Goal: Task Accomplishment & Management: Manage account settings

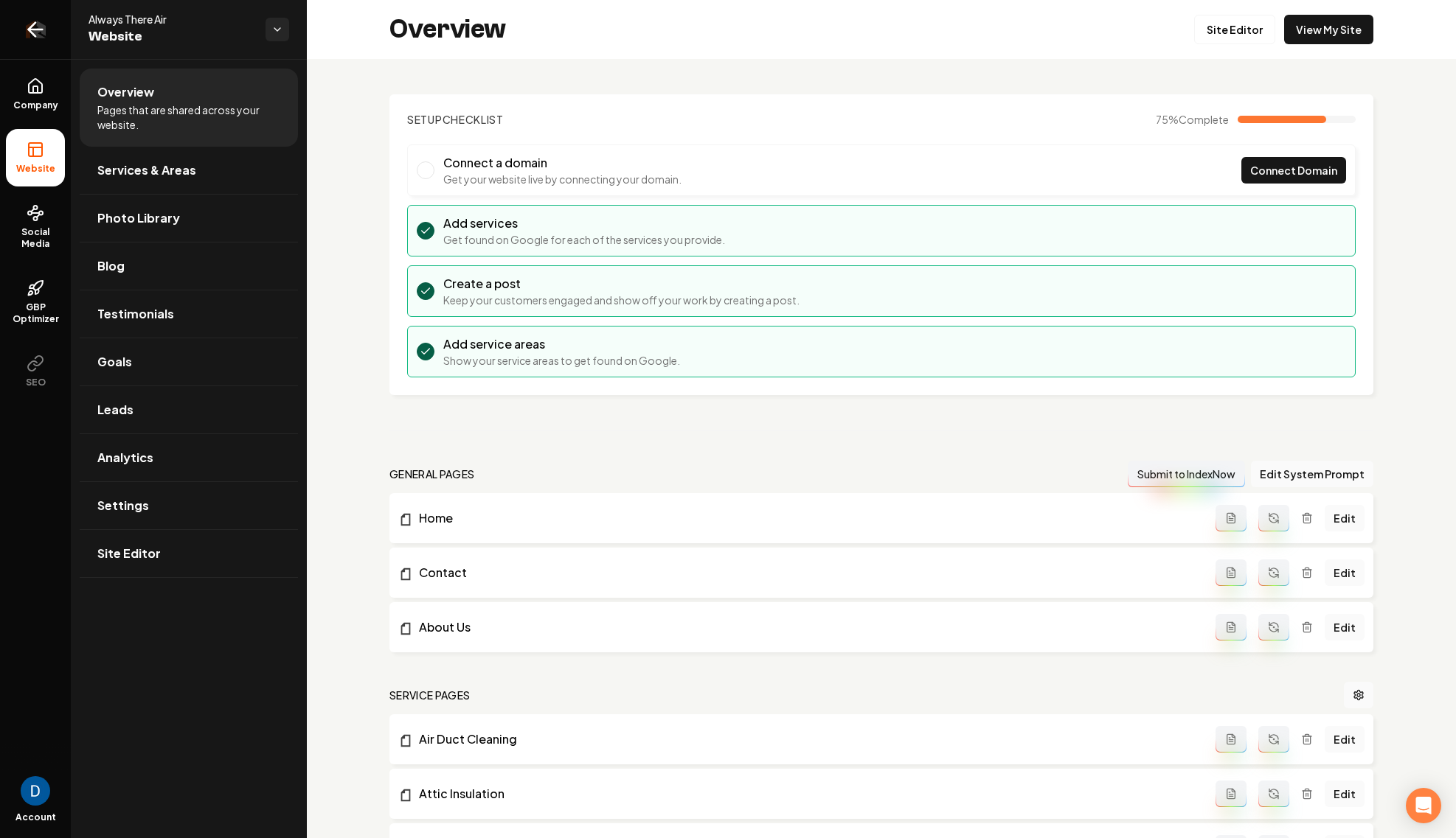
click at [47, 33] on link "Return to dashboard" at bounding box center [35, 30] width 71 height 59
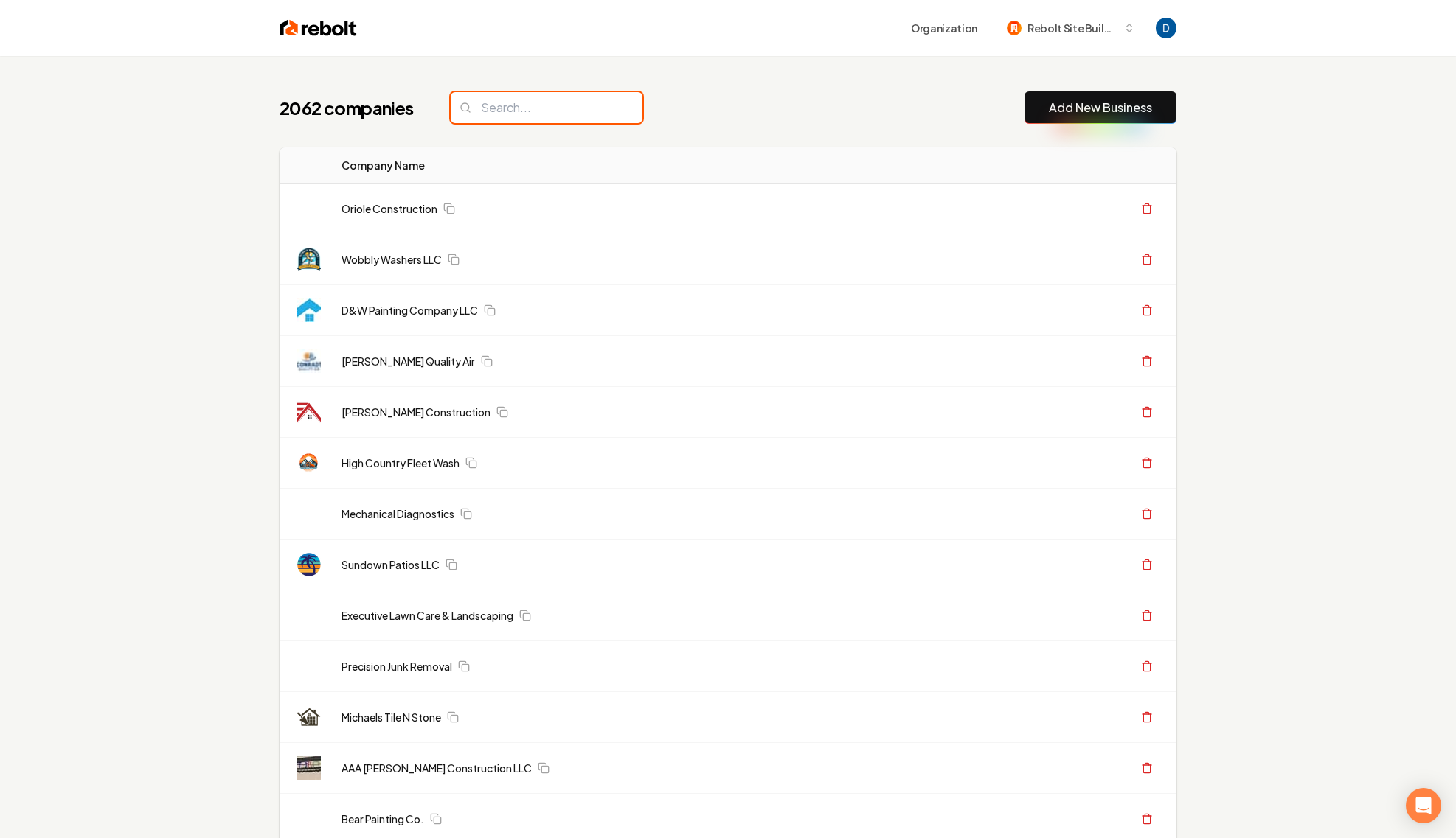
click at [521, 116] on input "search" at bounding box center [547, 107] width 192 height 31
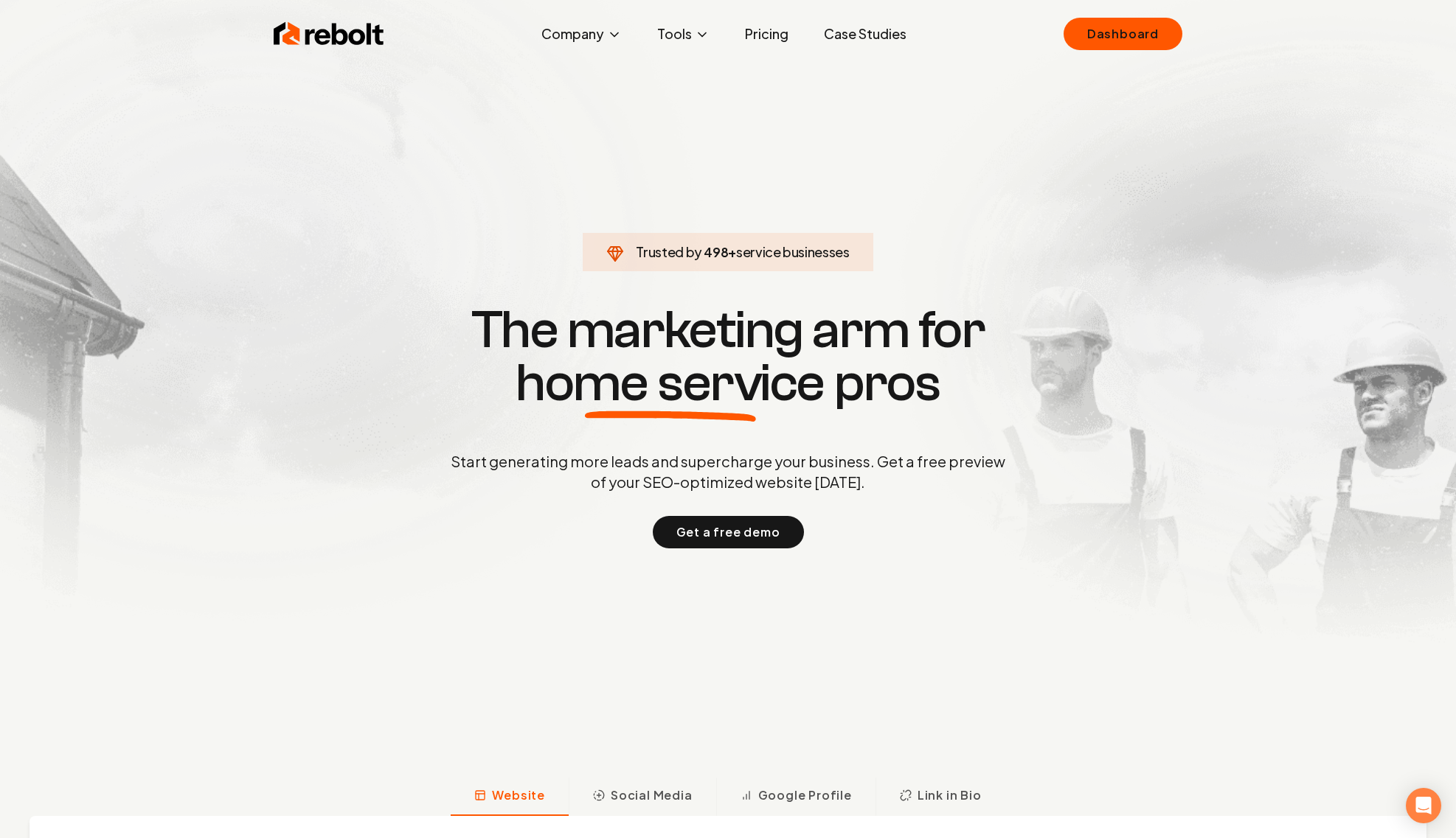
click at [703, 253] on span "498" at bounding box center [715, 252] width 25 height 21
click at [704, 253] on span "498" at bounding box center [715, 252] width 25 height 21
click at [706, 253] on span "499" at bounding box center [715, 252] width 25 height 21
click at [715, 257] on span "499" at bounding box center [715, 252] width 25 height 21
click at [715, 256] on span "499" at bounding box center [715, 252] width 25 height 21
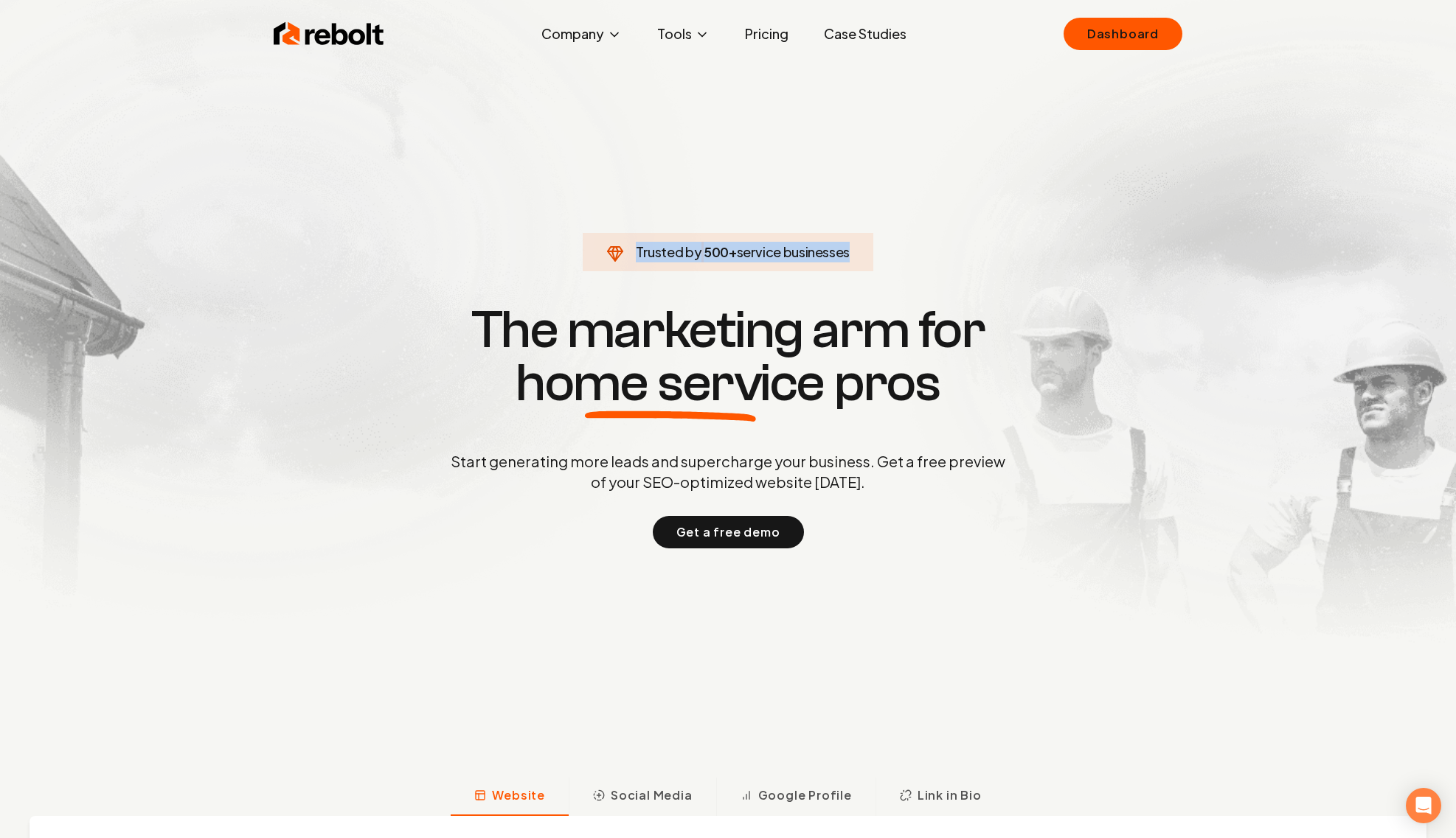
drag, startPoint x: 715, startPoint y: 256, endPoint x: 703, endPoint y: 319, distance: 64.1
click at [715, 257] on span "500" at bounding box center [715, 252] width 25 height 21
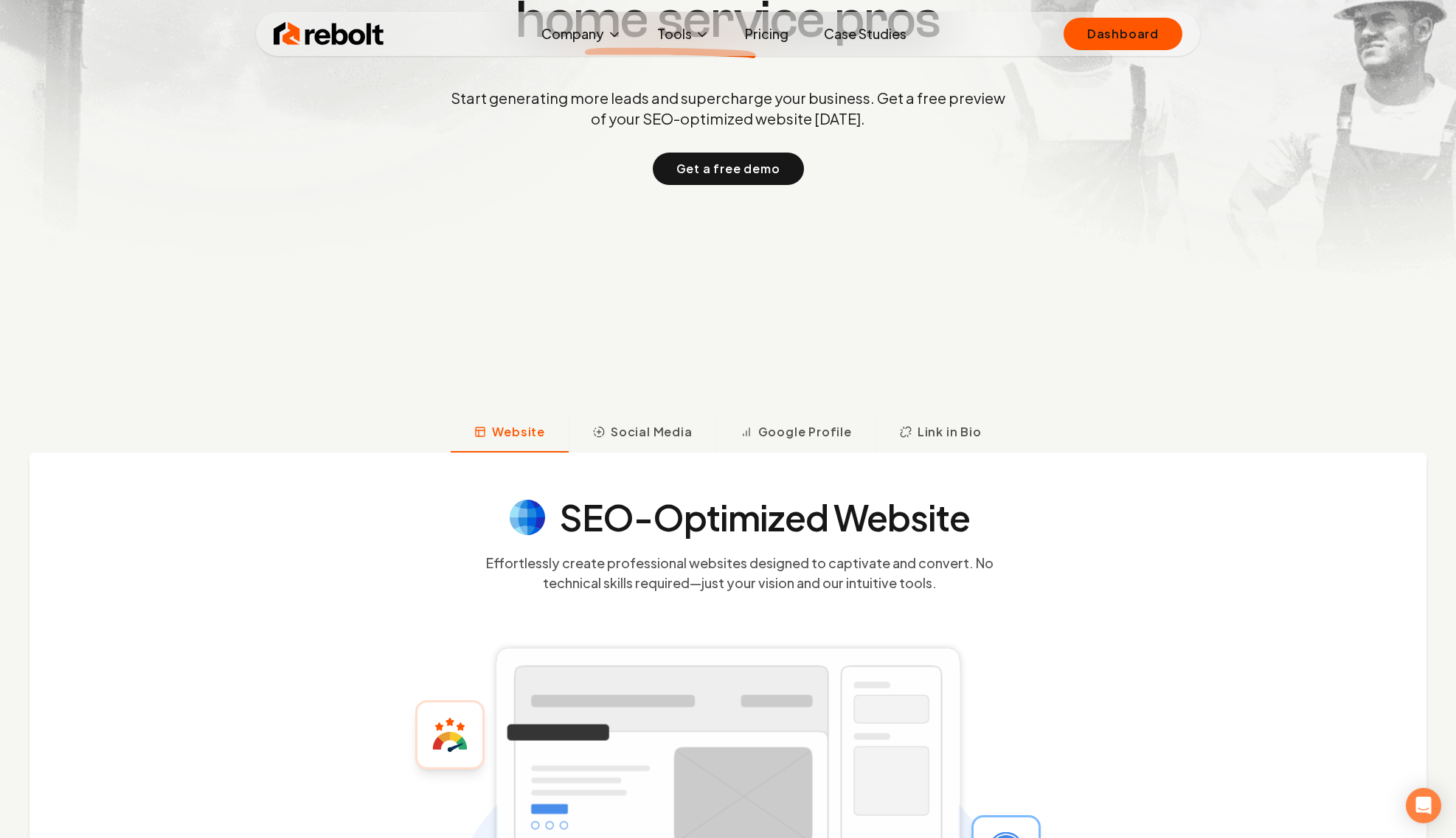
scroll to position [368, 0]
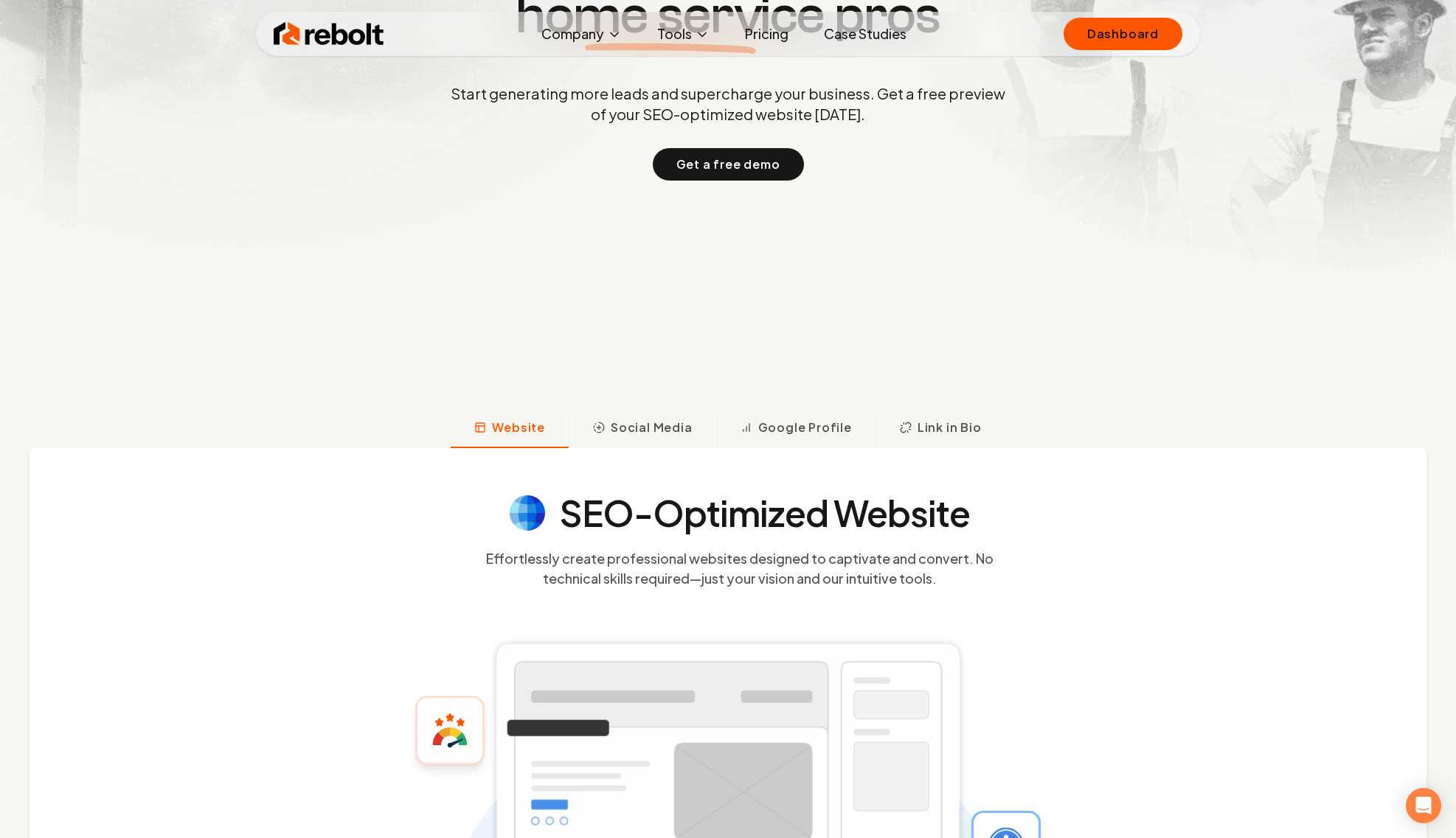
drag, startPoint x: 860, startPoint y: 48, endPoint x: 876, endPoint y: 33, distance: 21.9
click at [860, 48] on div "Rebolt Company About Blog Jobs Tools Google Review QR Code Generator Google Bus…" at bounding box center [728, 33] width 945 height 44
click at [876, 33] on link "Case Studies" at bounding box center [865, 33] width 106 height 30
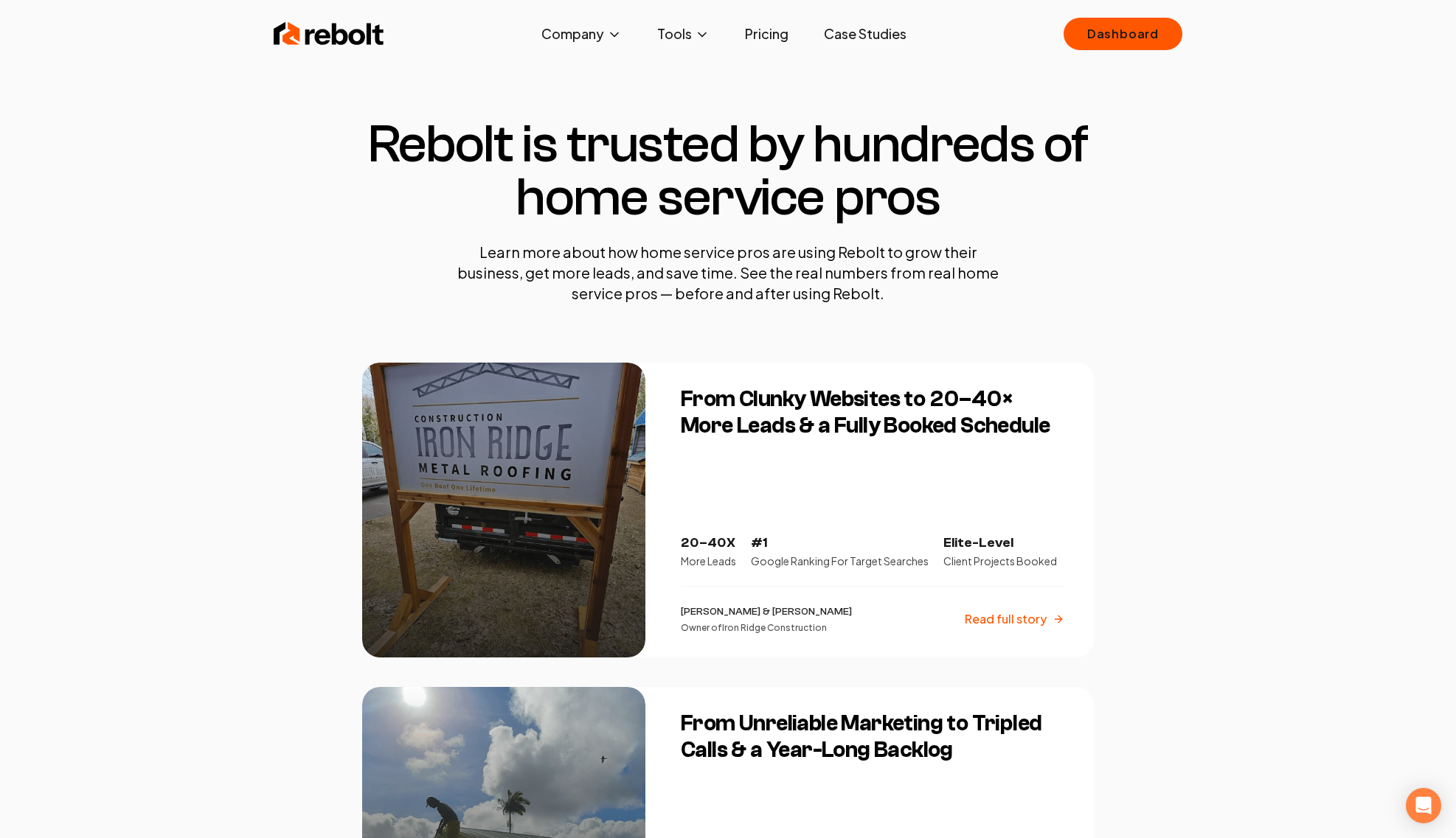
click at [346, 39] on img at bounding box center [329, 33] width 110 height 30
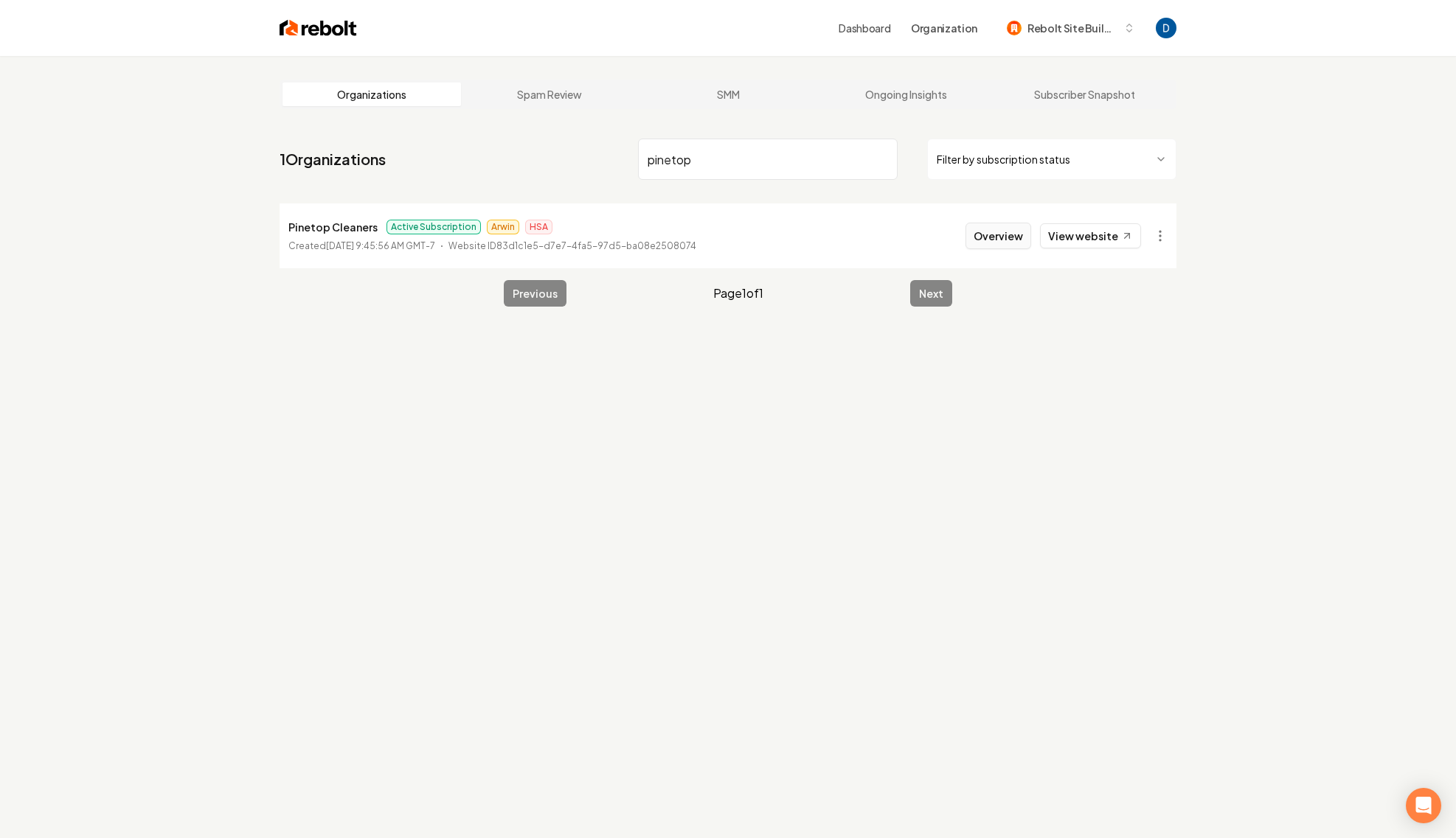
type input "pinetop"
click at [1007, 239] on button "Overview" at bounding box center [998, 235] width 66 height 27
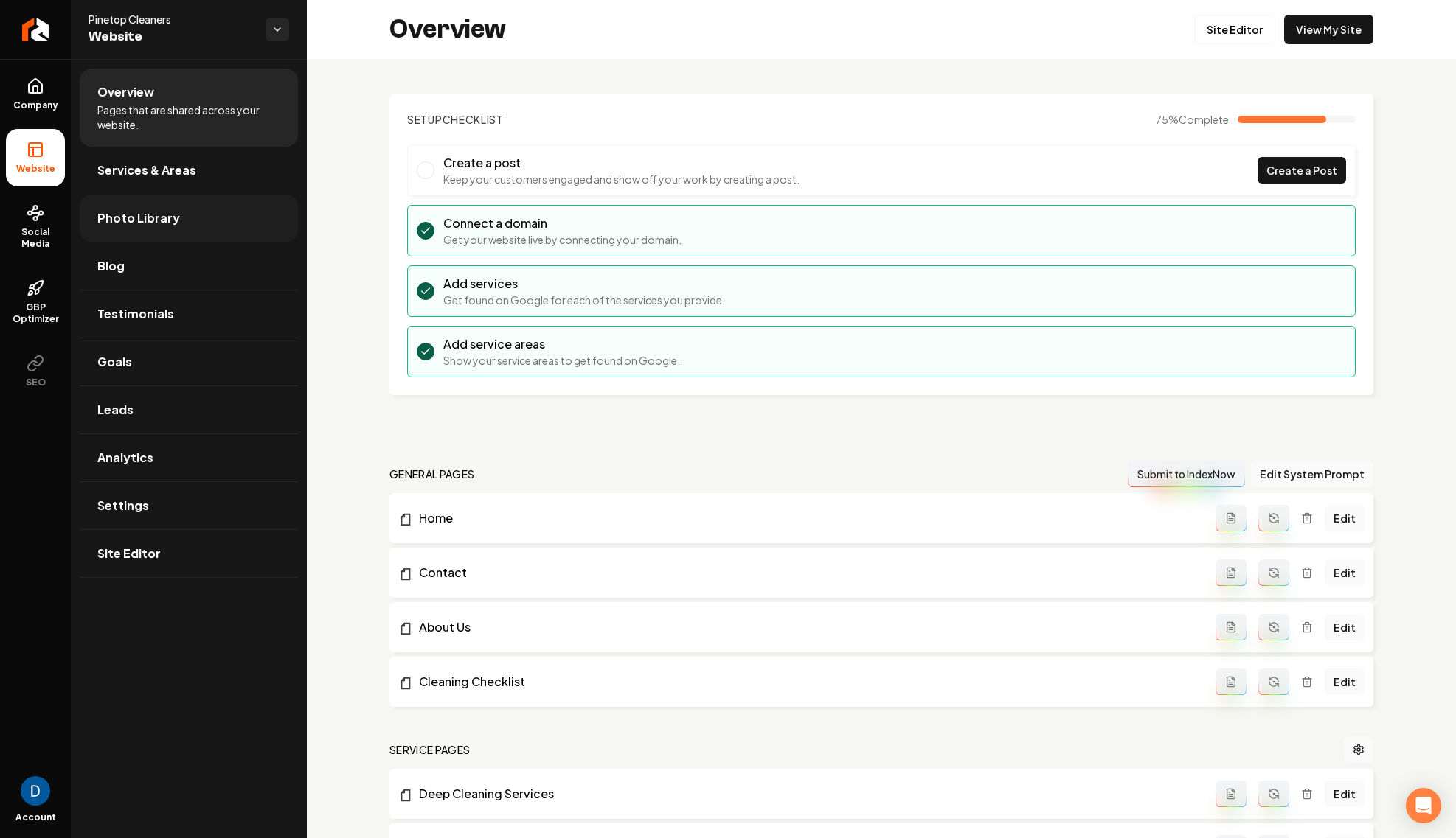
click at [196, 216] on link "Photo Library" at bounding box center [189, 219] width 219 height 47
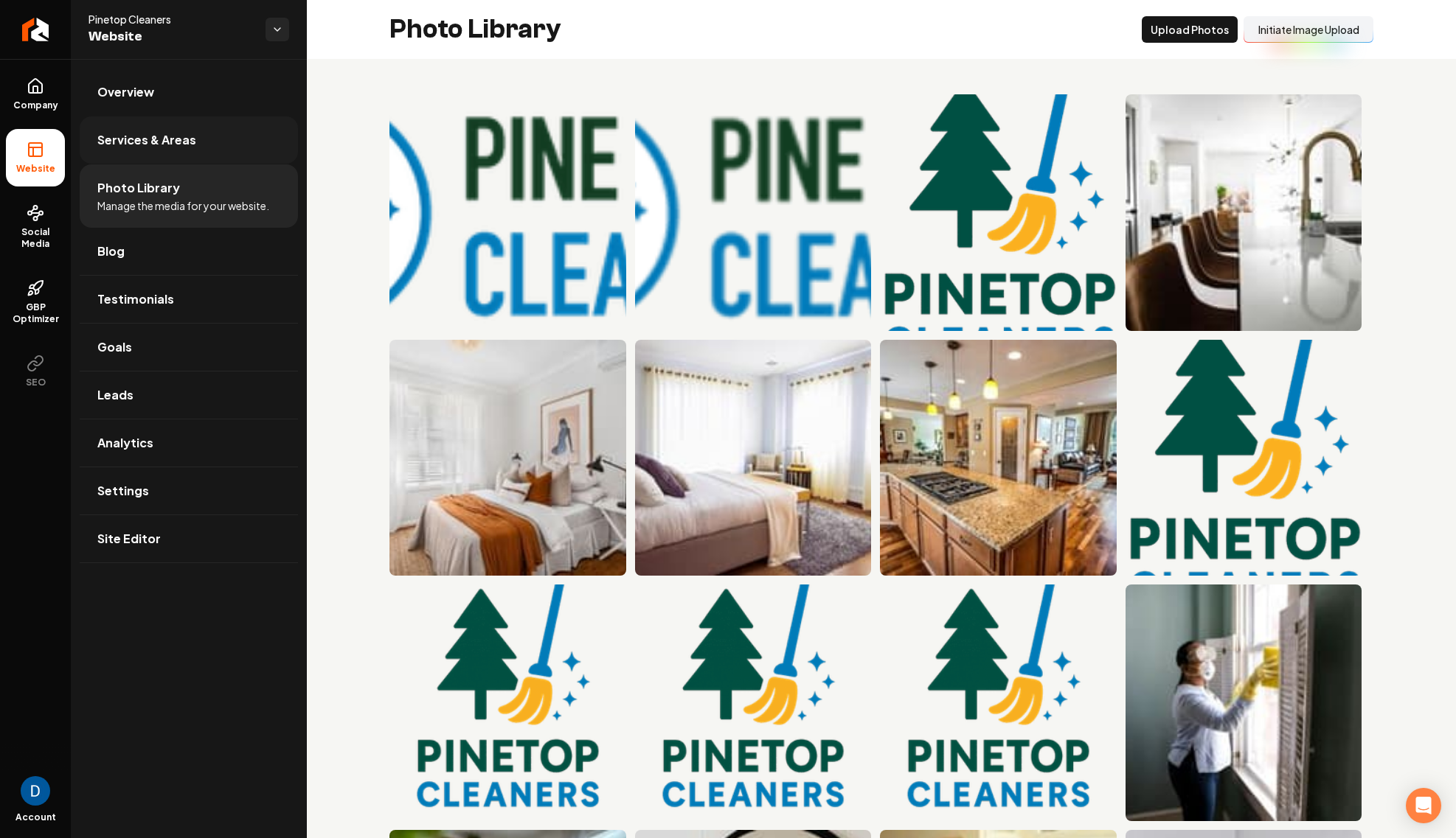
click at [185, 144] on span "Services & Areas" at bounding box center [147, 140] width 99 height 18
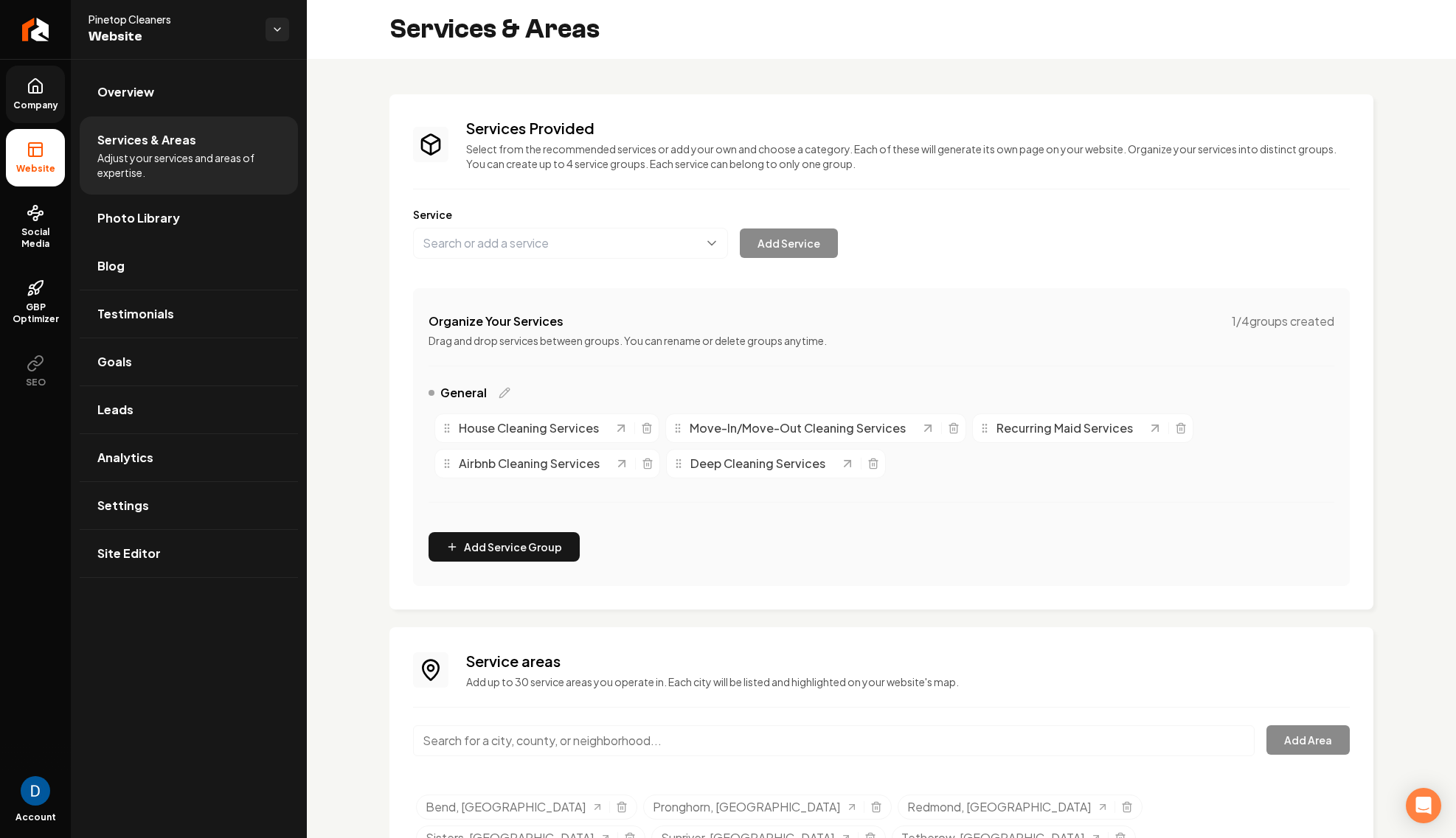
click at [63, 97] on link "Company" at bounding box center [35, 95] width 59 height 57
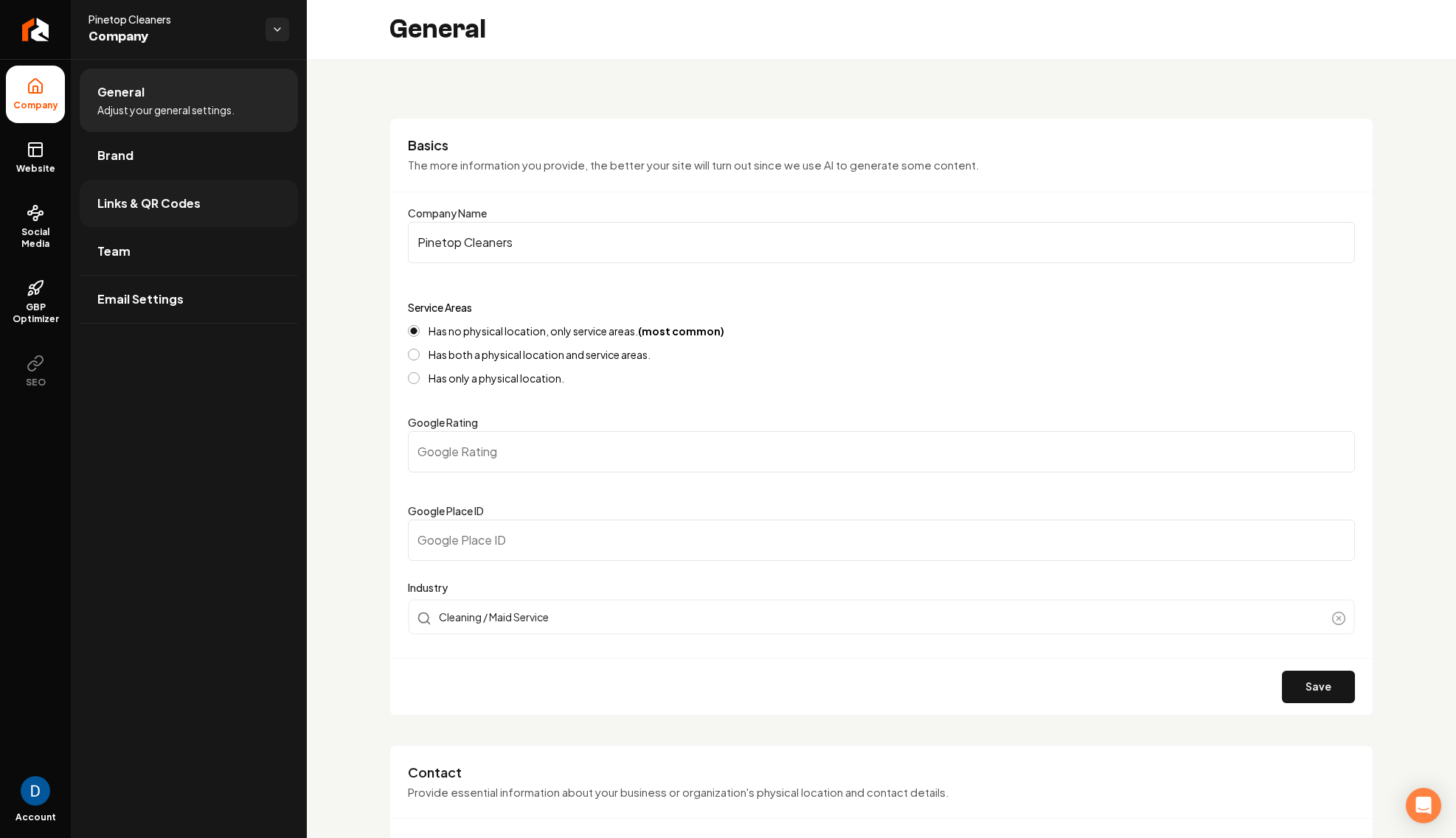
click at [206, 207] on link "Links & QR Codes" at bounding box center [189, 204] width 219 height 47
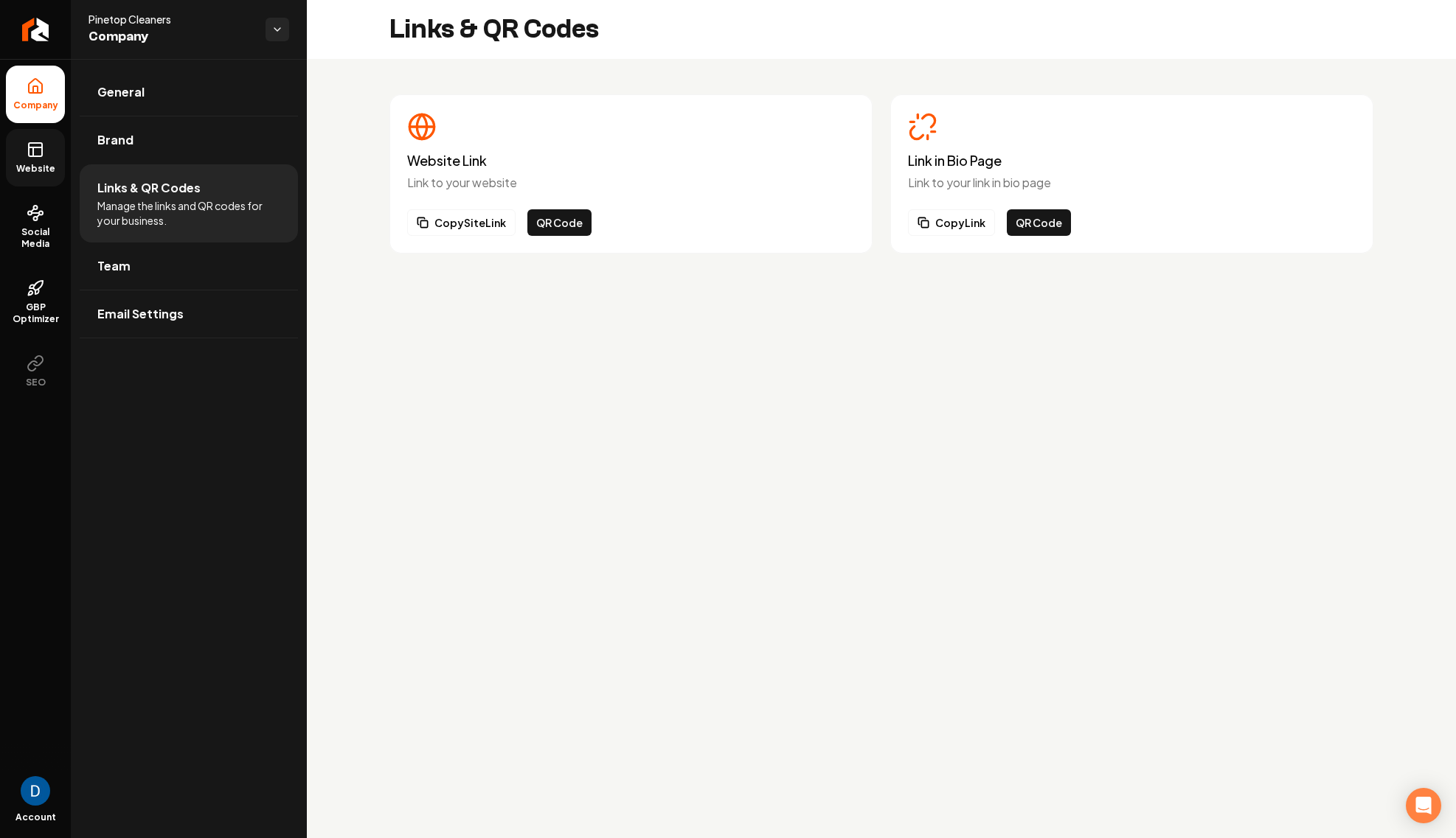
click at [25, 158] on link "Website" at bounding box center [35, 158] width 59 height 57
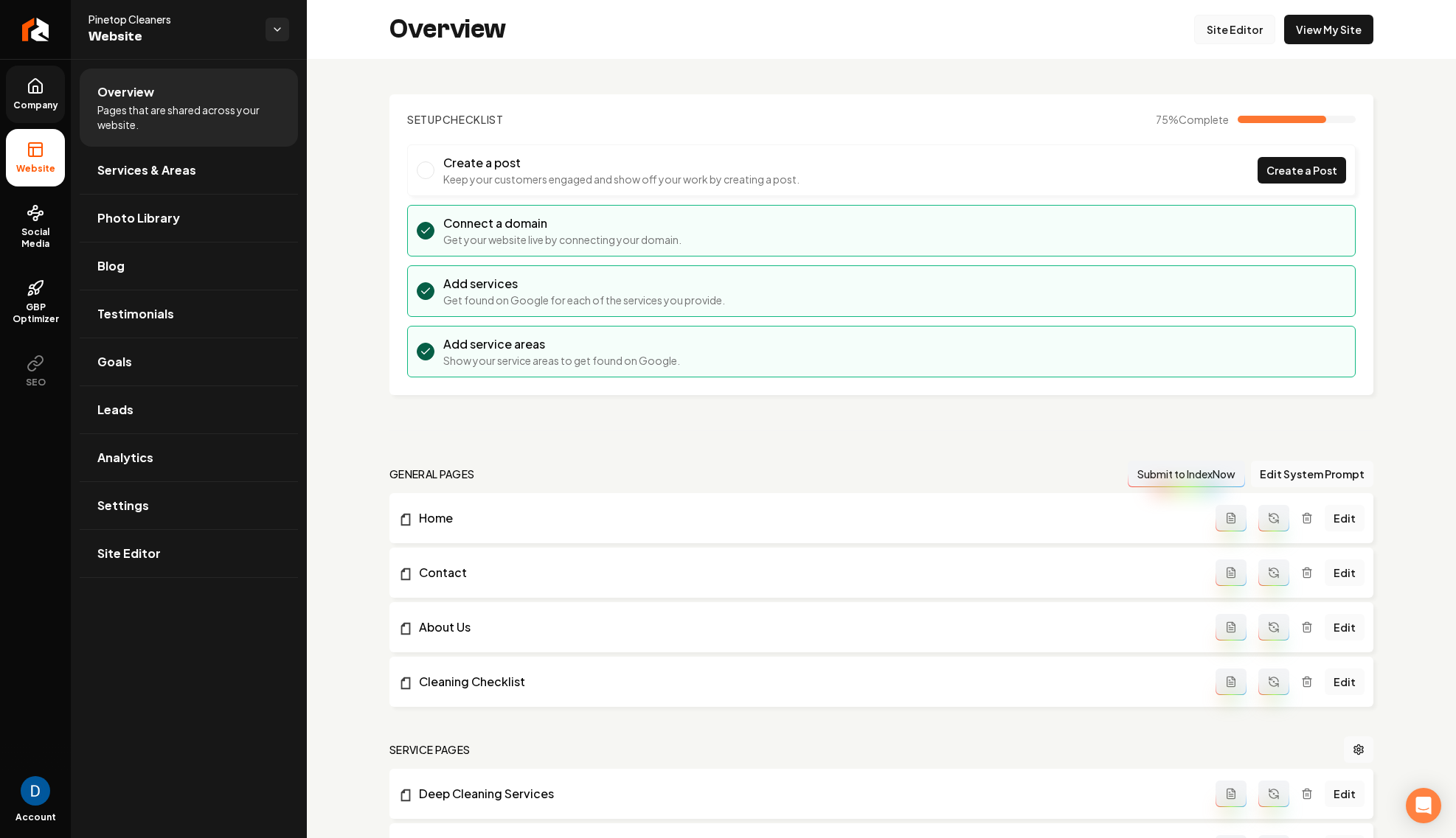
click at [1267, 28] on link "Site Editor" at bounding box center [1234, 30] width 81 height 30
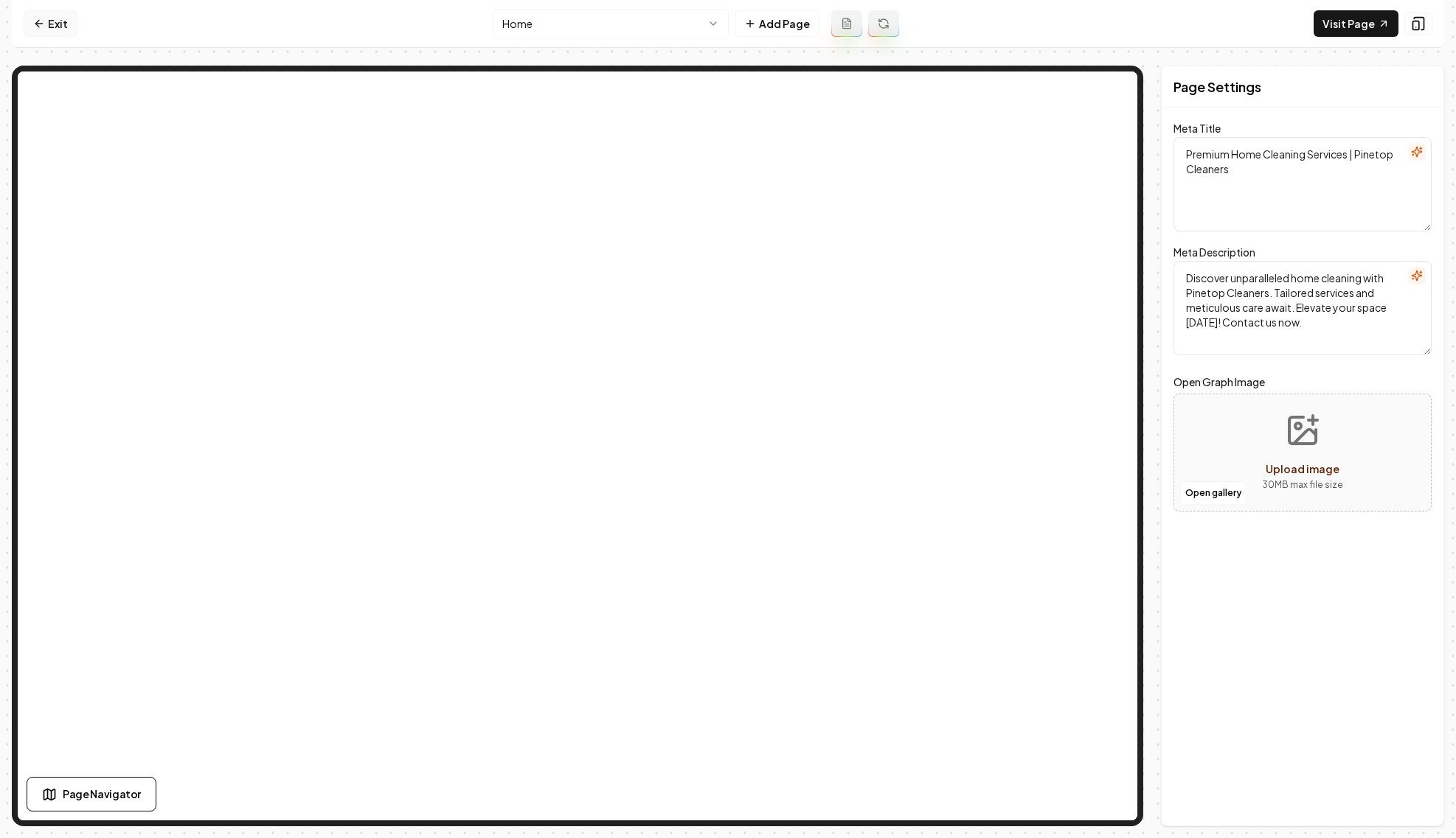
click at [57, 24] on link "Exit" at bounding box center [50, 23] width 54 height 27
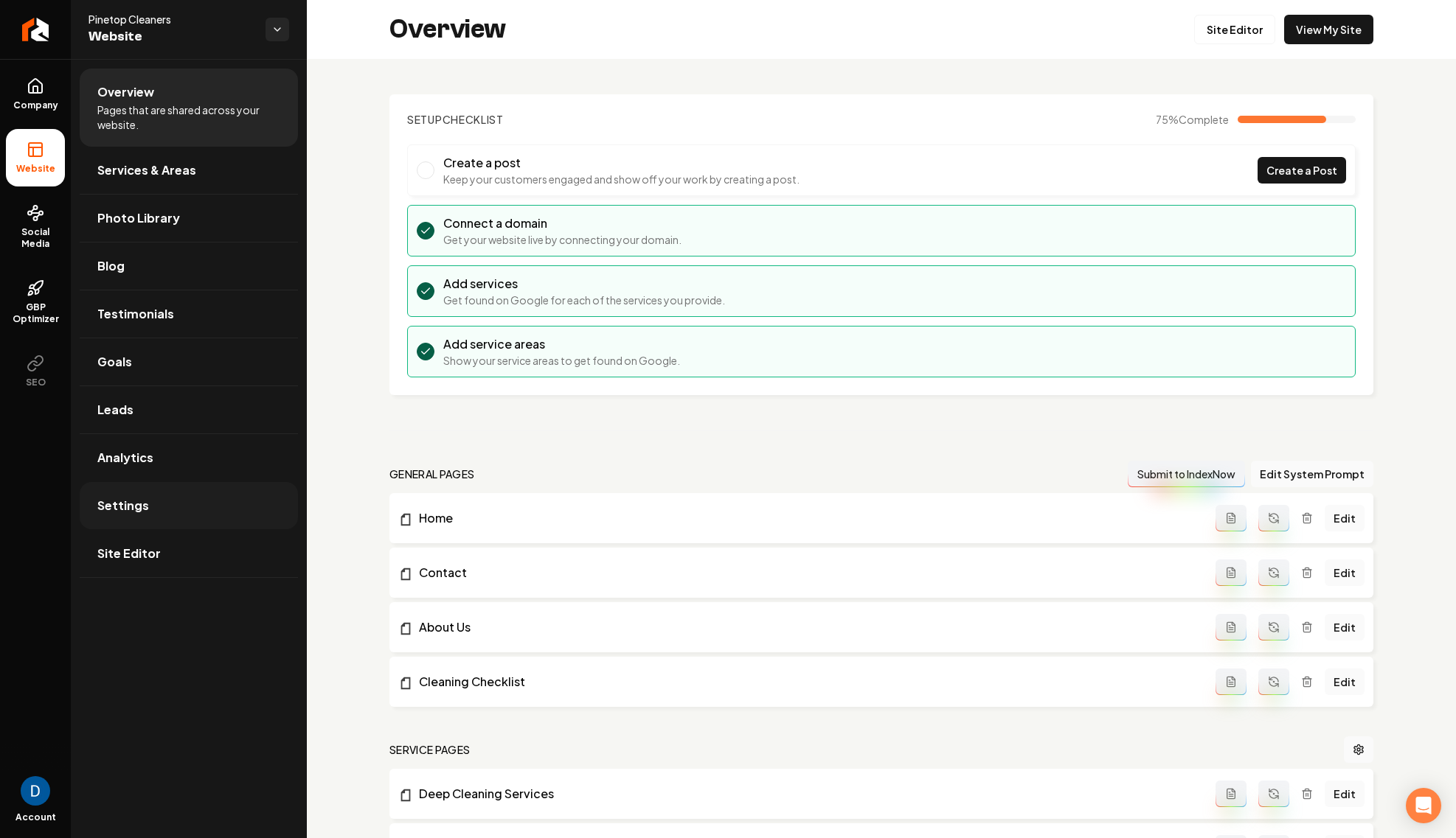
click at [158, 518] on link "Settings" at bounding box center [189, 506] width 219 height 47
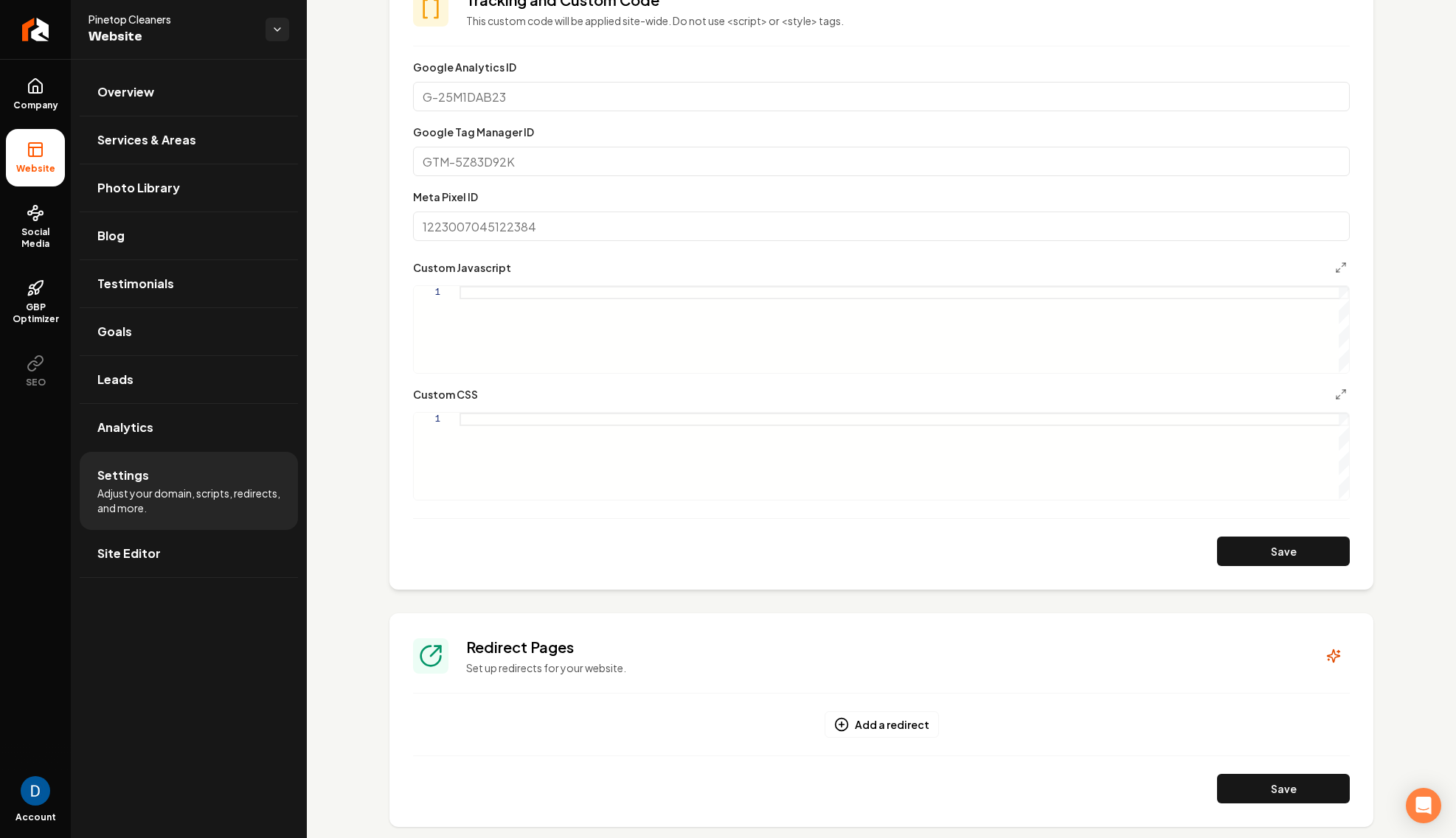
scroll to position [963, 0]
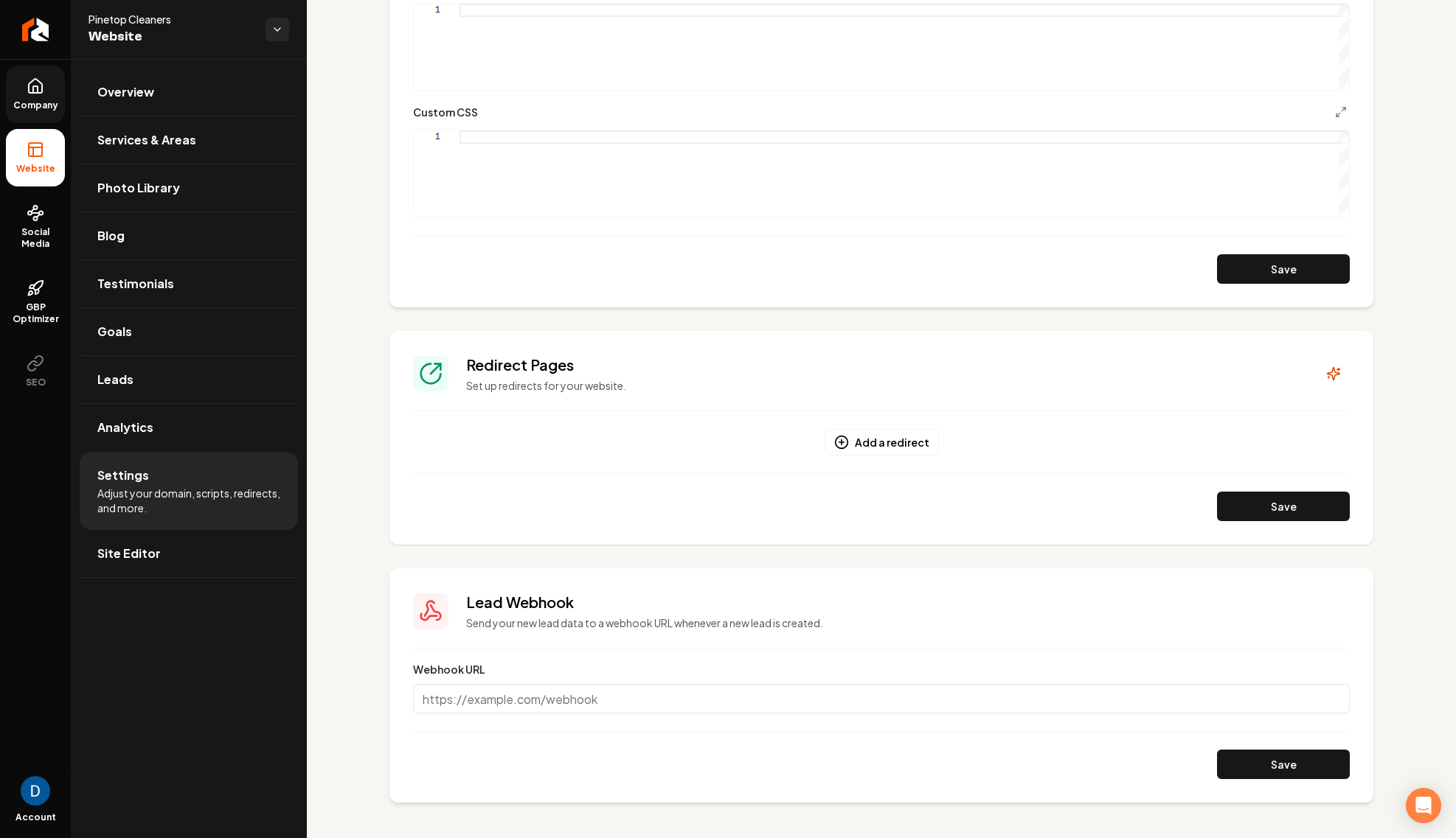
click at [31, 91] on icon at bounding box center [35, 87] width 18 height 18
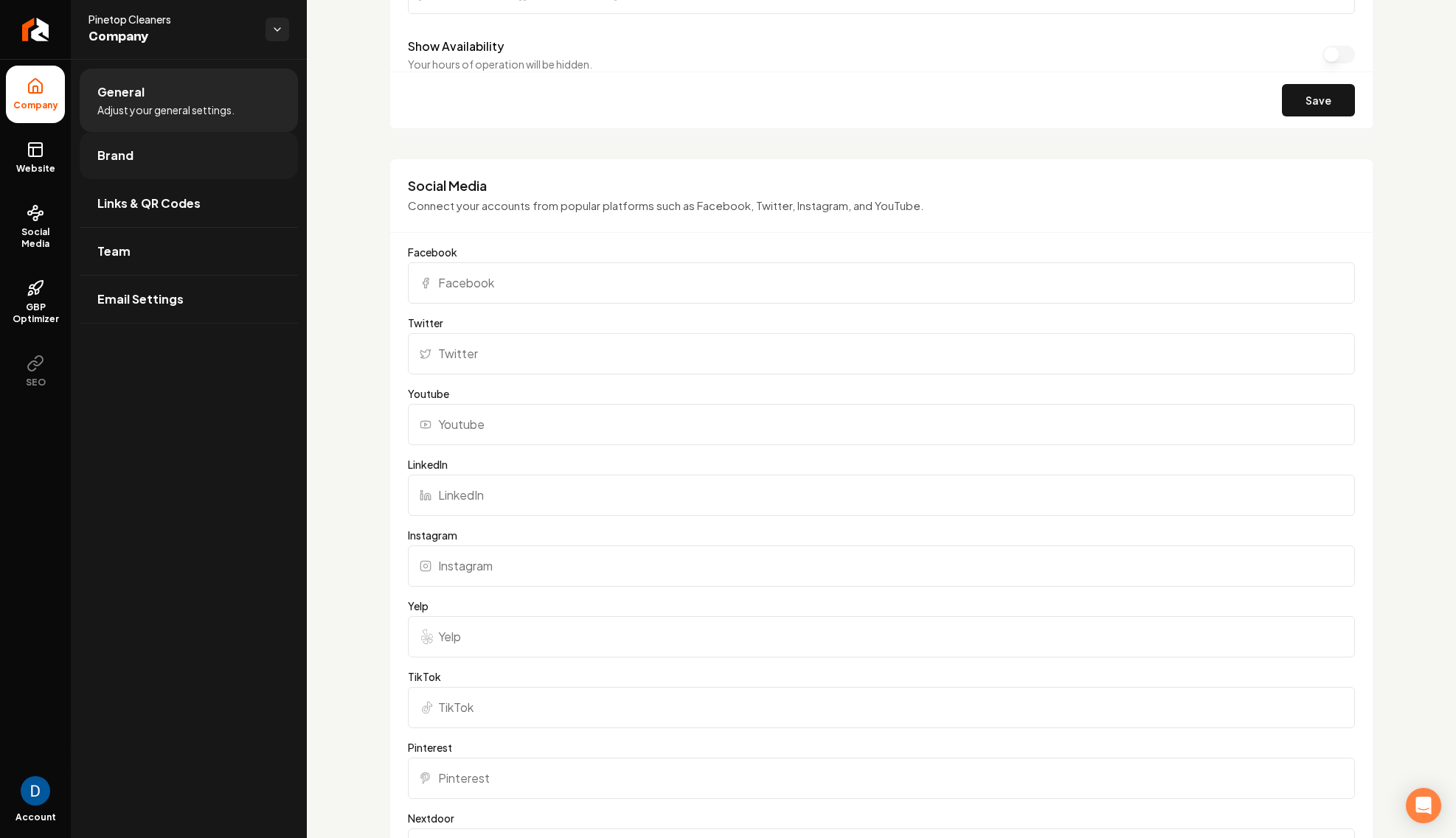
click at [202, 168] on link "Brand" at bounding box center [189, 156] width 219 height 47
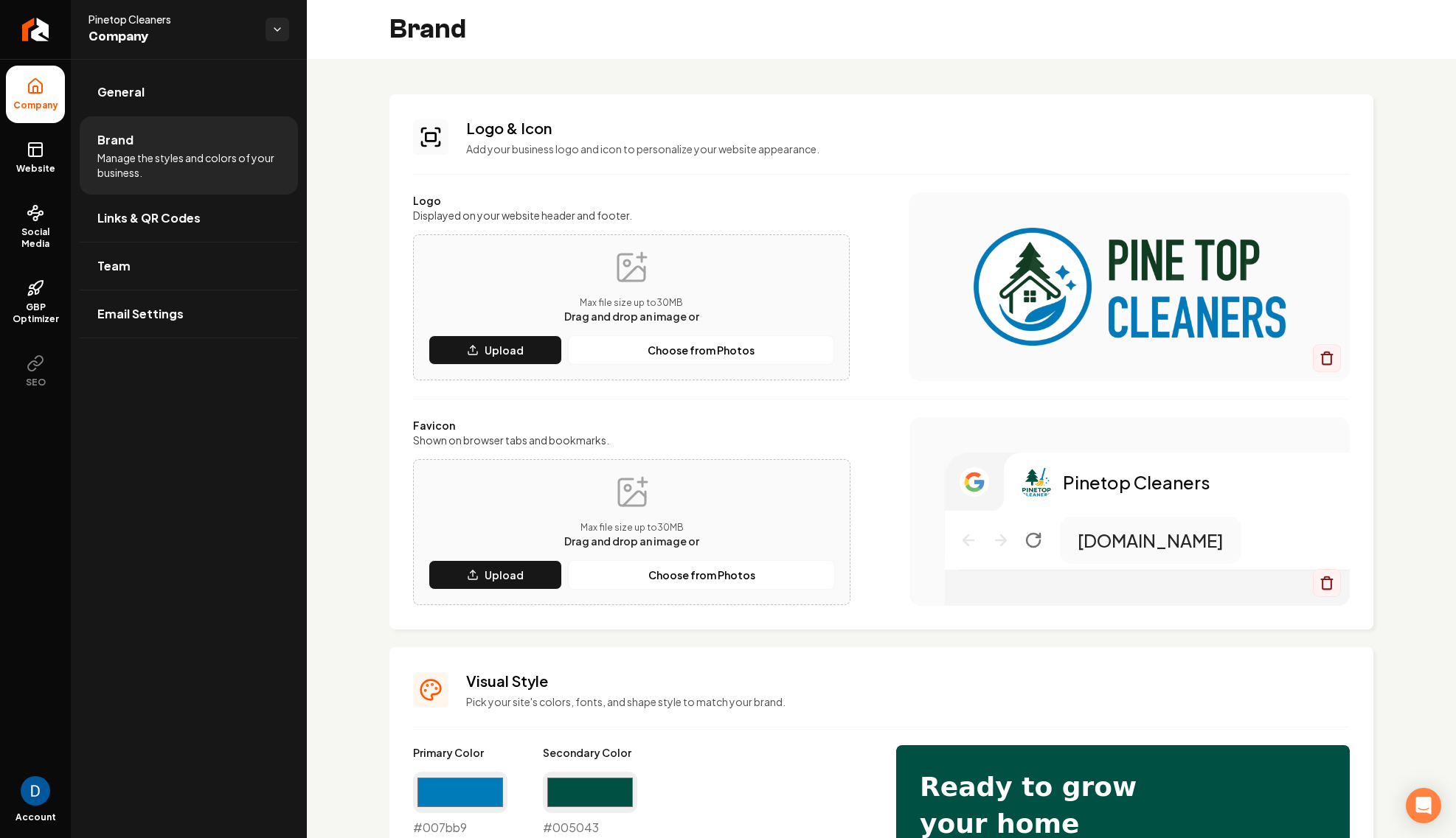
click at [265, 145] on li "Brand Manage the styles and colors of your business." at bounding box center [189, 155] width 219 height 78
click at [673, 571] on p "Choose from Photos" at bounding box center [701, 575] width 107 height 15
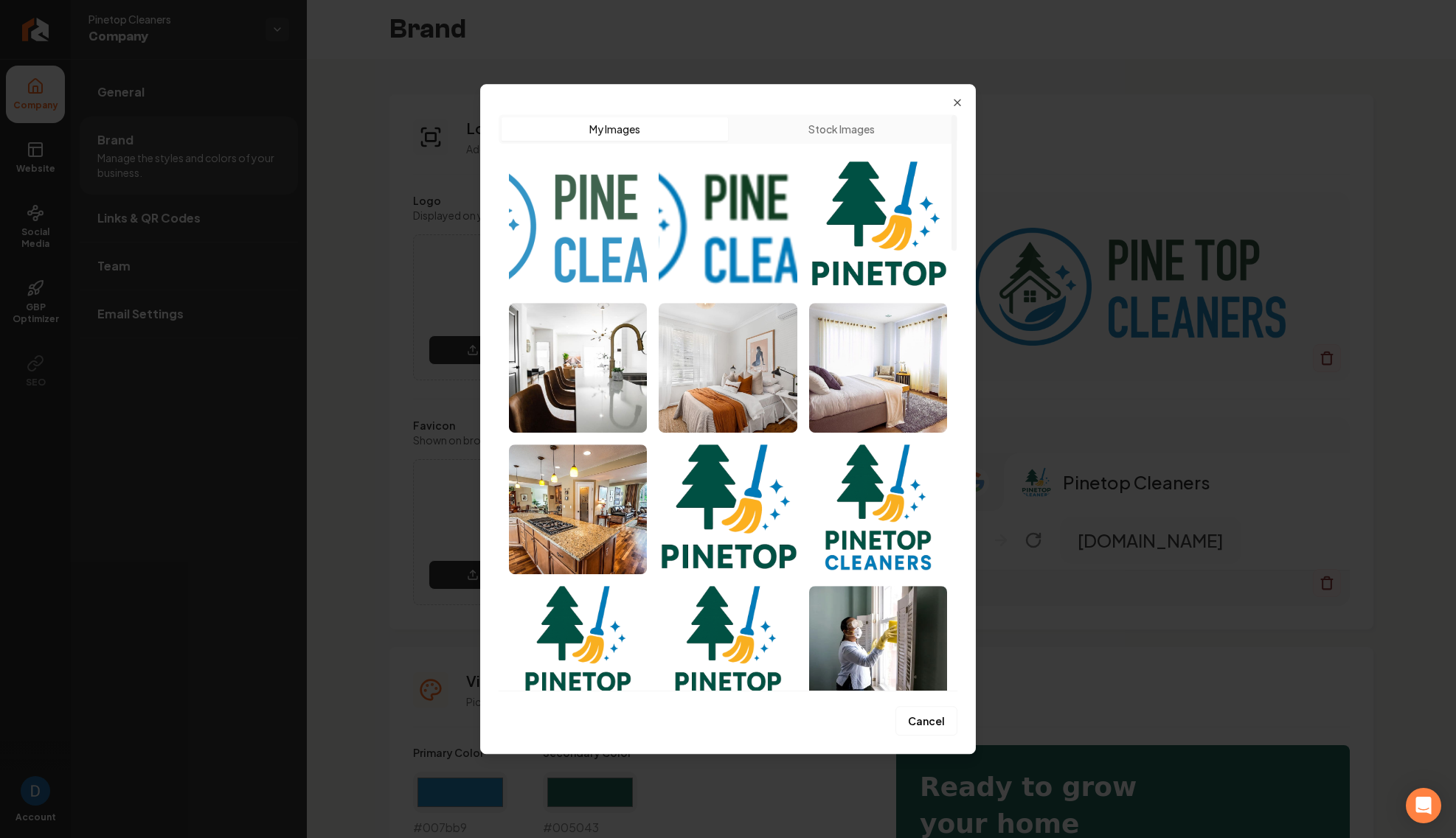
click at [583, 213] on img "Select image image_68a357365c7cd75eb805eeb0.png" at bounding box center [578, 226] width 138 height 130
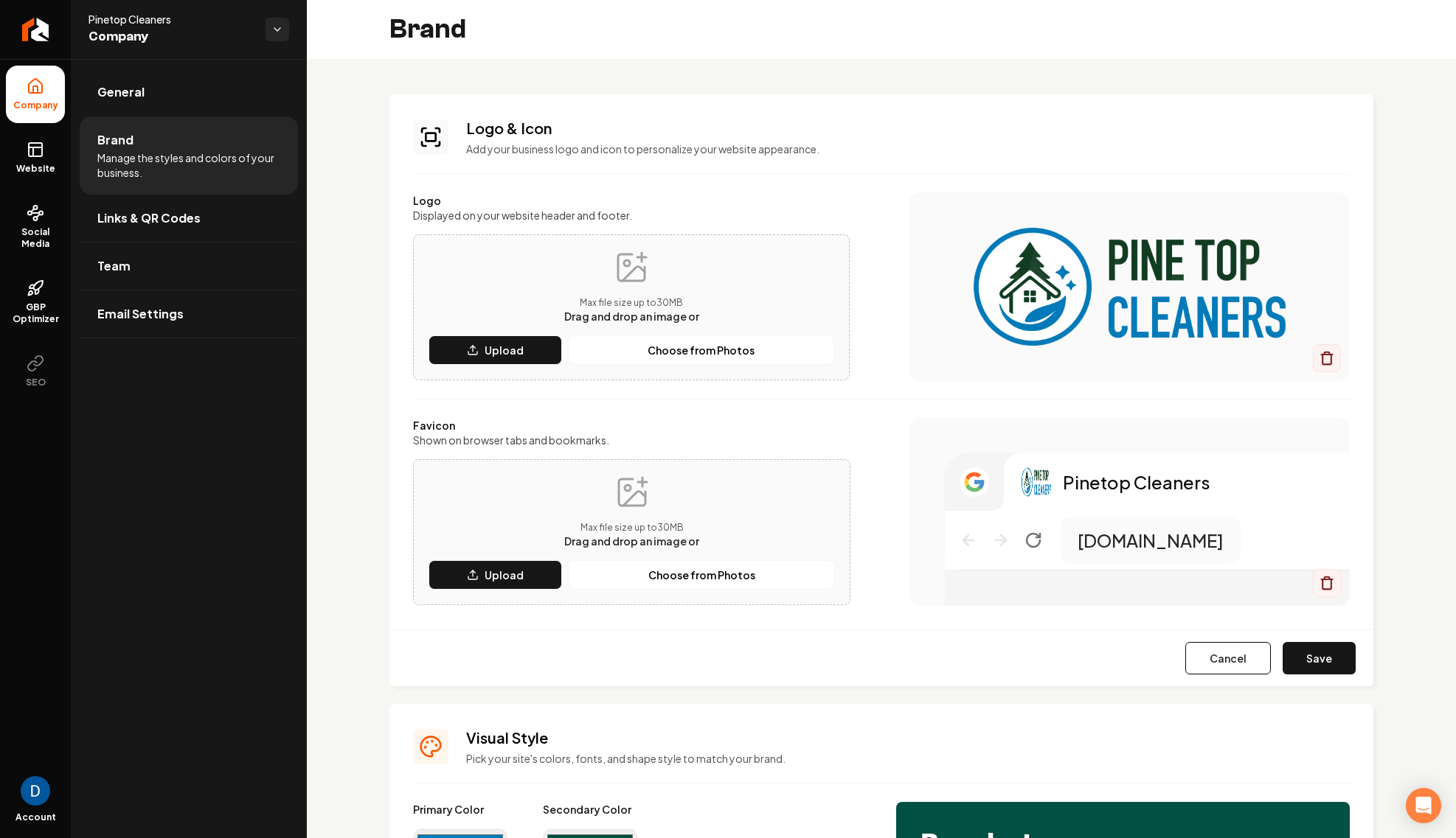
click at [1188, 312] on img "Main content area" at bounding box center [1130, 287] width 382 height 118
click at [500, 574] on p "Upload" at bounding box center [504, 575] width 39 height 15
click at [1305, 668] on button "Save" at bounding box center [1319, 658] width 73 height 32
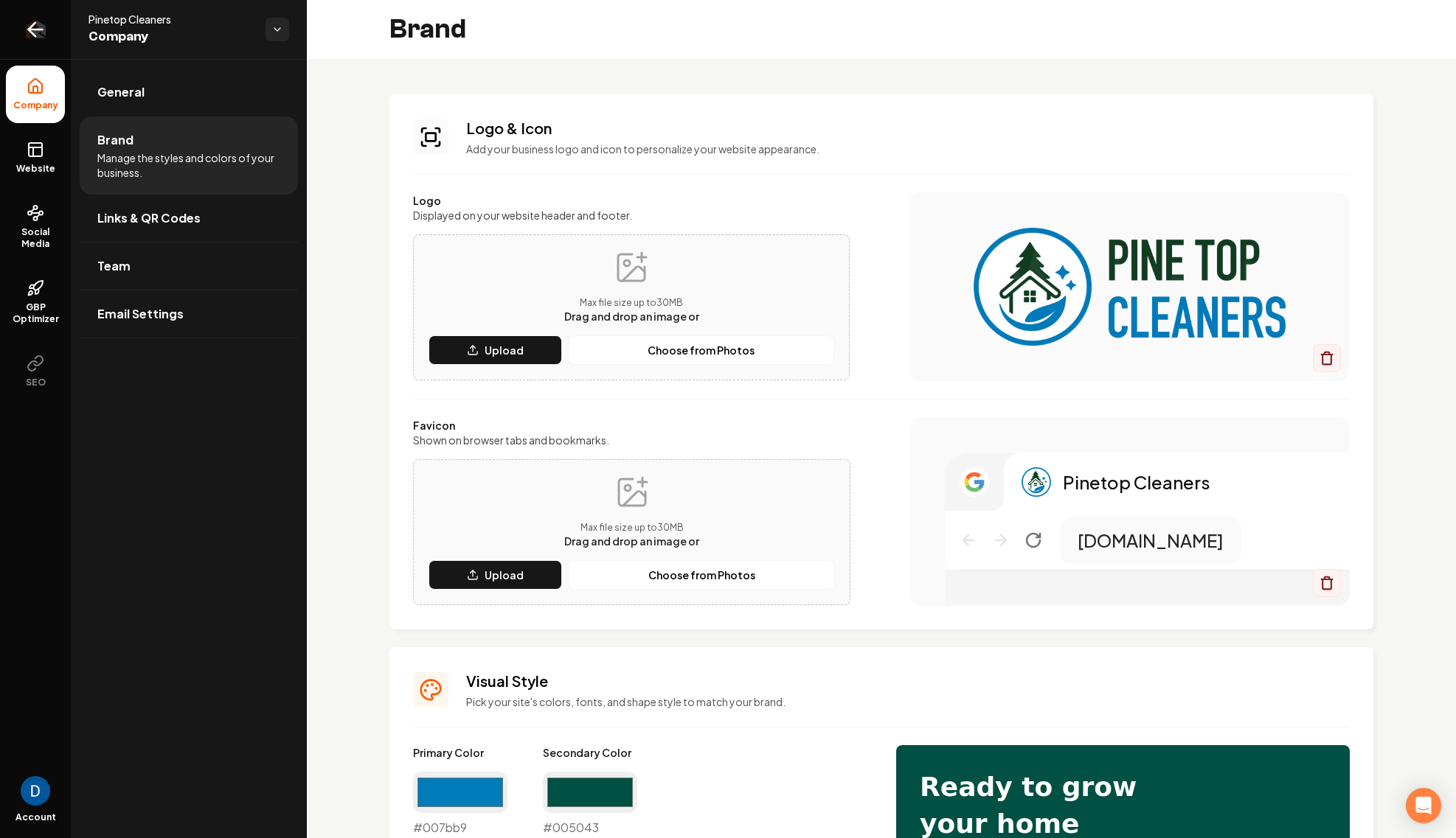
click at [39, 36] on icon "Return to dashboard" at bounding box center [35, 30] width 24 height 24
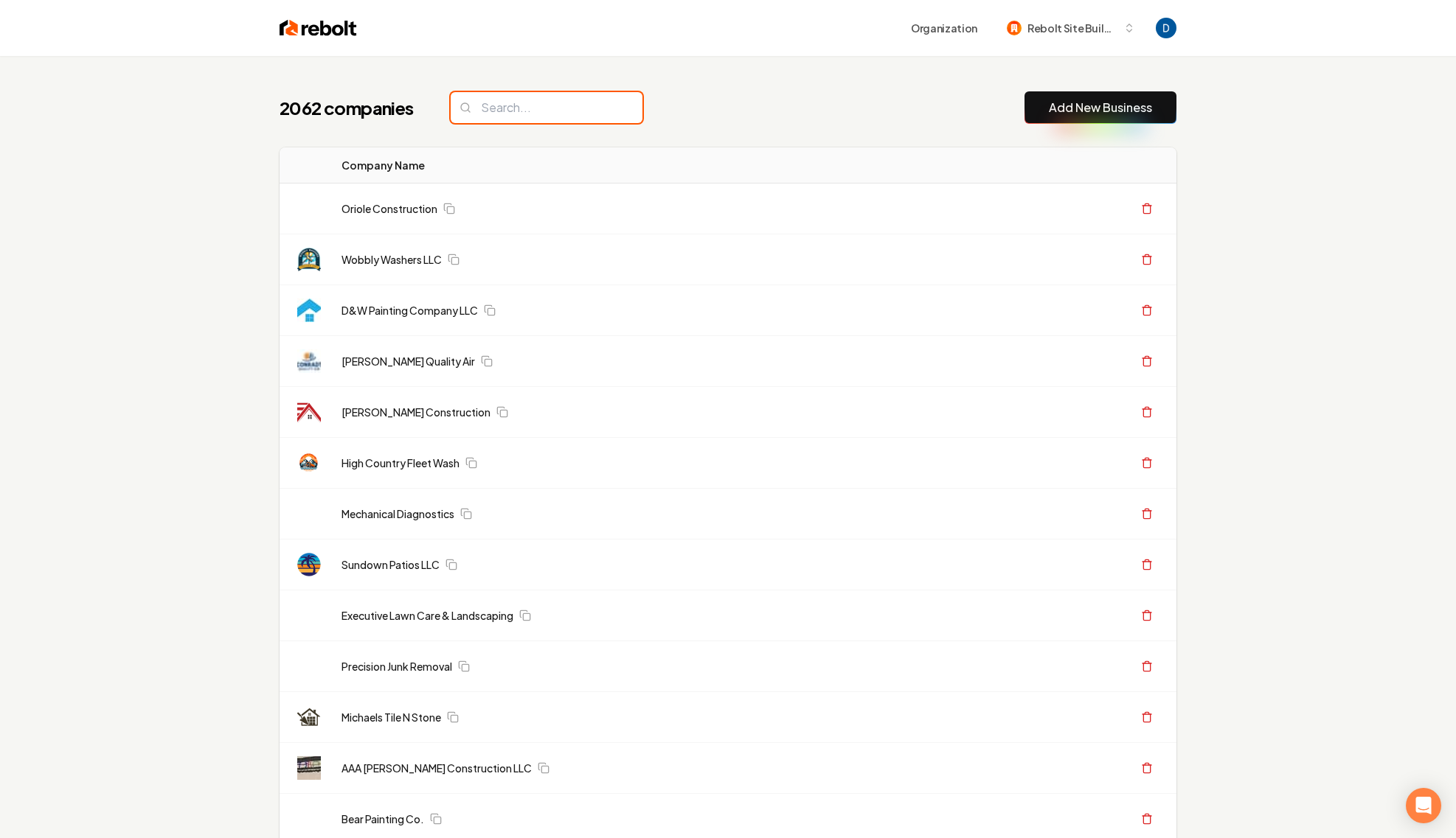
click at [491, 101] on input "search" at bounding box center [547, 107] width 192 height 31
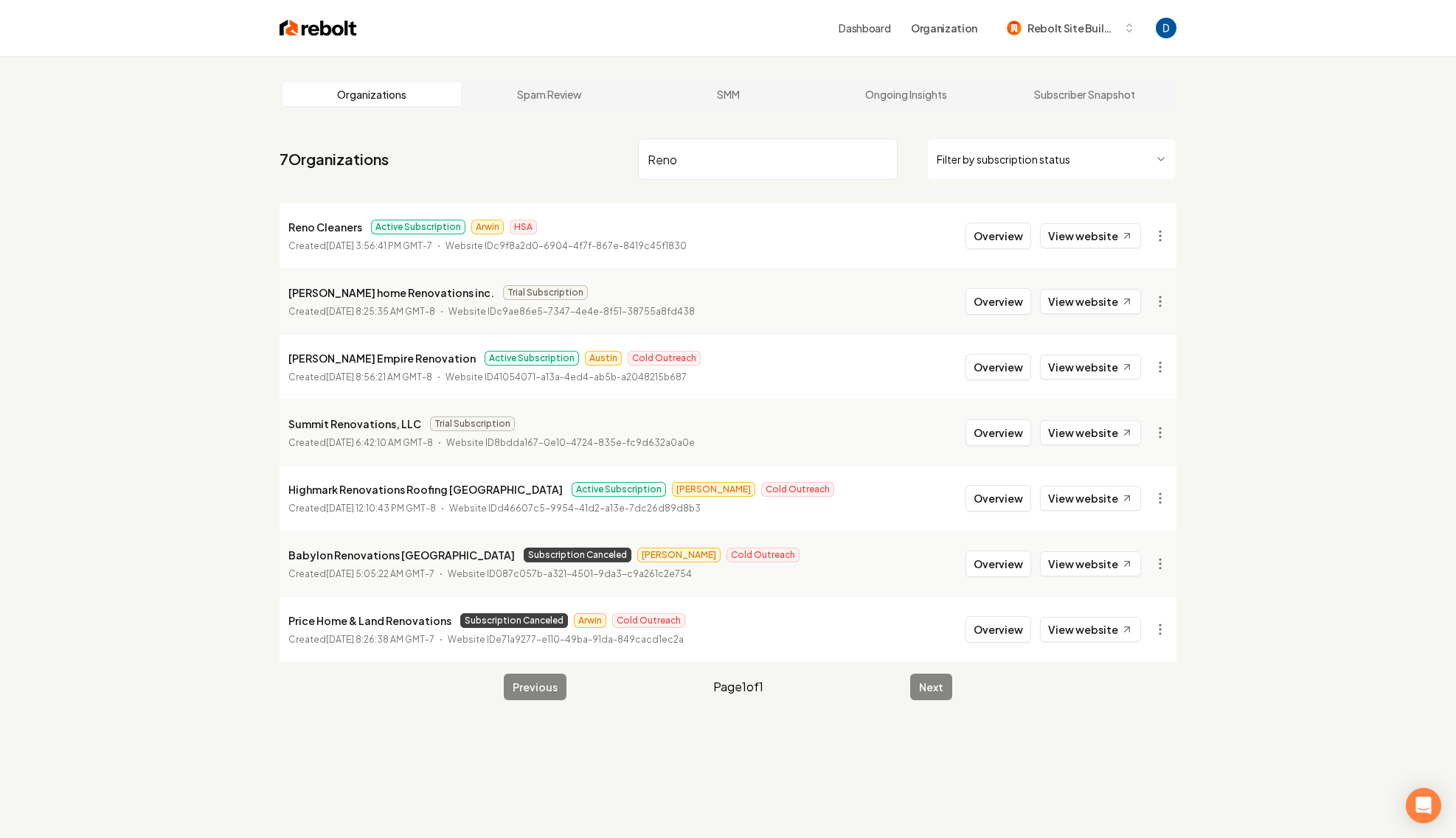
type input "Reno"
click at [330, 225] on p "Reno Cleaners" at bounding box center [325, 227] width 74 height 18
copy p "Reno Cleaners"
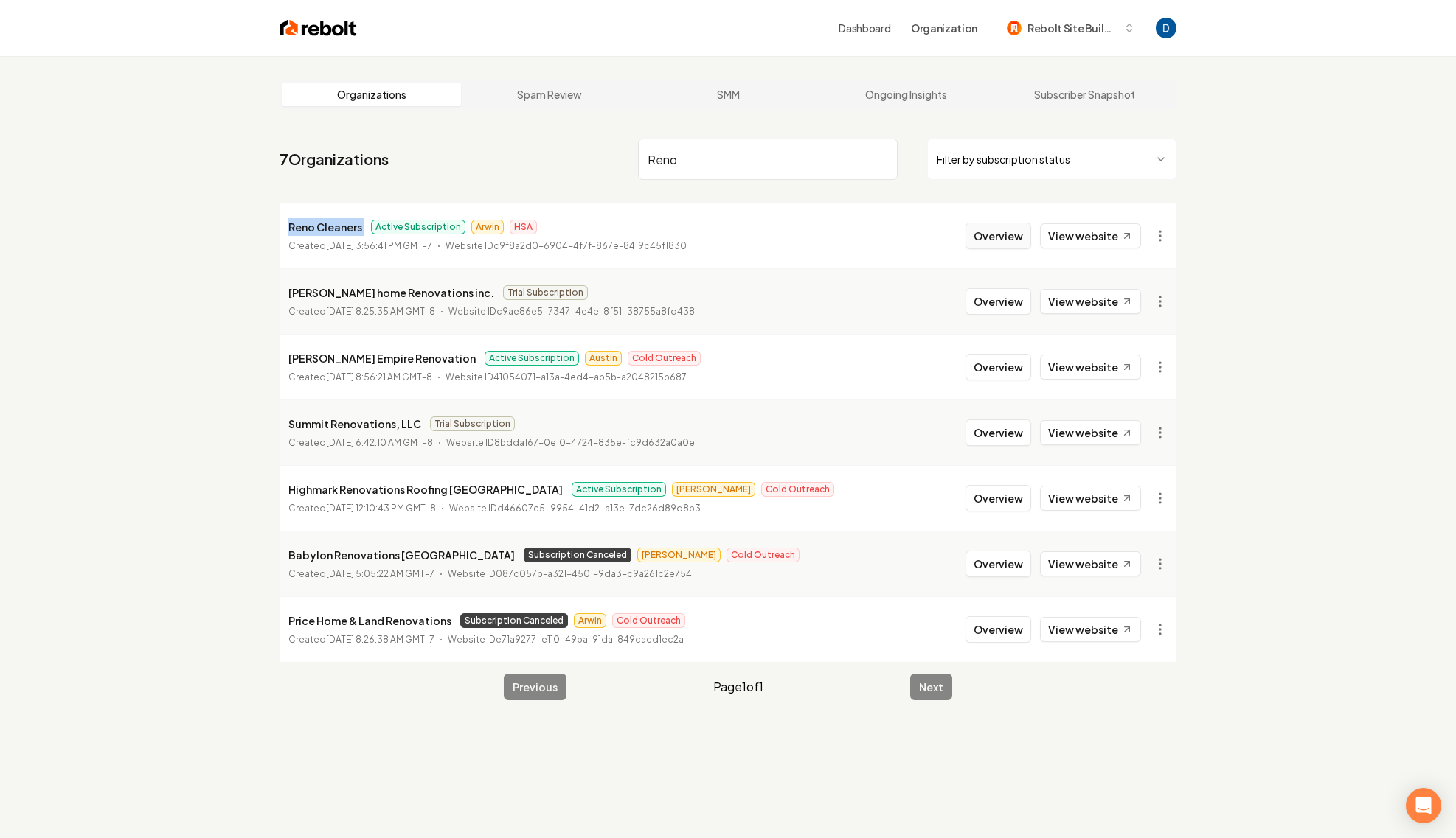
click at [1018, 239] on button "Overview" at bounding box center [998, 235] width 66 height 27
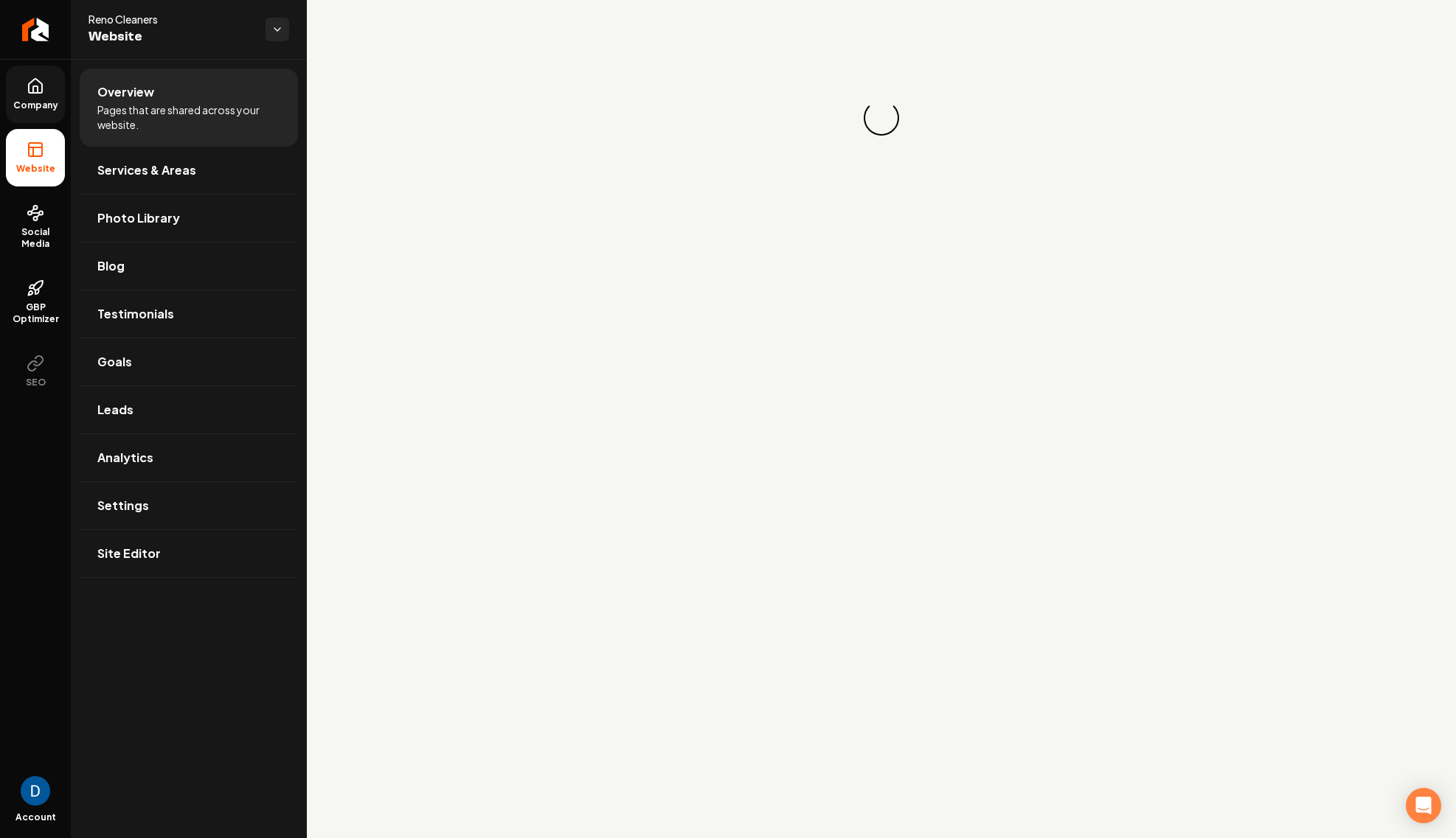
click at [31, 87] on icon at bounding box center [35, 87] width 18 height 18
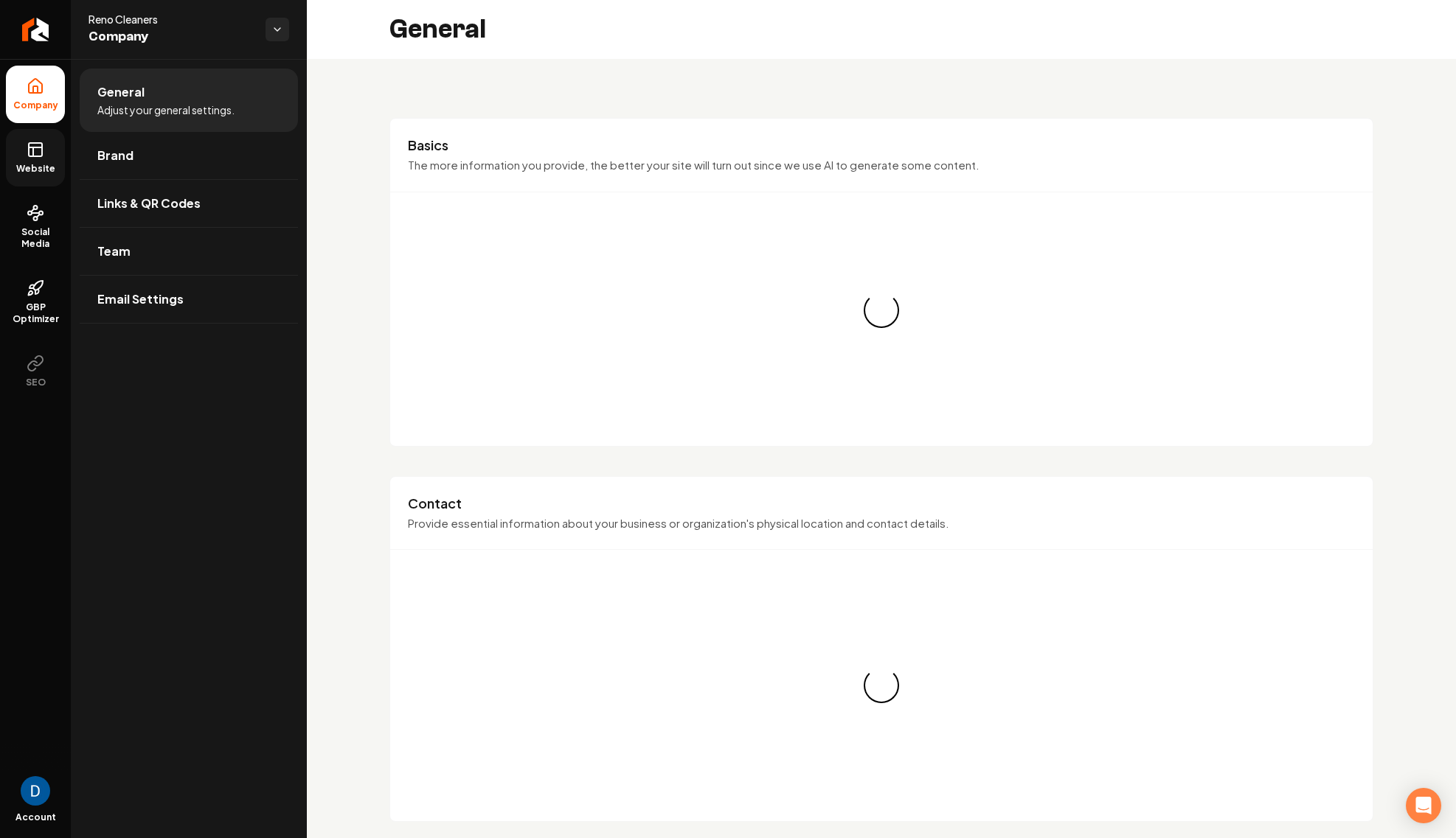
click at [38, 165] on span "Website" at bounding box center [35, 168] width 51 height 12
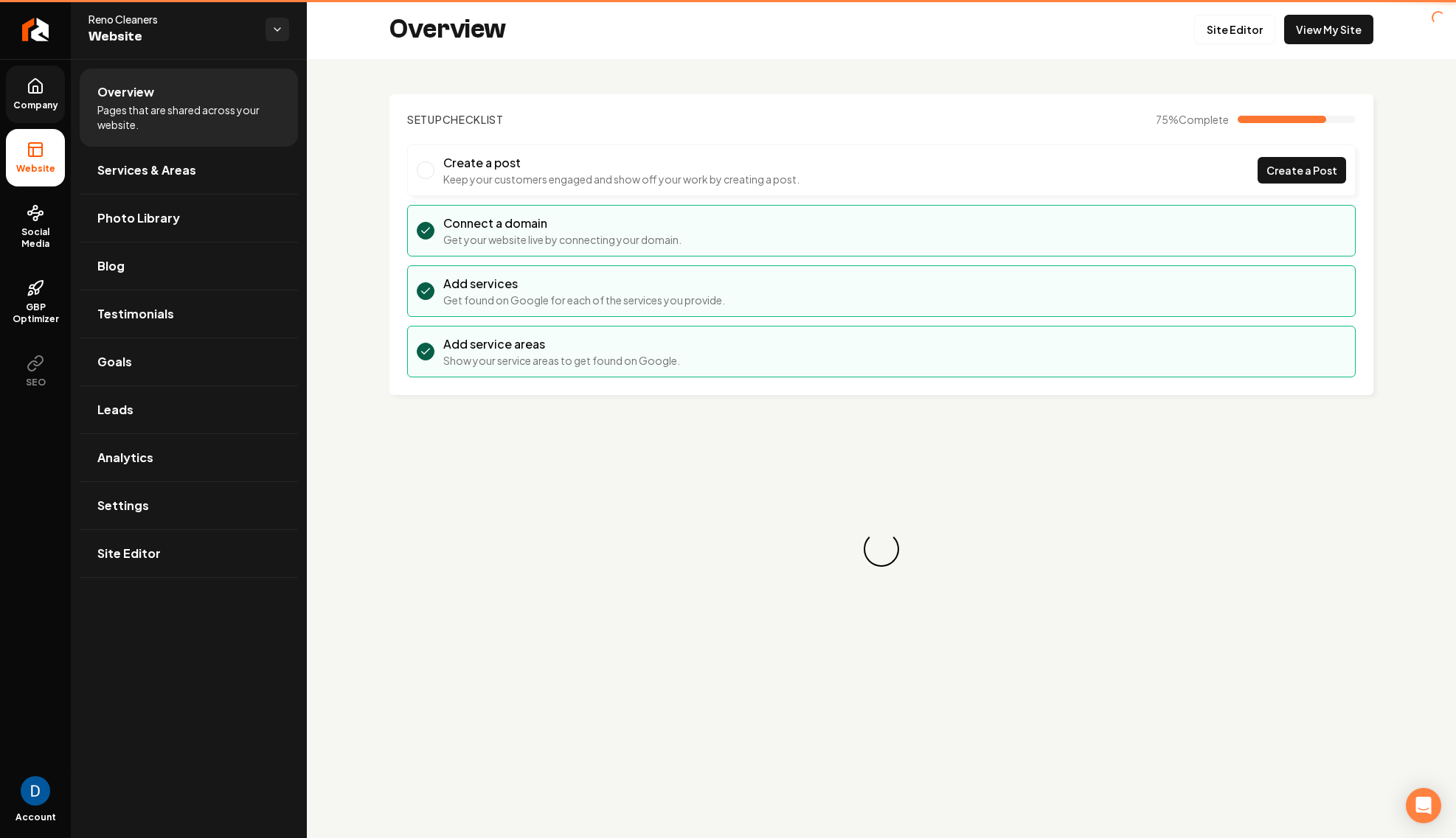
click at [42, 112] on link "Company" at bounding box center [35, 95] width 59 height 57
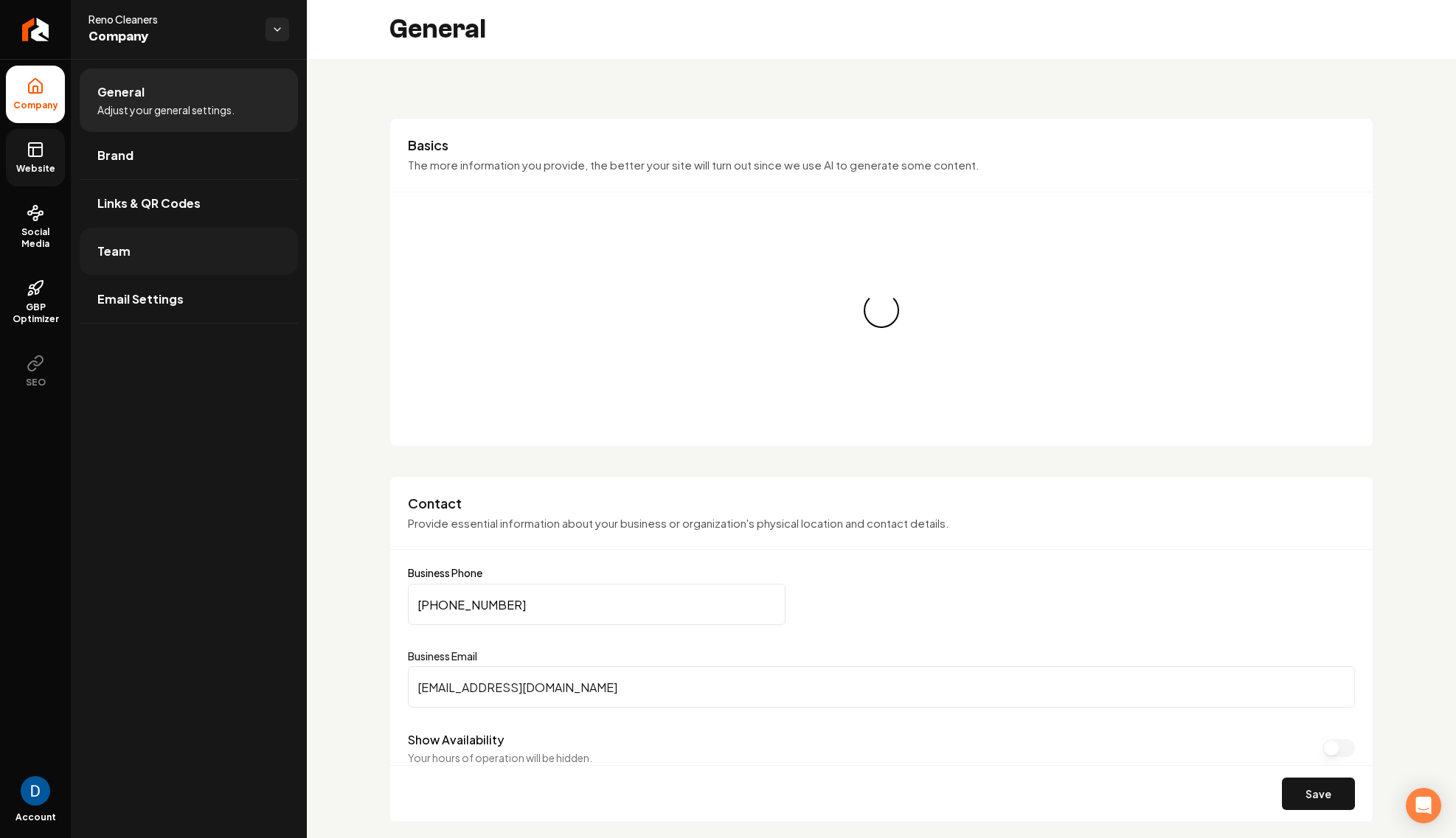
click at [158, 248] on link "Team" at bounding box center [189, 251] width 219 height 47
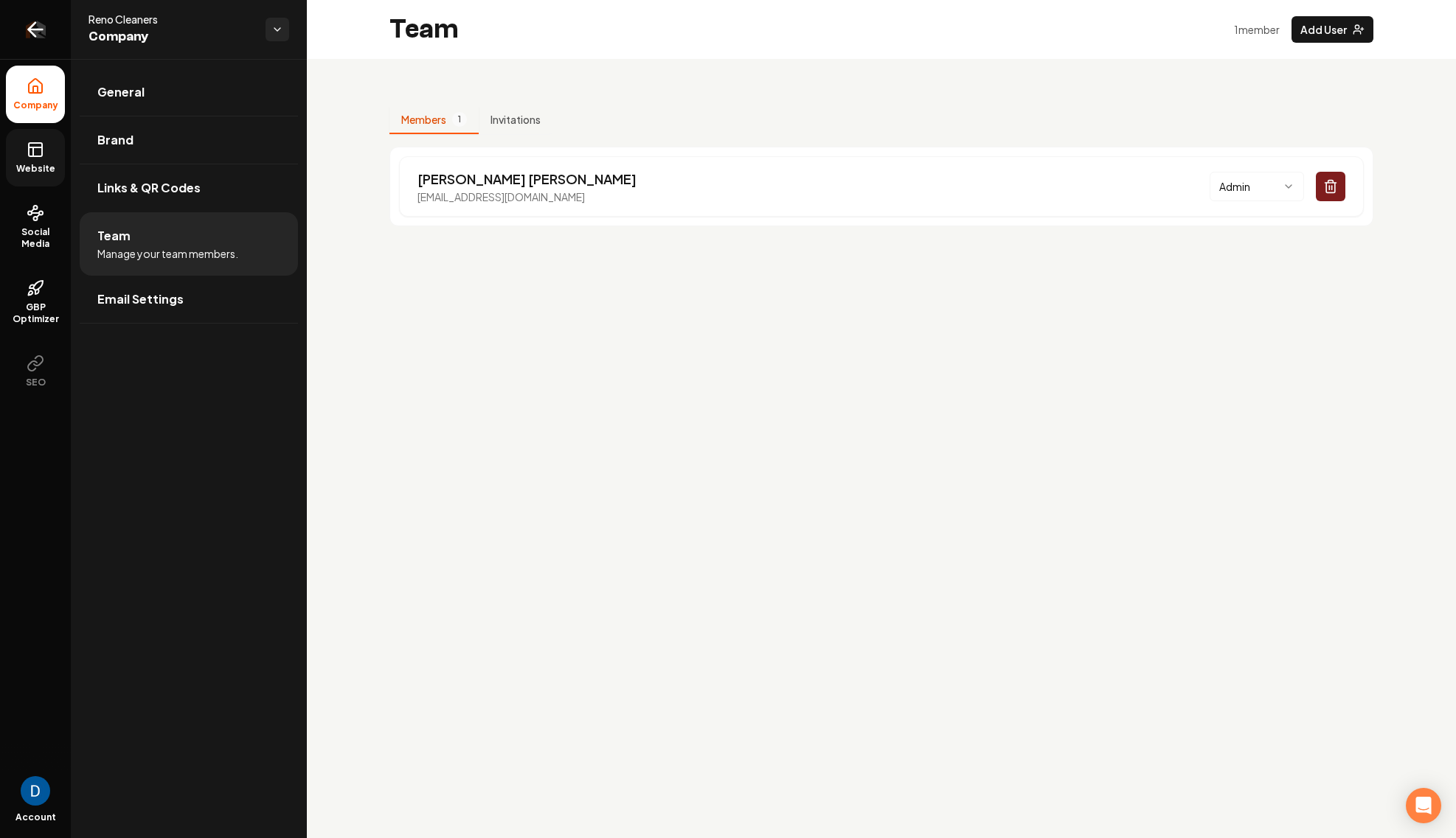
click at [24, 6] on link "Return to dashboard" at bounding box center [35, 30] width 71 height 59
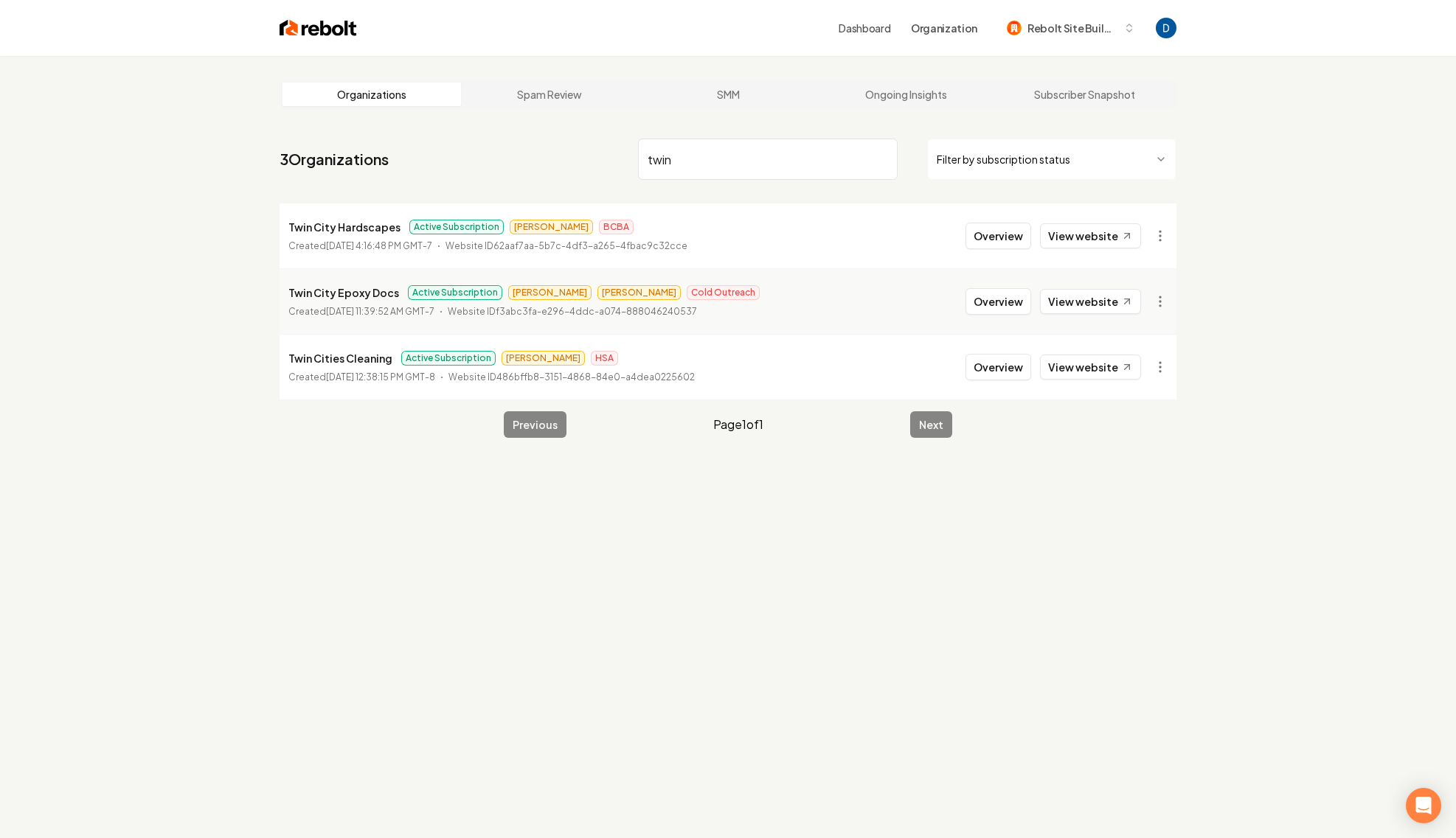
type input "twin"
click at [1019, 299] on button "Overview" at bounding box center [998, 301] width 66 height 27
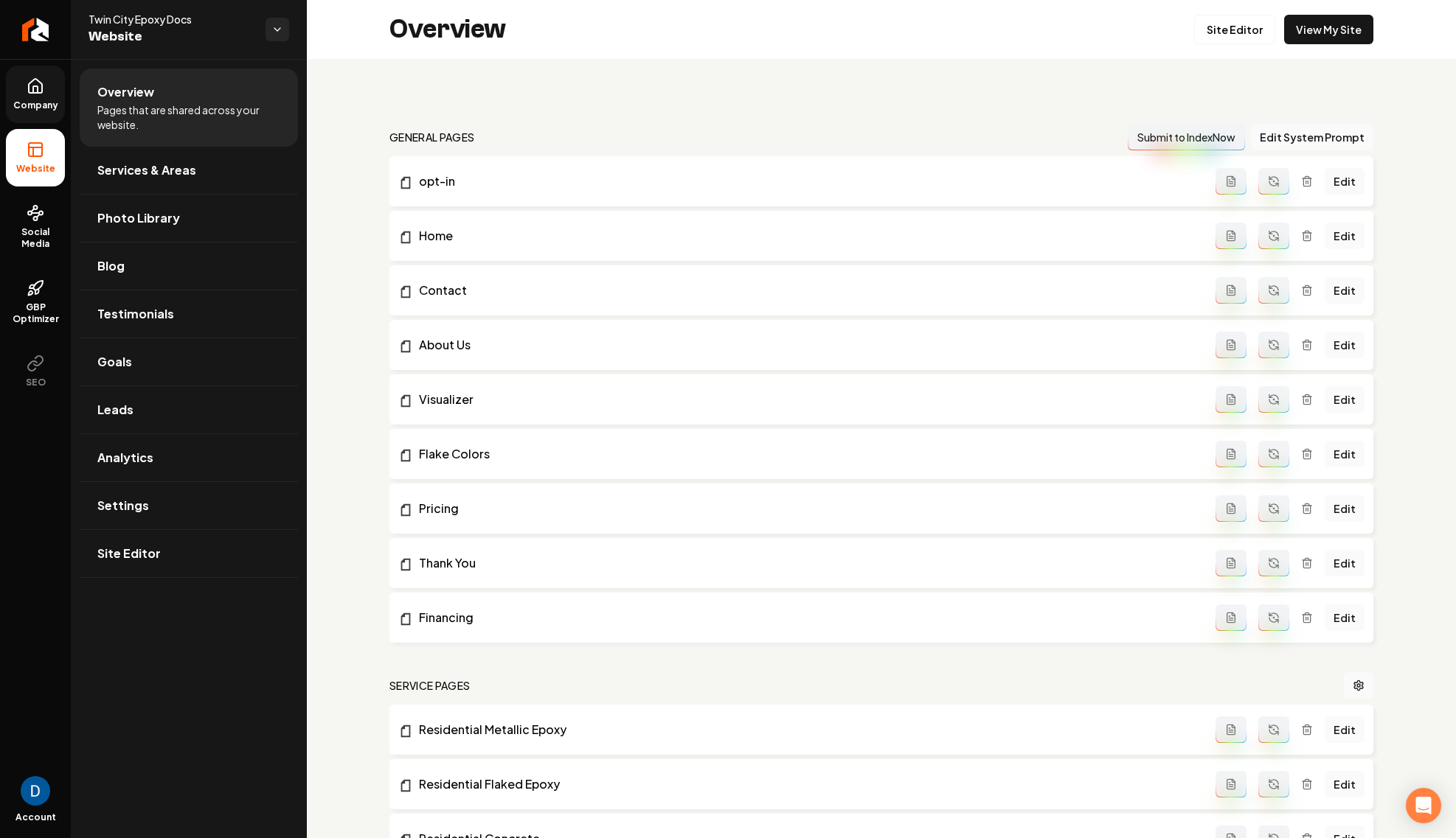
click at [45, 87] on link "Company" at bounding box center [35, 95] width 59 height 57
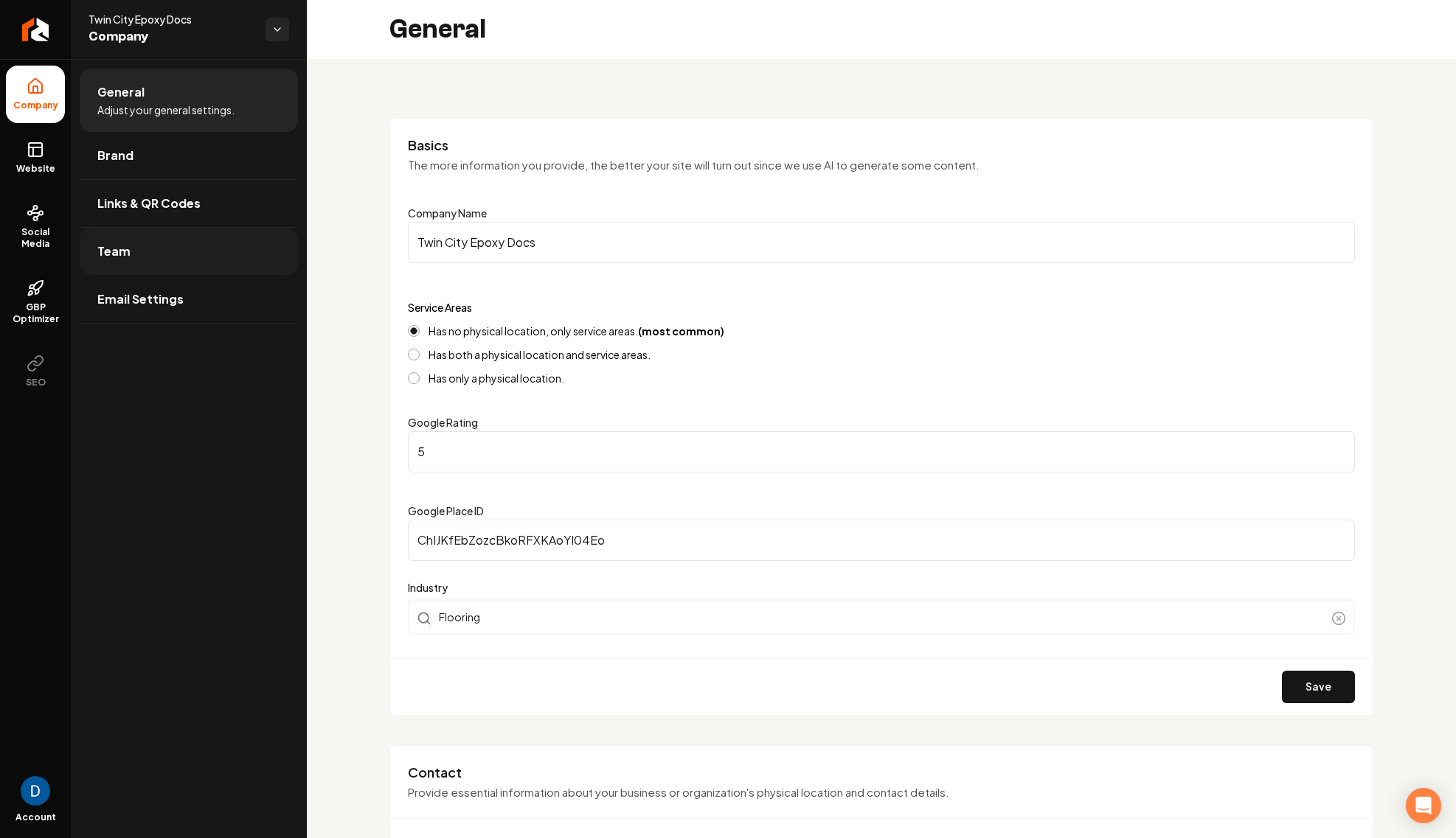
click at [168, 265] on link "Team" at bounding box center [189, 251] width 219 height 47
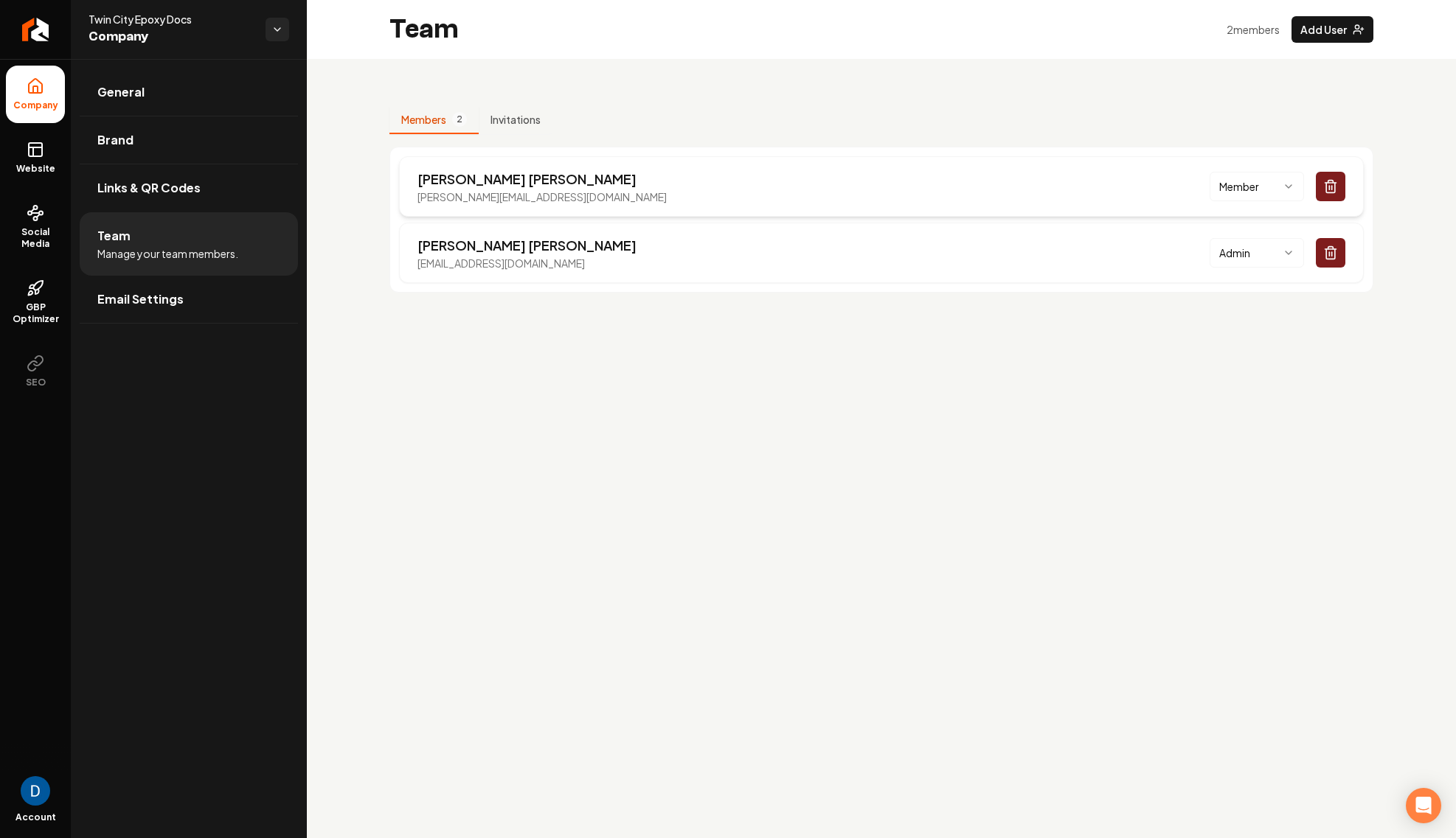
click at [1327, 185] on icon "Main content area" at bounding box center [1330, 186] width 15 height 15
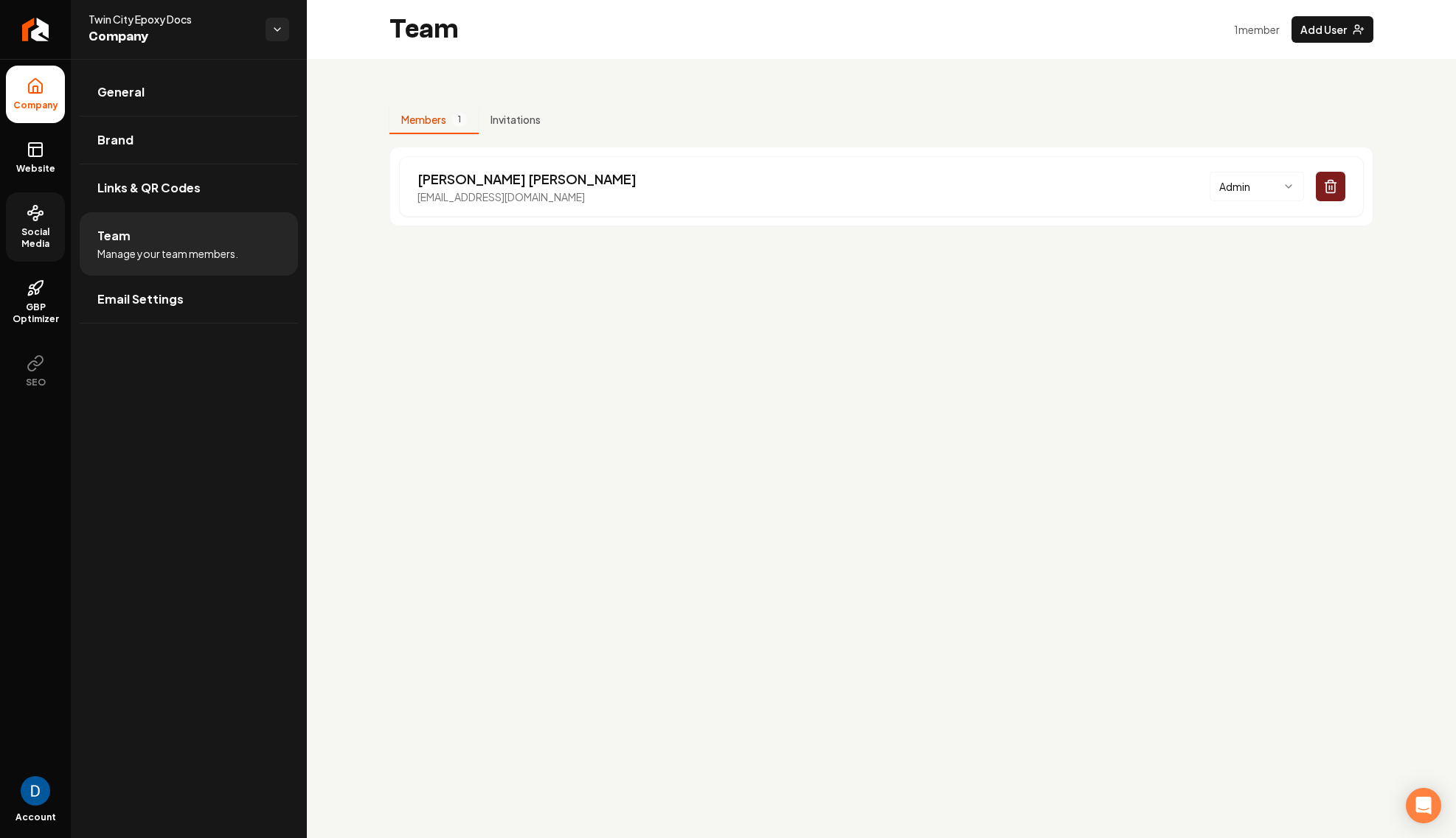
click at [31, 234] on span "Social Media" at bounding box center [35, 238] width 59 height 24
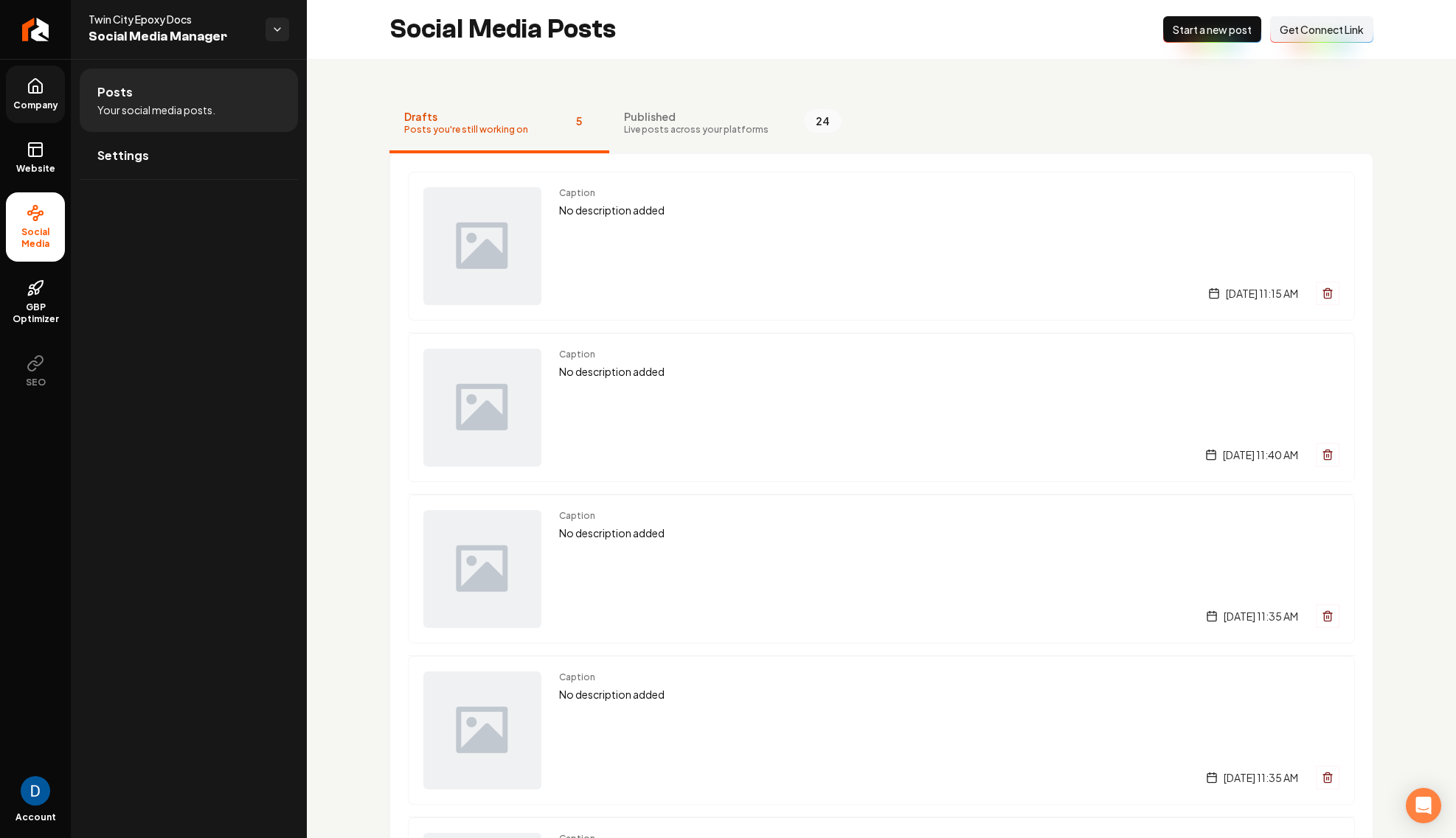
click at [1341, 31] on span "Get Connect Link" at bounding box center [1321, 29] width 84 height 15
click at [28, 25] on icon "Return to dashboard" at bounding box center [35, 30] width 24 height 24
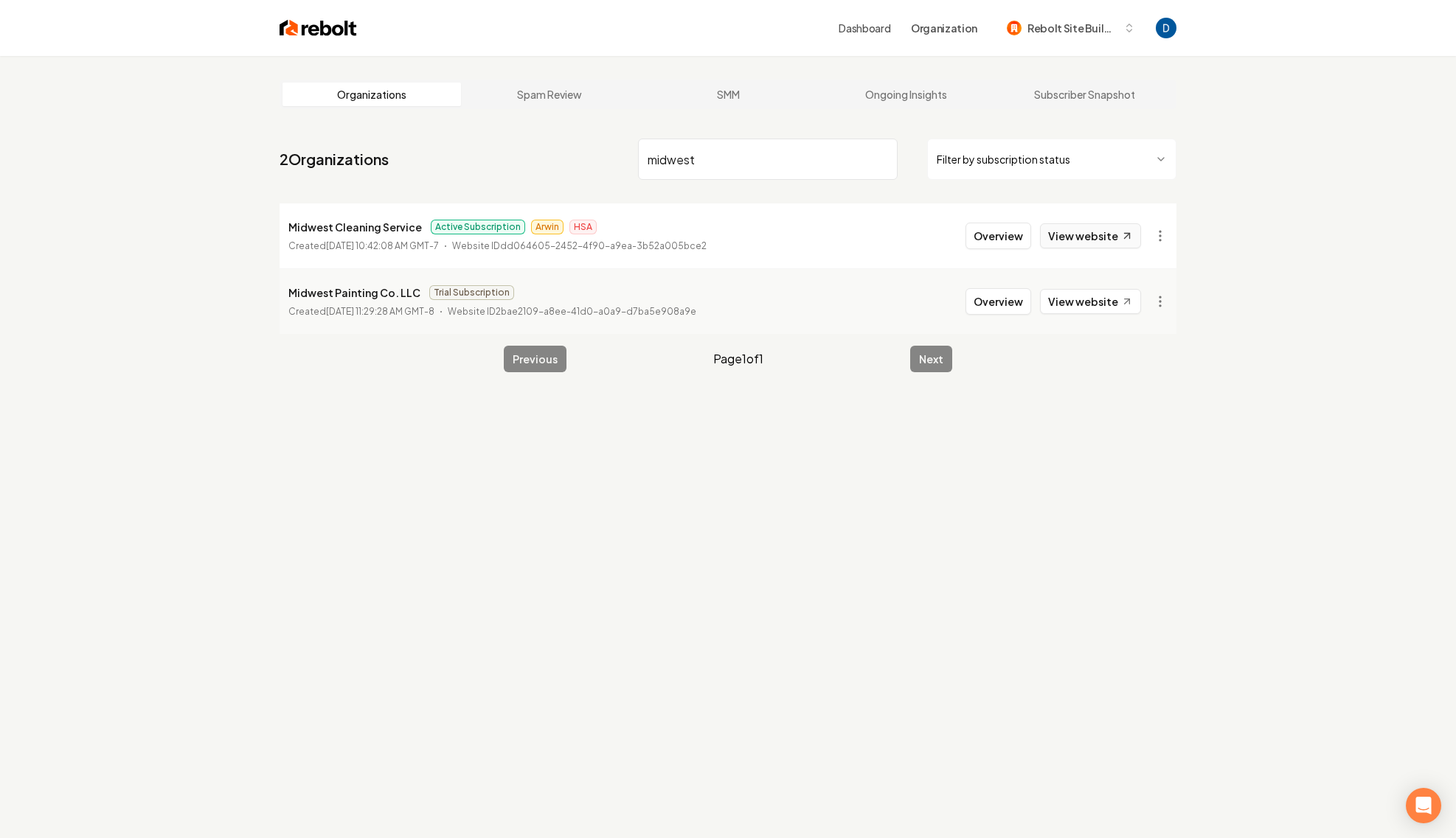
type input "midwest"
click at [1100, 232] on link "View website" at bounding box center [1091, 235] width 101 height 25
click at [942, 231] on li "Midwest Cleaning Service Active Subscription Arwin HSA Created [DATE] 10:42:08 …" at bounding box center [728, 236] width 897 height 65
click at [997, 233] on button "Overview" at bounding box center [998, 235] width 66 height 27
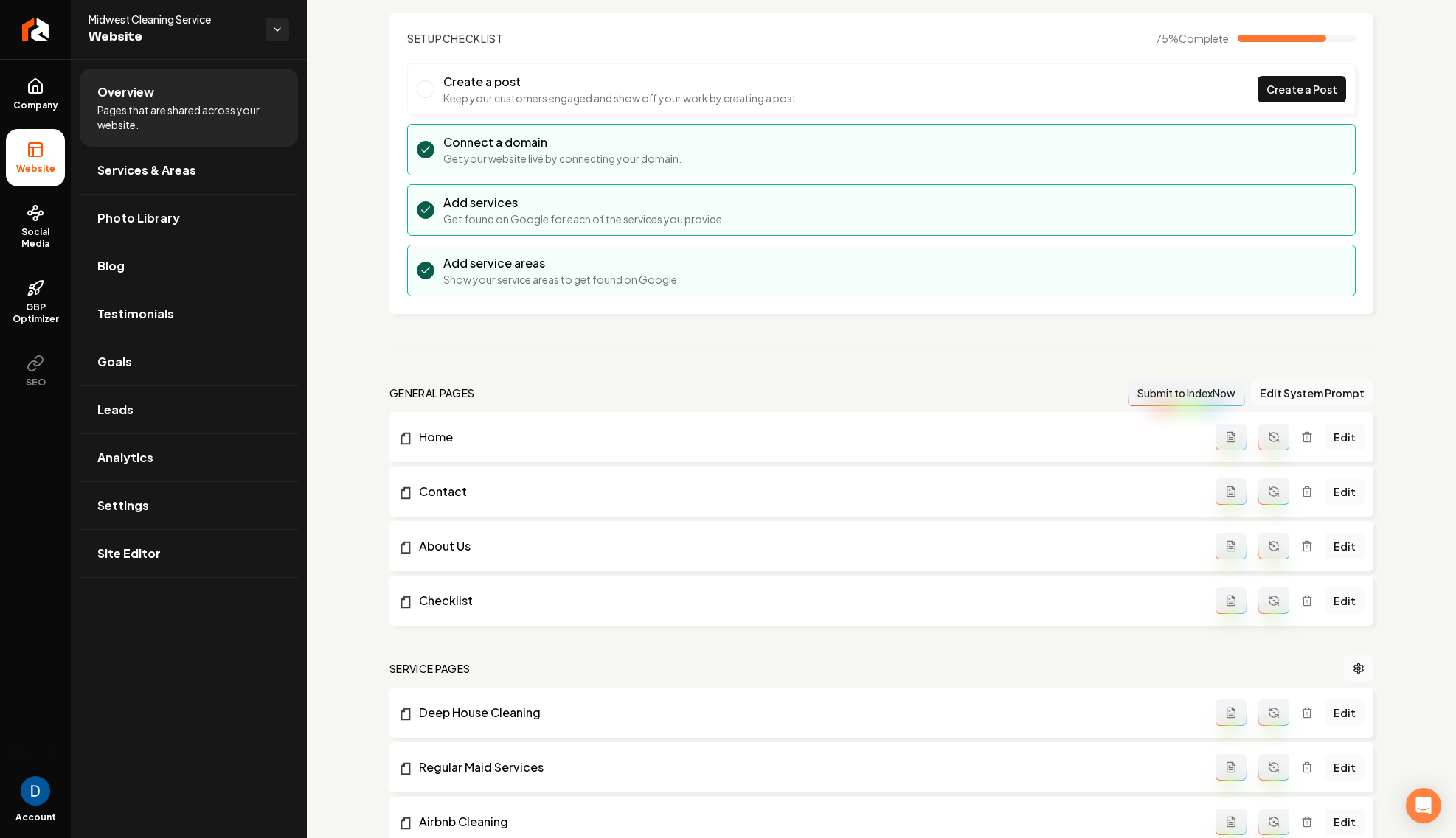
scroll to position [98, 0]
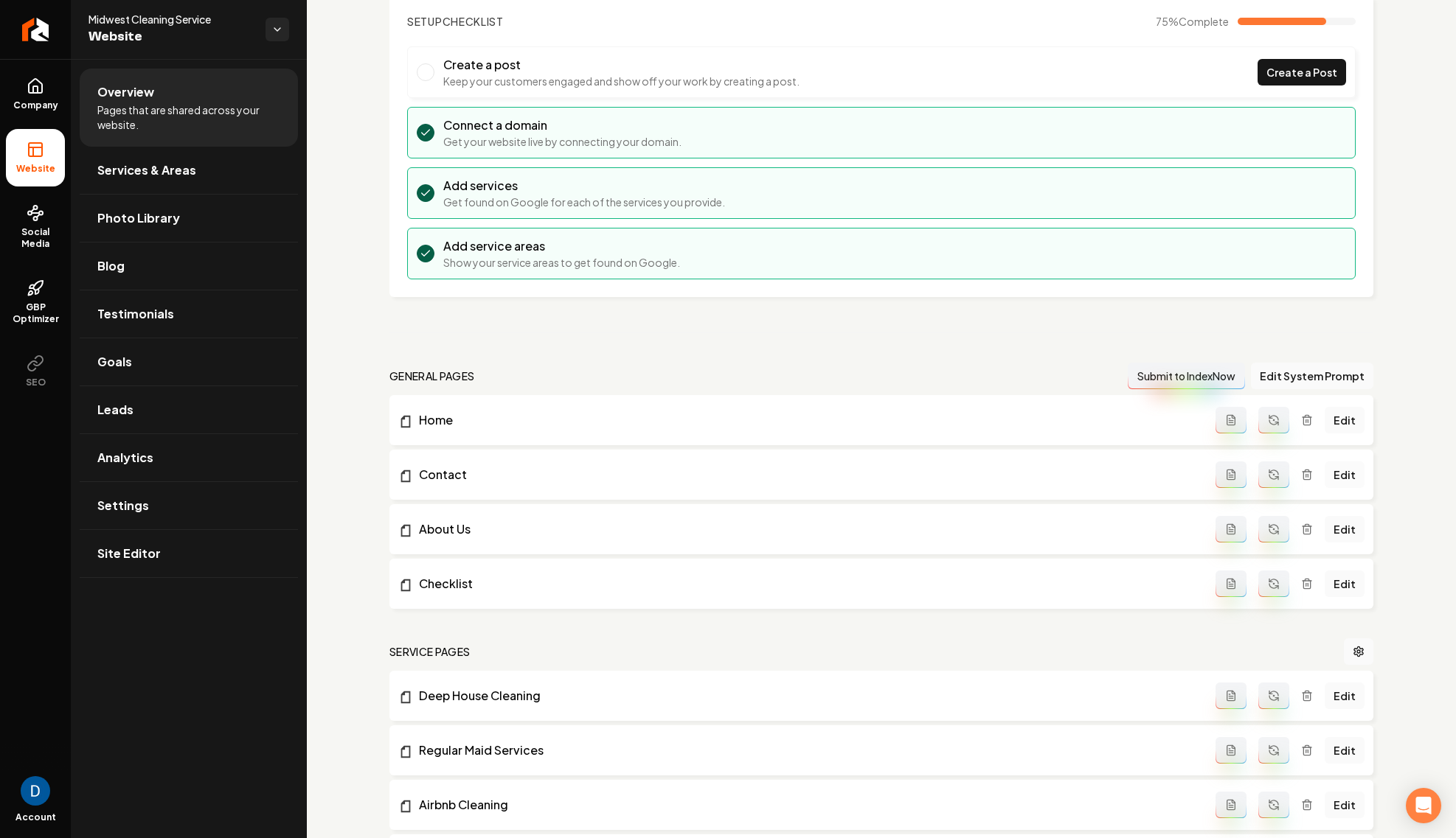
click at [1354, 475] on link "Edit" at bounding box center [1345, 475] width 39 height 27
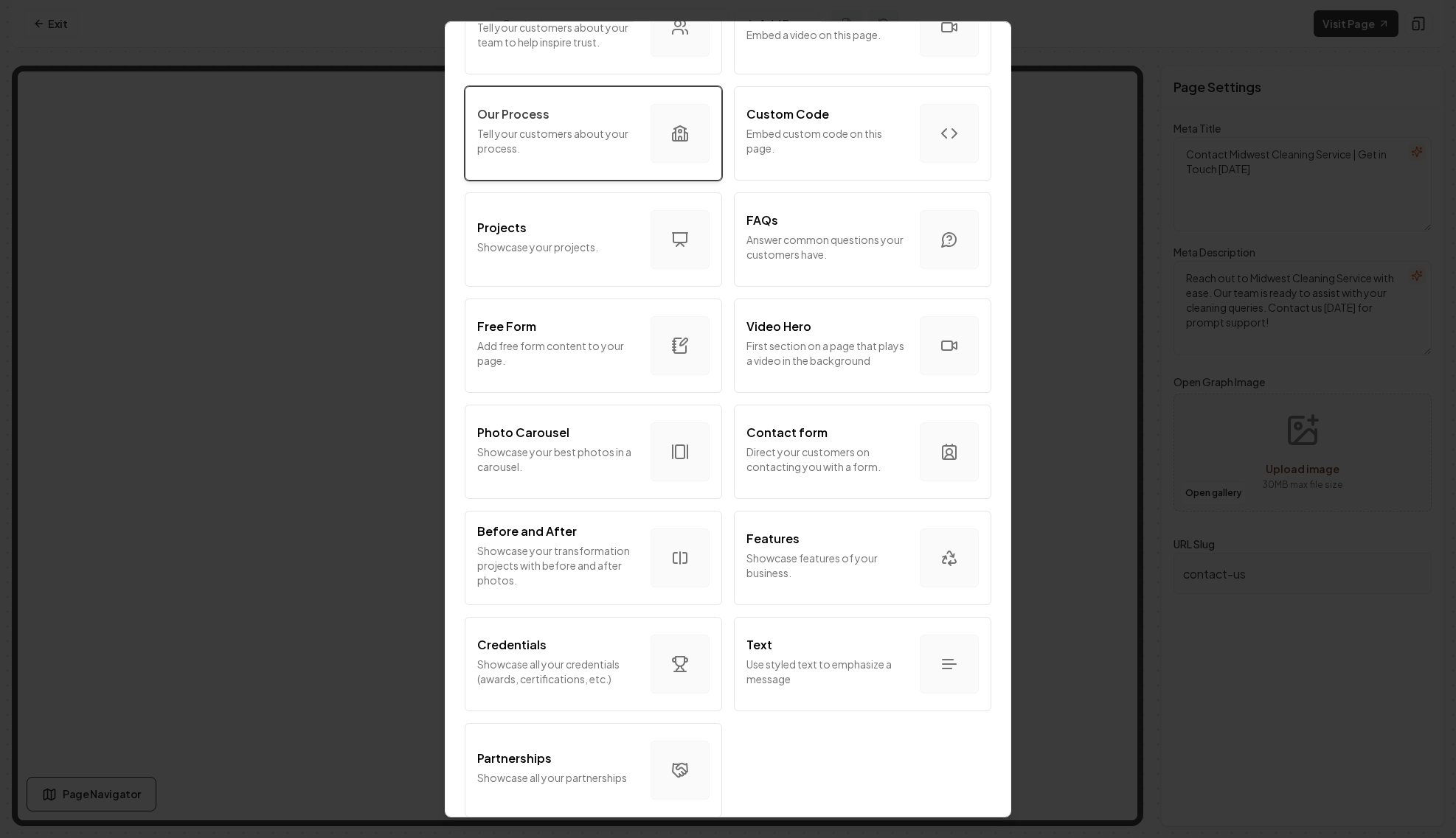
scroll to position [583, 0]
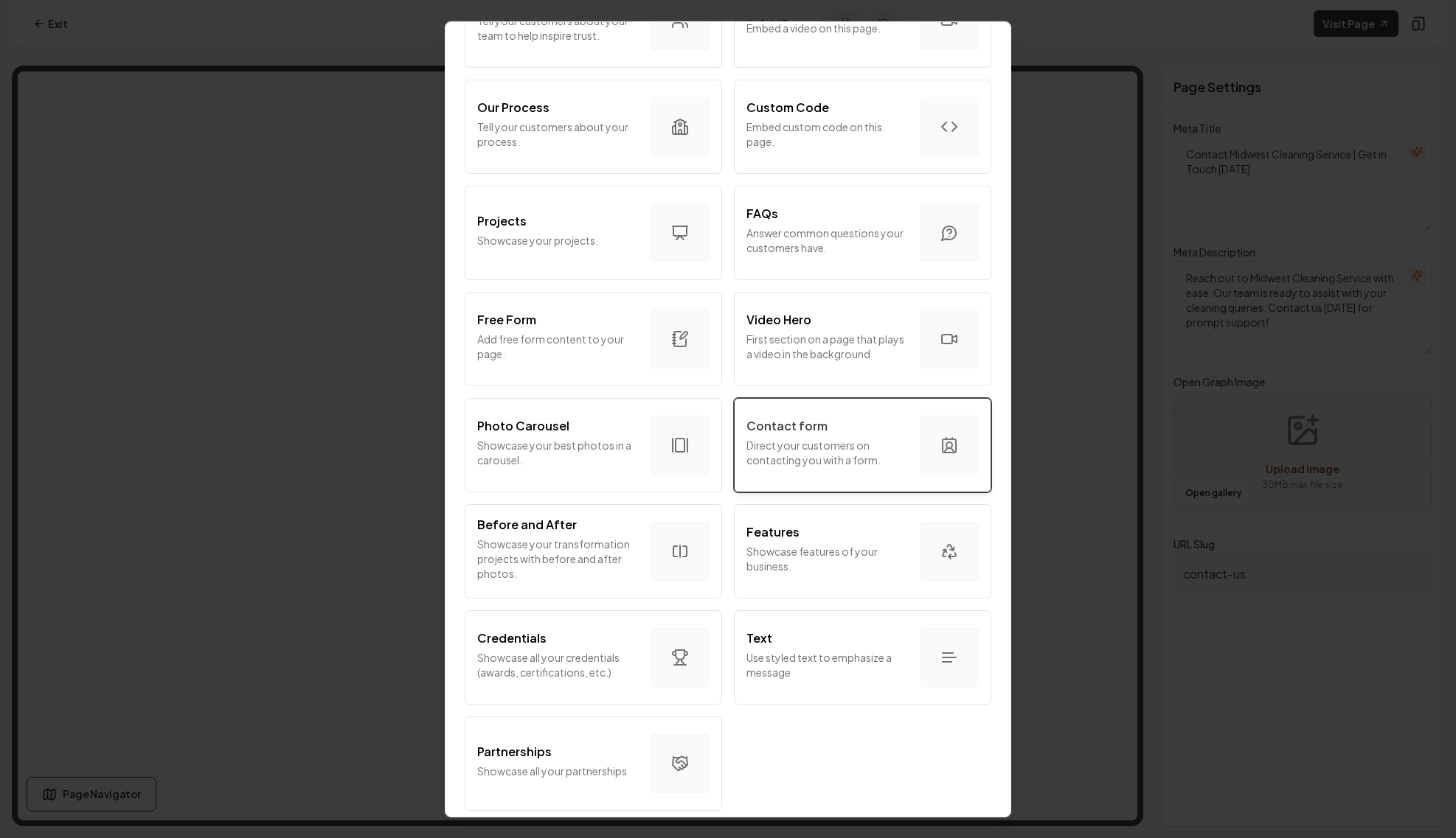
click at [812, 420] on p "Contact form" at bounding box center [787, 425] width 81 height 18
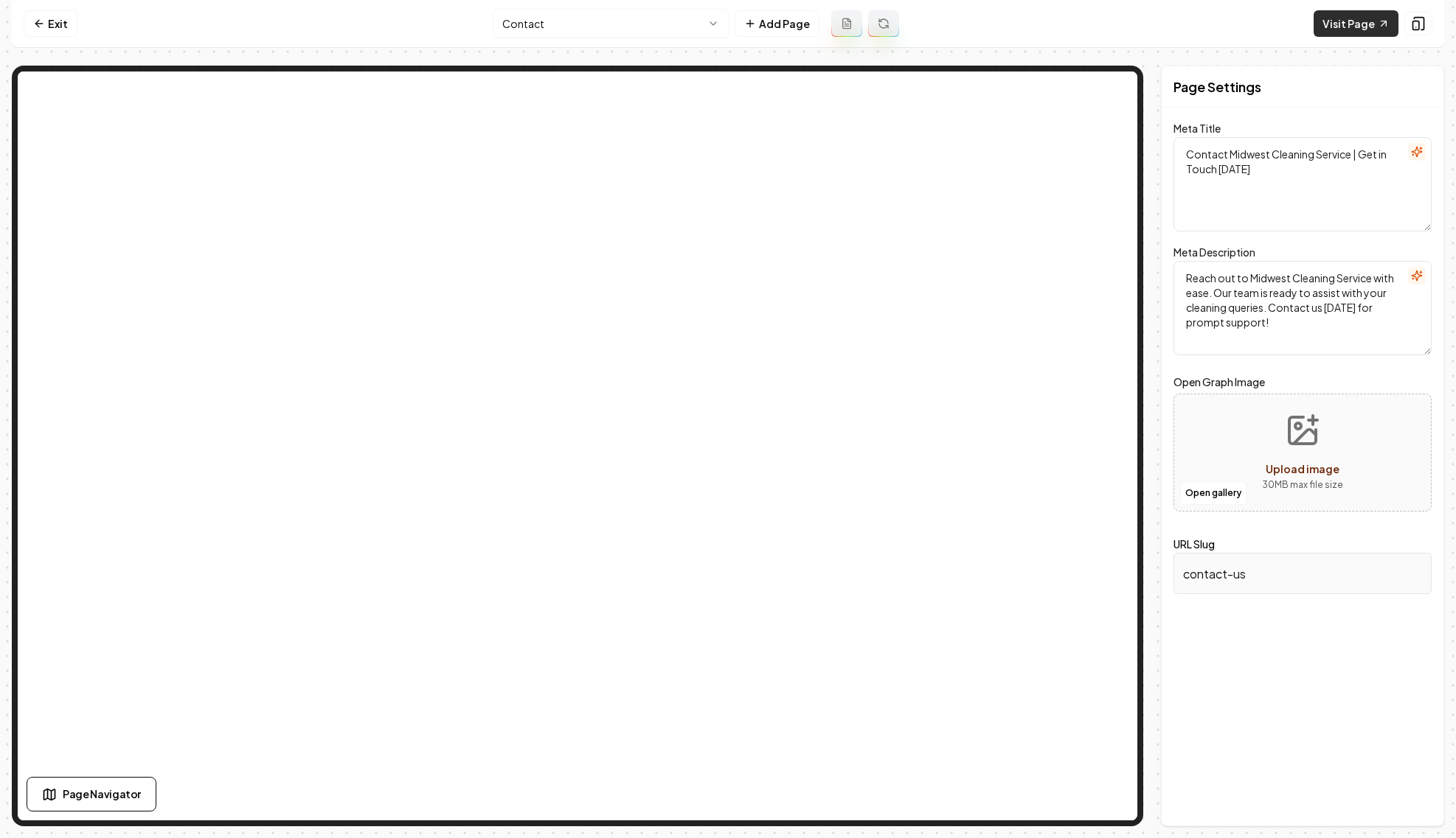
click at [1360, 19] on link "Visit Page" at bounding box center [1357, 23] width 85 height 27
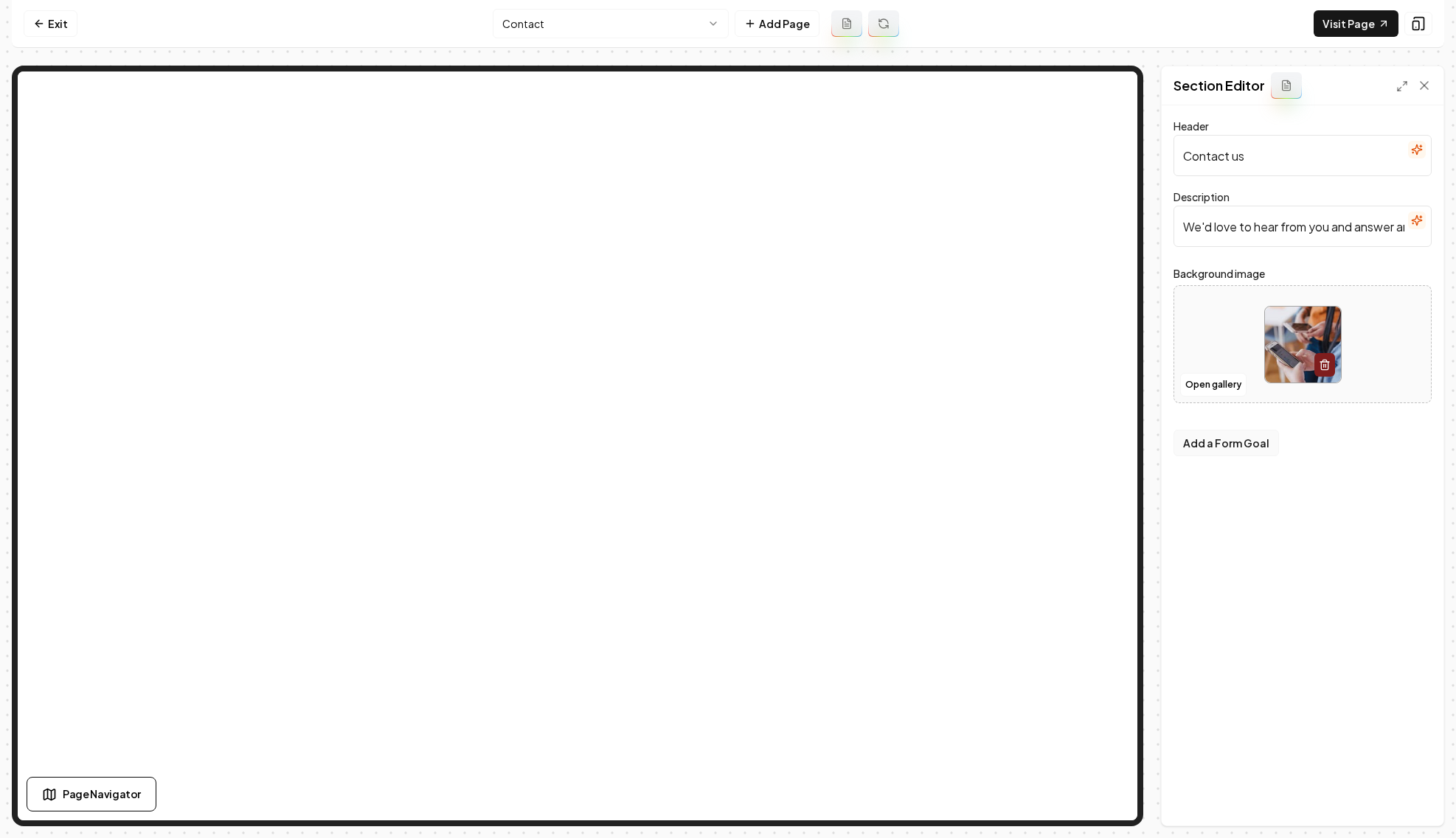
click at [1258, 445] on button "Add a Form Goal" at bounding box center [1225, 443] width 105 height 27
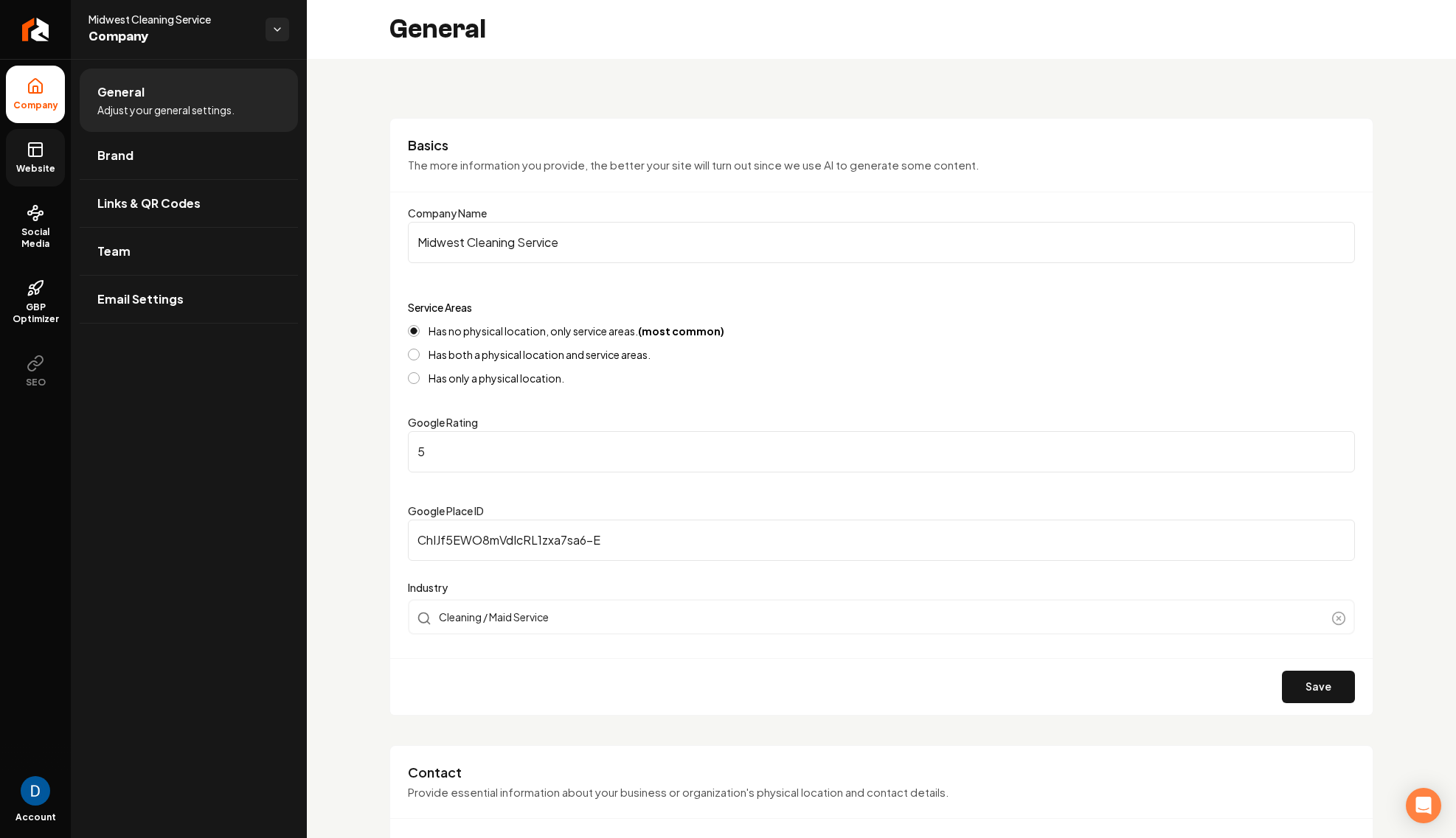
click at [22, 156] on link "Website" at bounding box center [35, 158] width 59 height 57
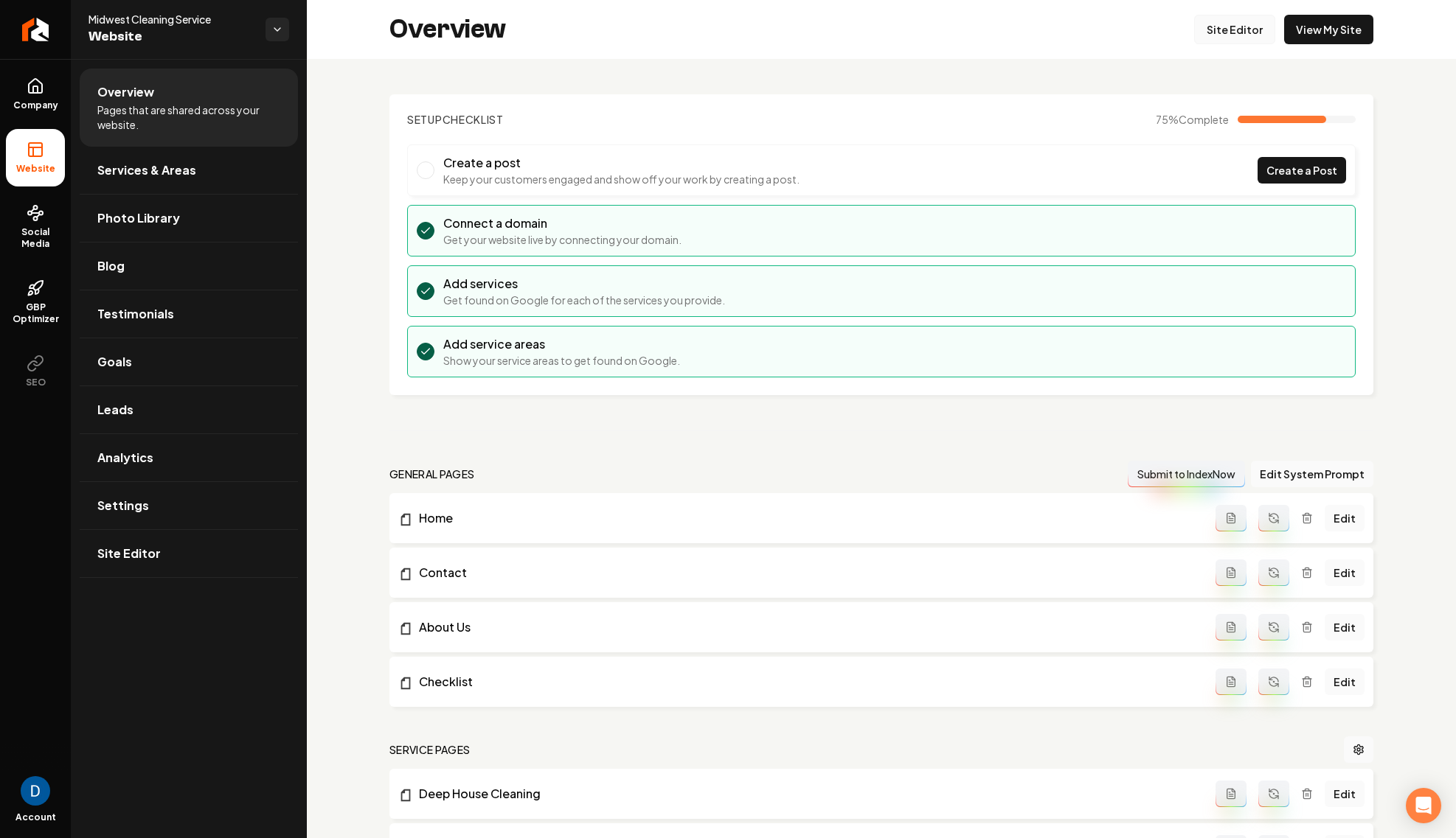
click at [1220, 36] on link "Site Editor" at bounding box center [1234, 30] width 81 height 30
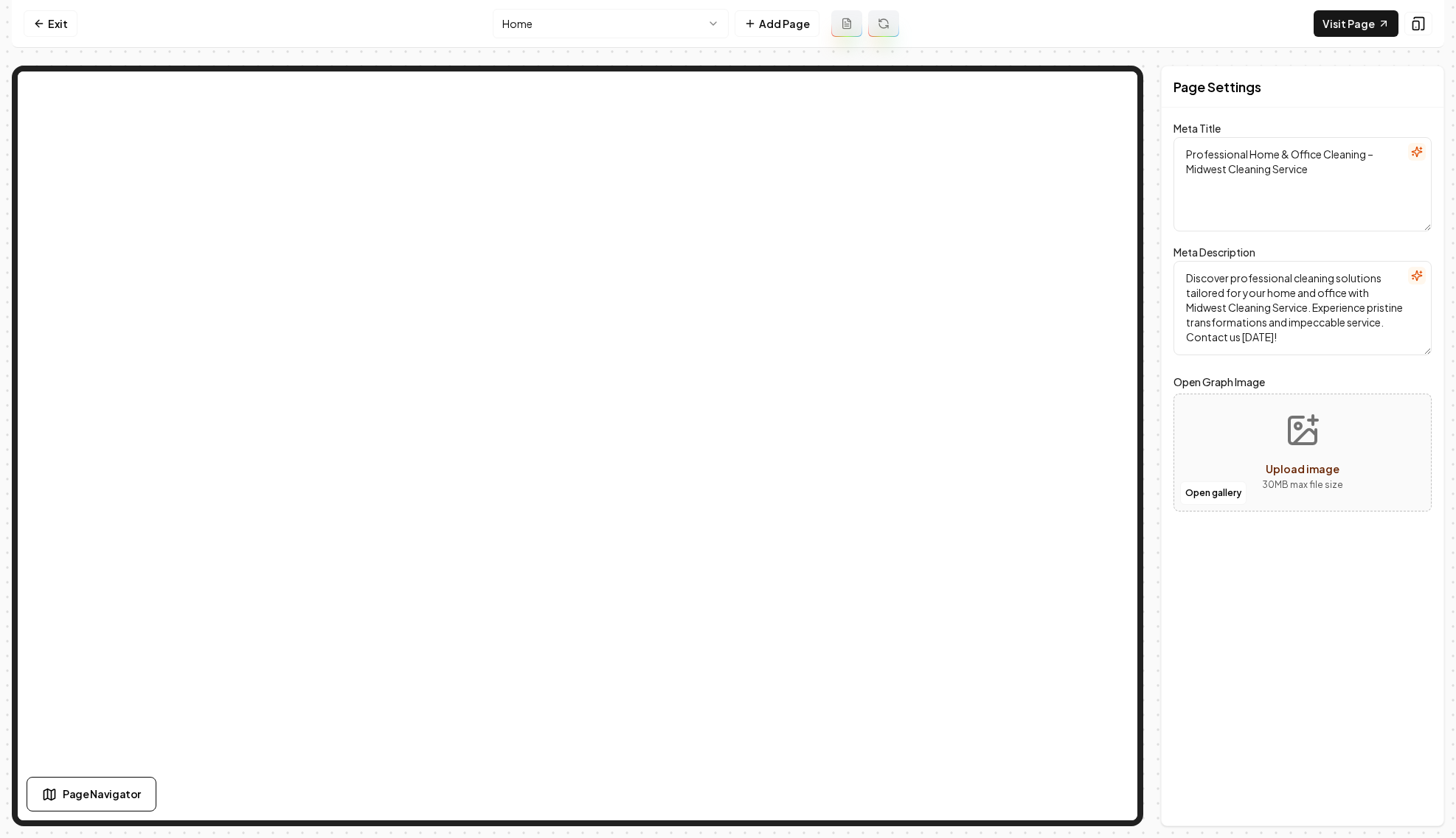
click at [636, 36] on html "Computer Required This feature is only available on a computer. Please switch t…" at bounding box center [728, 419] width 1456 height 838
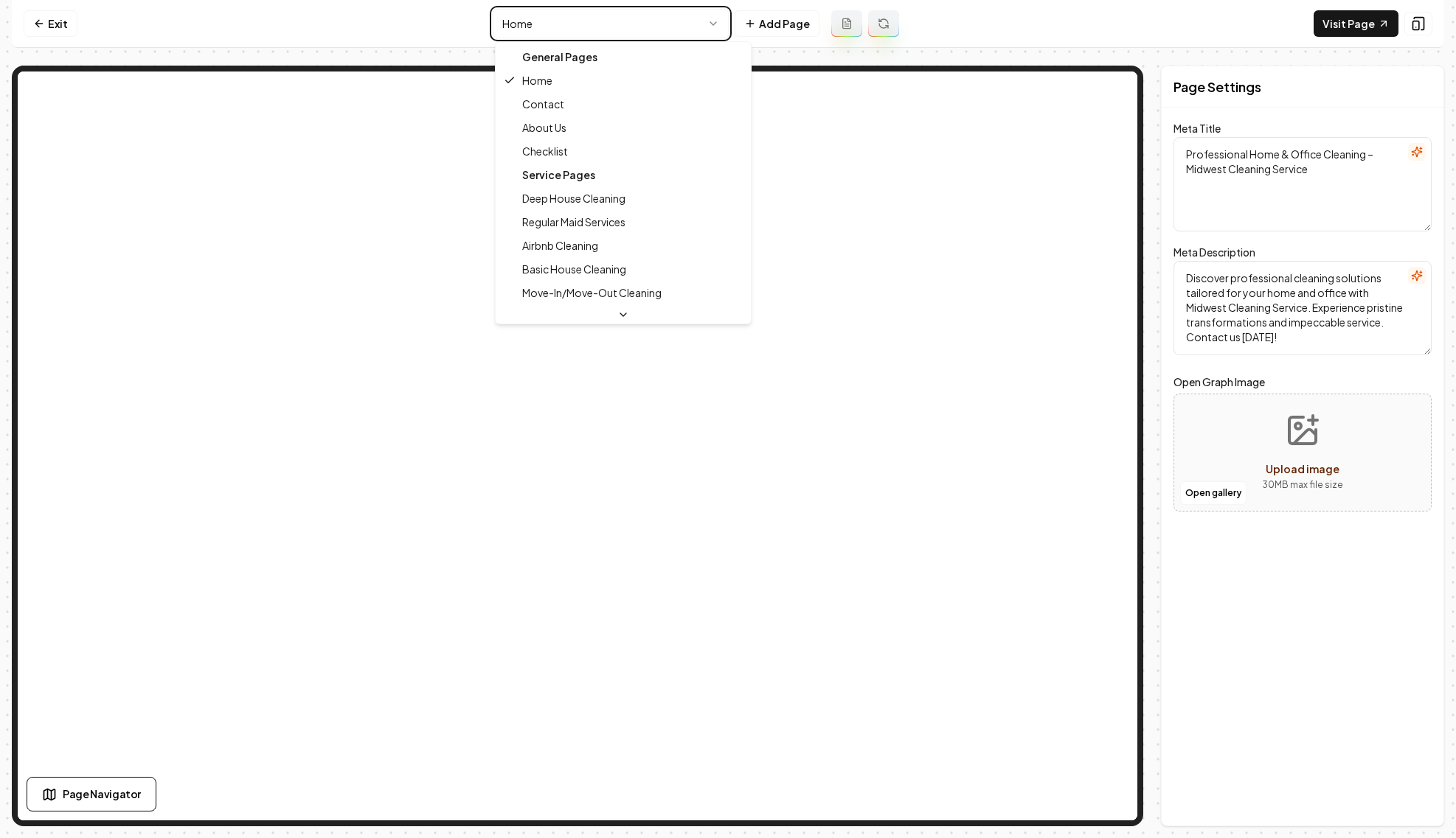
type textarea "Contact Midwest Cleaning Service | Get in Touch Today"
type textarea "Reach out to Midwest Cleaning Service with ease. Our team is ready to assist wi…"
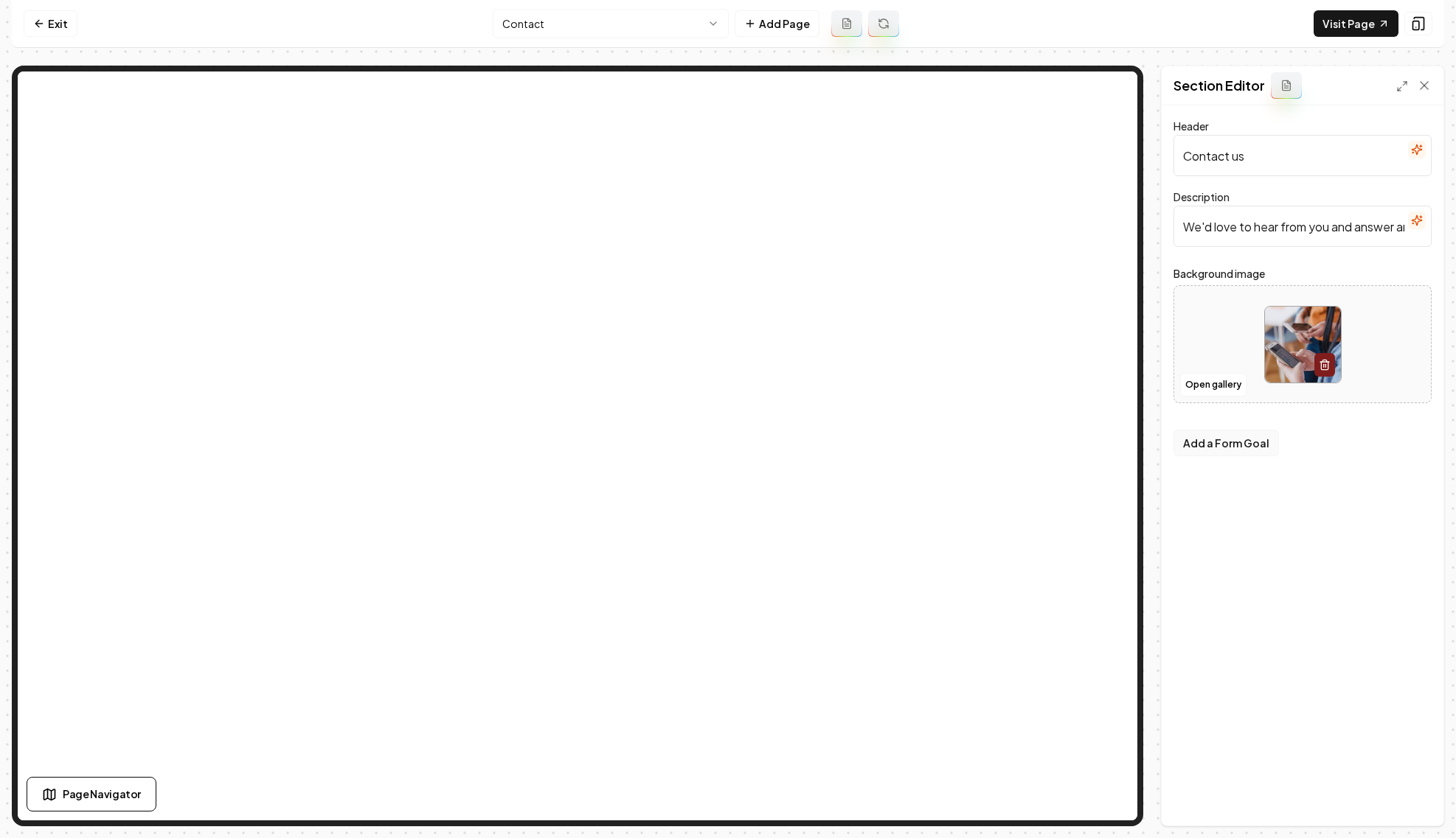
click at [1236, 436] on button "Add a Form Goal" at bounding box center [1225, 443] width 105 height 27
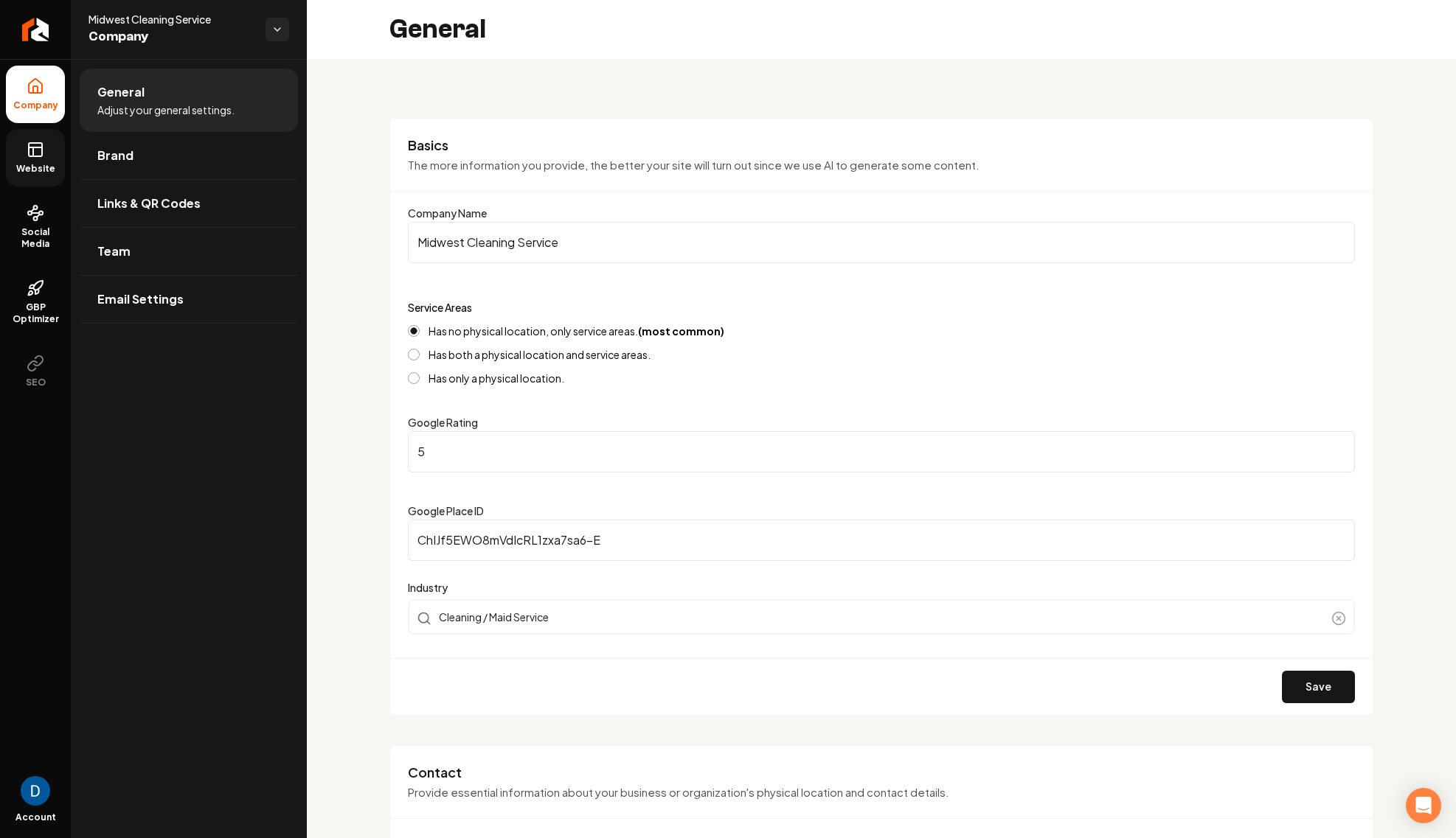
click at [42, 156] on rect at bounding box center [34, 149] width 13 height 13
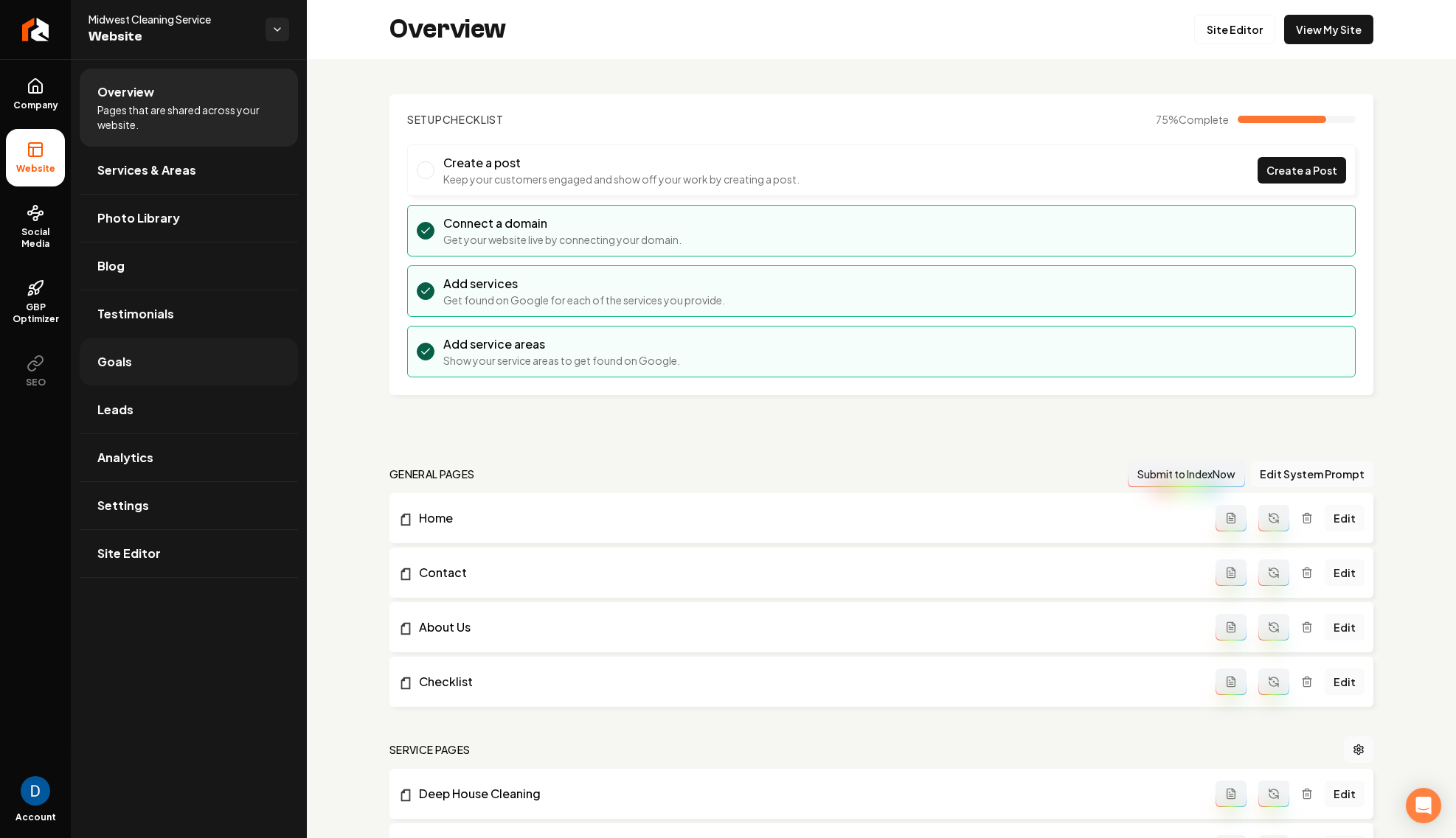
click at [141, 379] on link "Goals" at bounding box center [189, 362] width 219 height 47
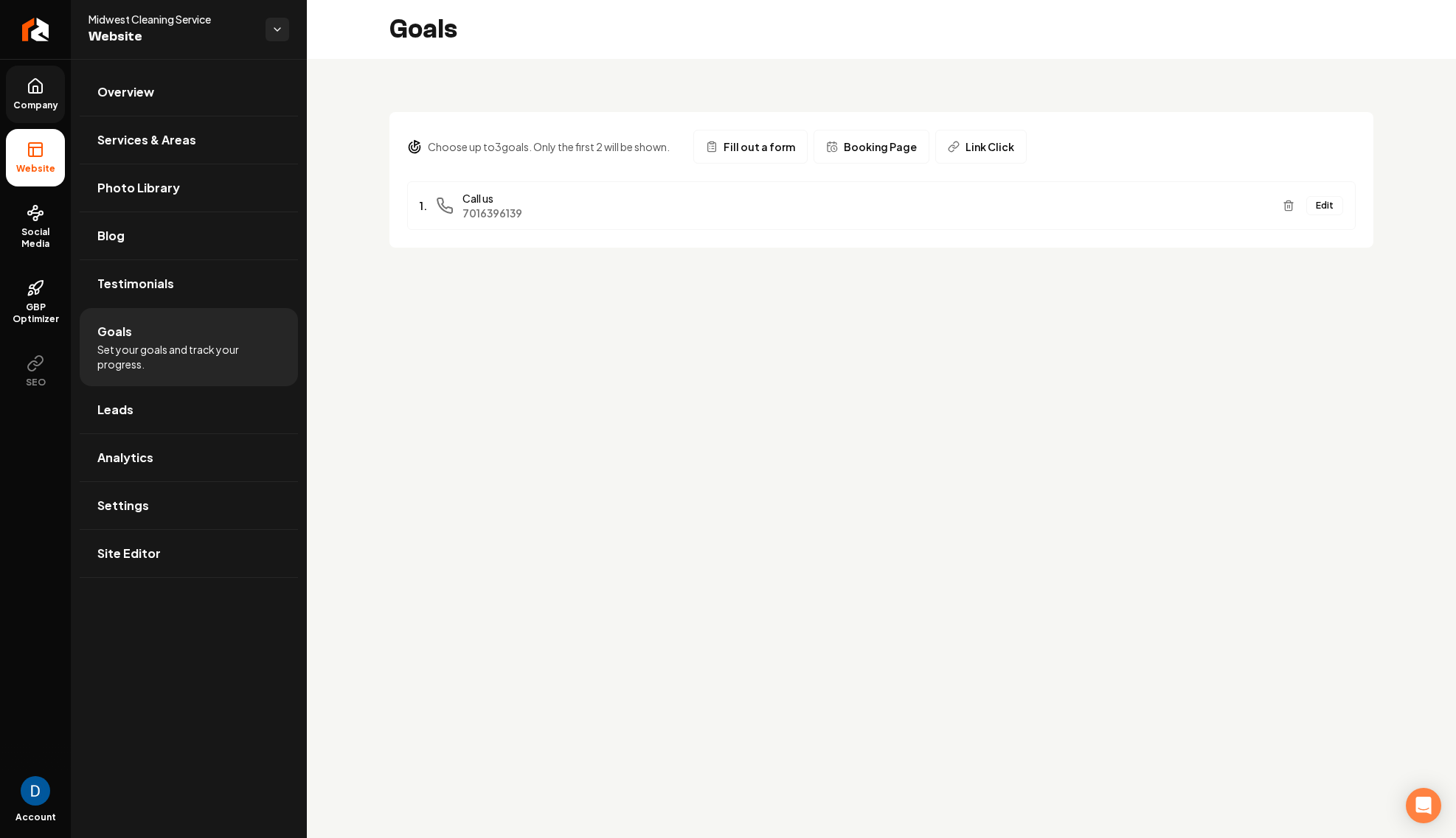
click at [48, 84] on link "Company" at bounding box center [35, 95] width 59 height 57
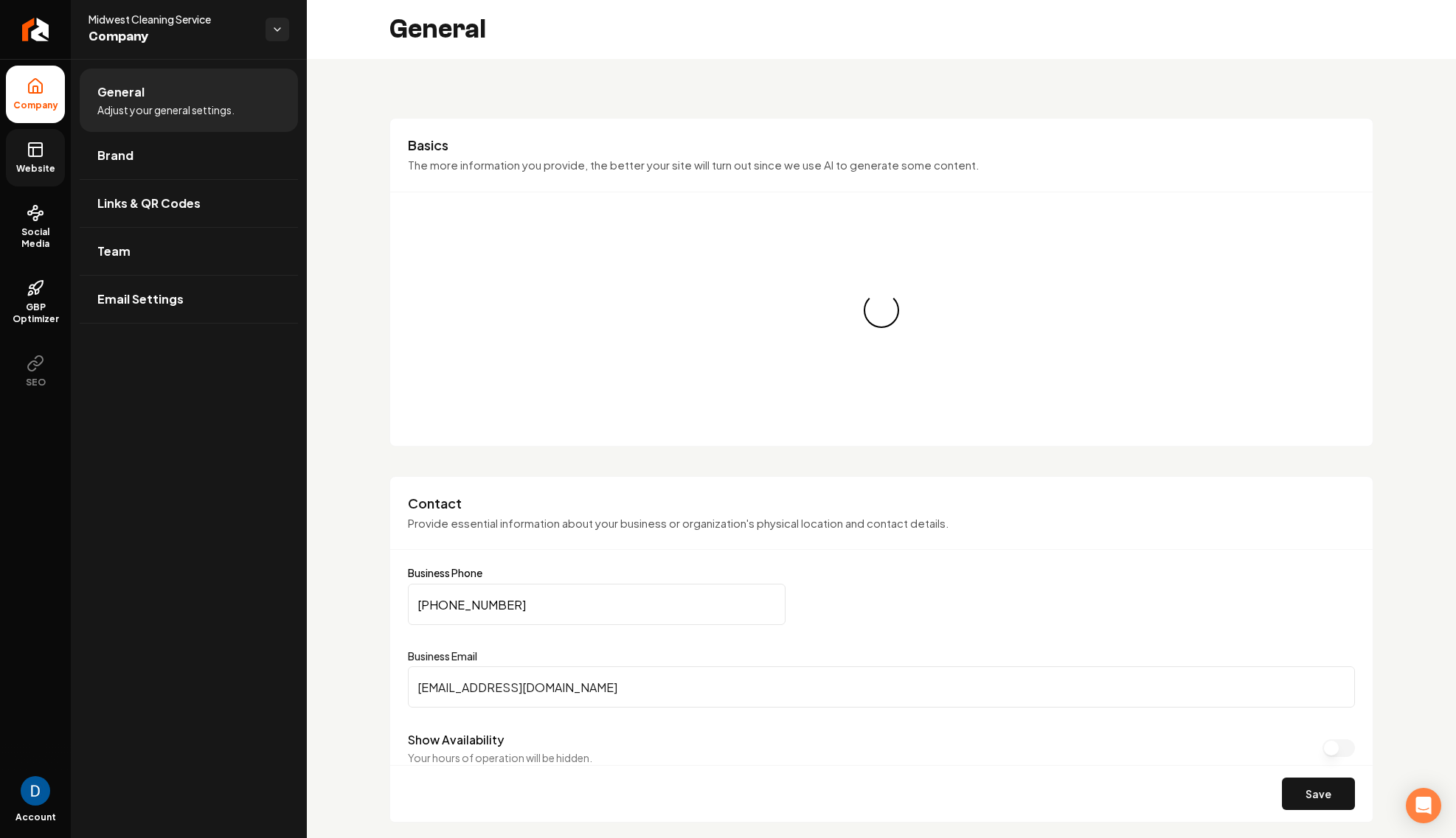
click at [16, 152] on link "Website" at bounding box center [35, 158] width 59 height 57
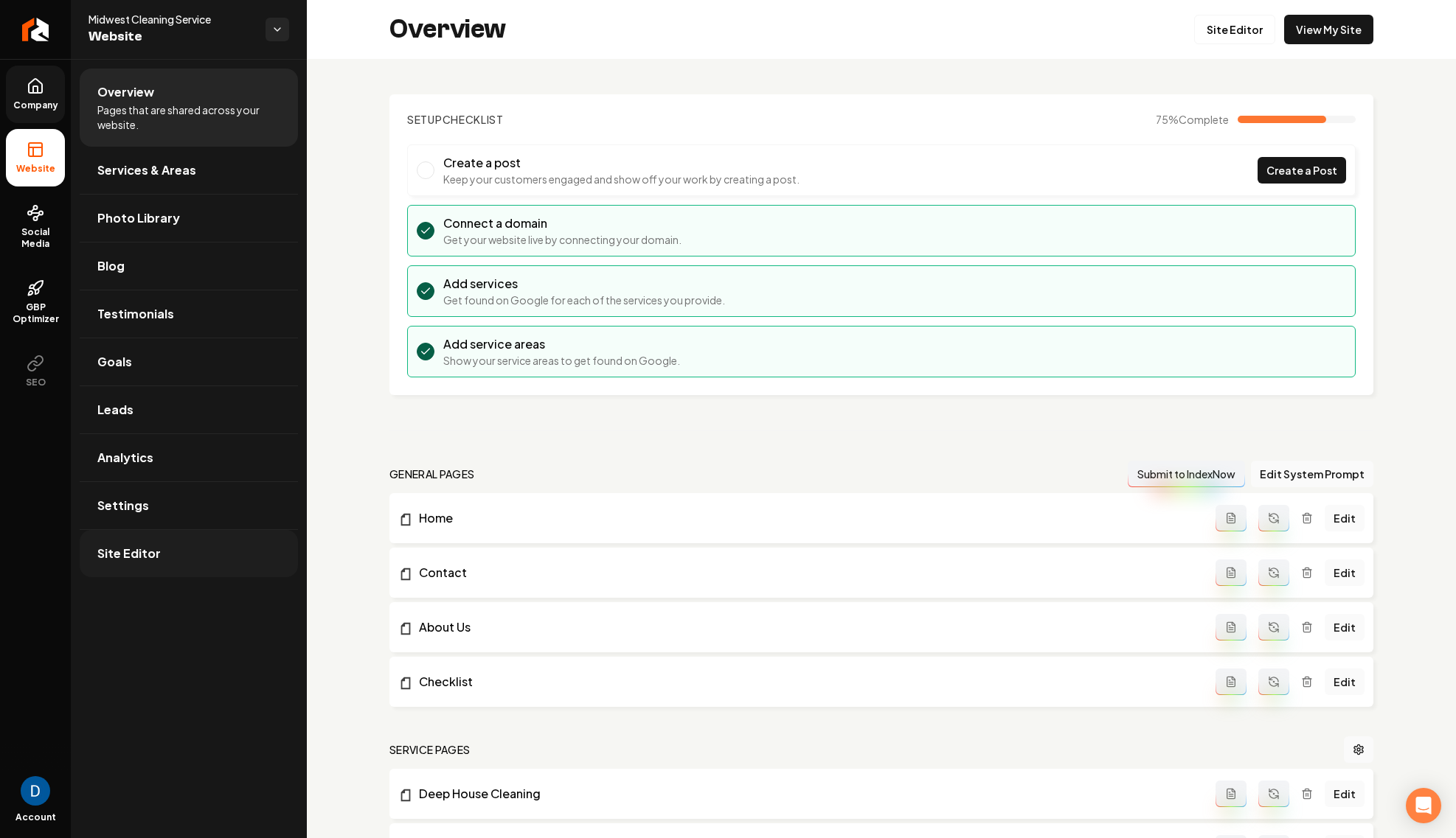
click at [157, 559] on span "Site Editor" at bounding box center [129, 553] width 63 height 18
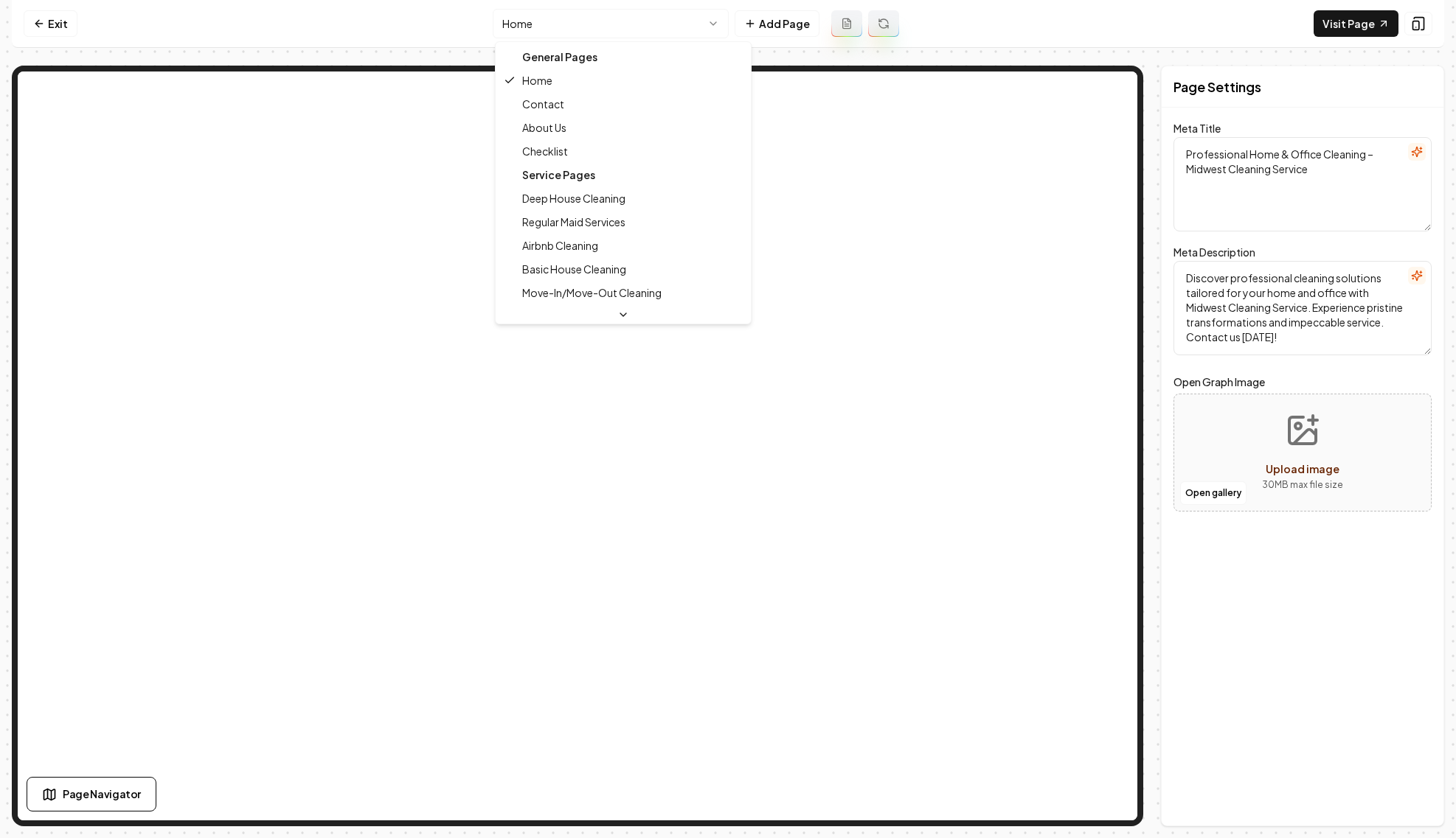
click at [606, 23] on html "Computer Required This feature is only available on a computer. Please switch t…" at bounding box center [728, 419] width 1456 height 838
type textarea "Contact Midwest Cleaning Service | Get in Touch Today"
type textarea "Reach out to Midwest Cleaning Service with ease. Our team is ready to assist wi…"
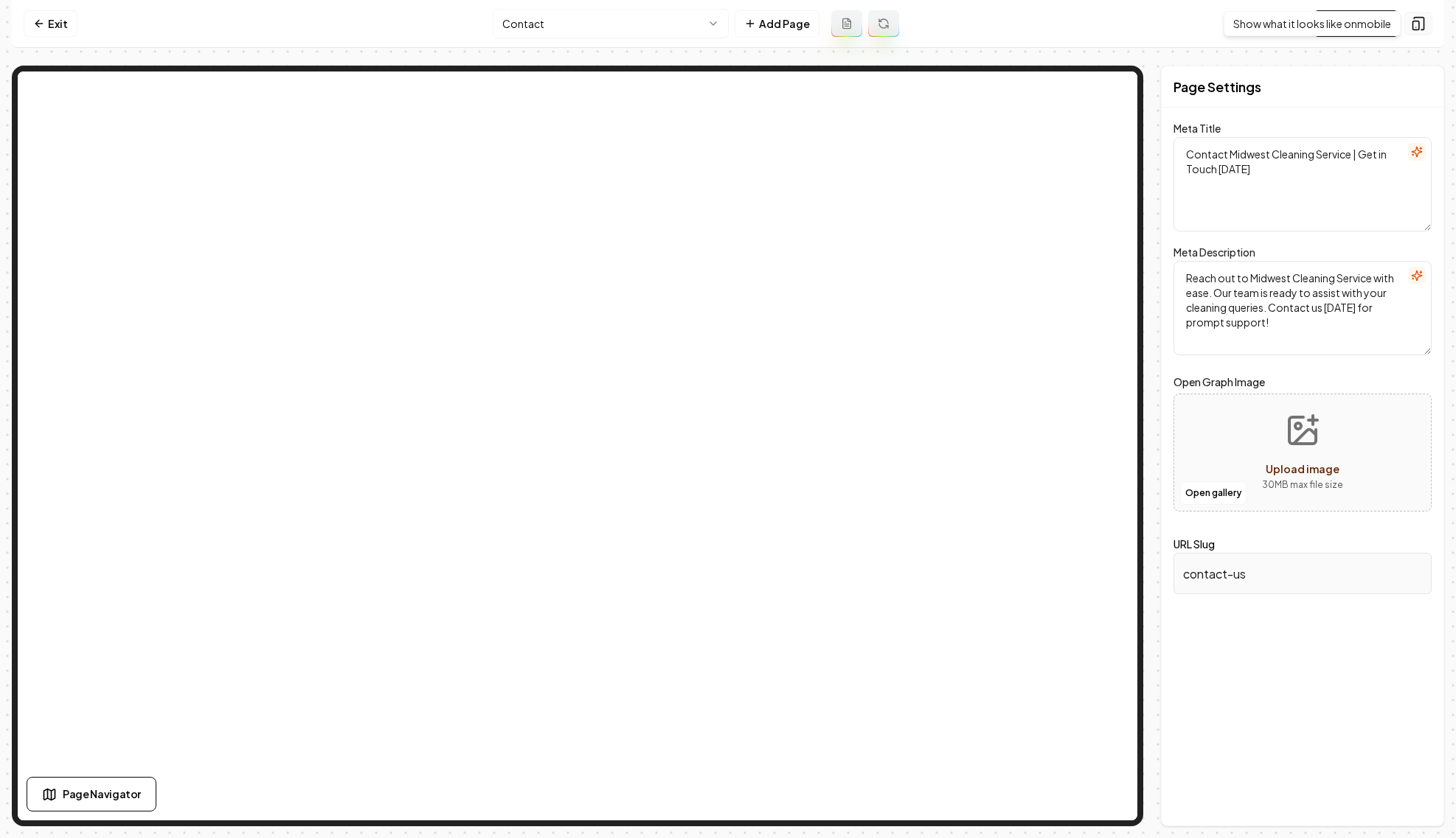
click at [1356, 26] on div "Show what it looks like on mobile Show what it looks like on mobile" at bounding box center [1312, 23] width 177 height 25
click at [1412, 22] on icon at bounding box center [1419, 23] width 15 height 15
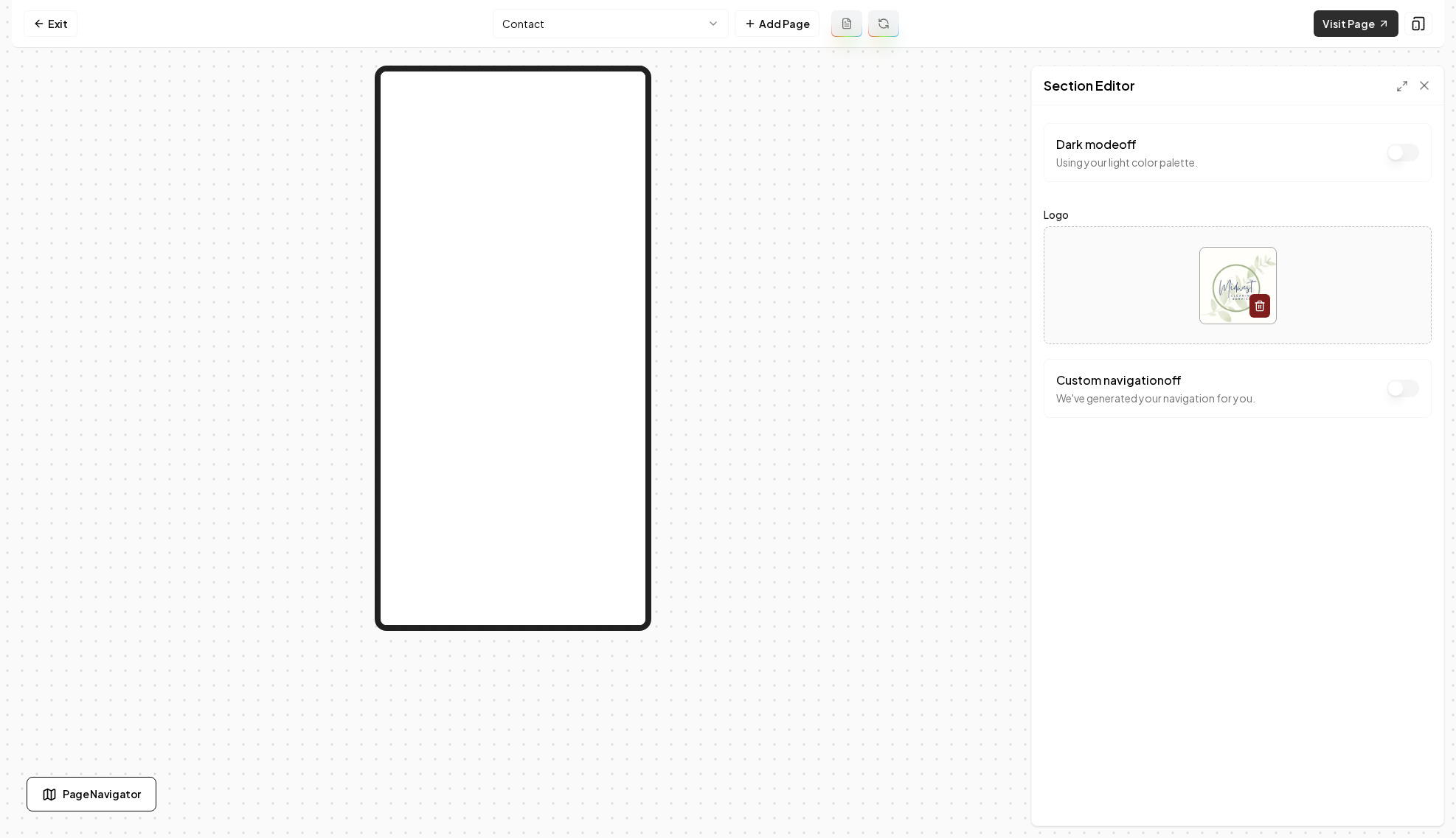
click at [1355, 25] on link "Visit Page" at bounding box center [1357, 23] width 85 height 27
click at [59, 20] on link "Exit" at bounding box center [50, 23] width 54 height 27
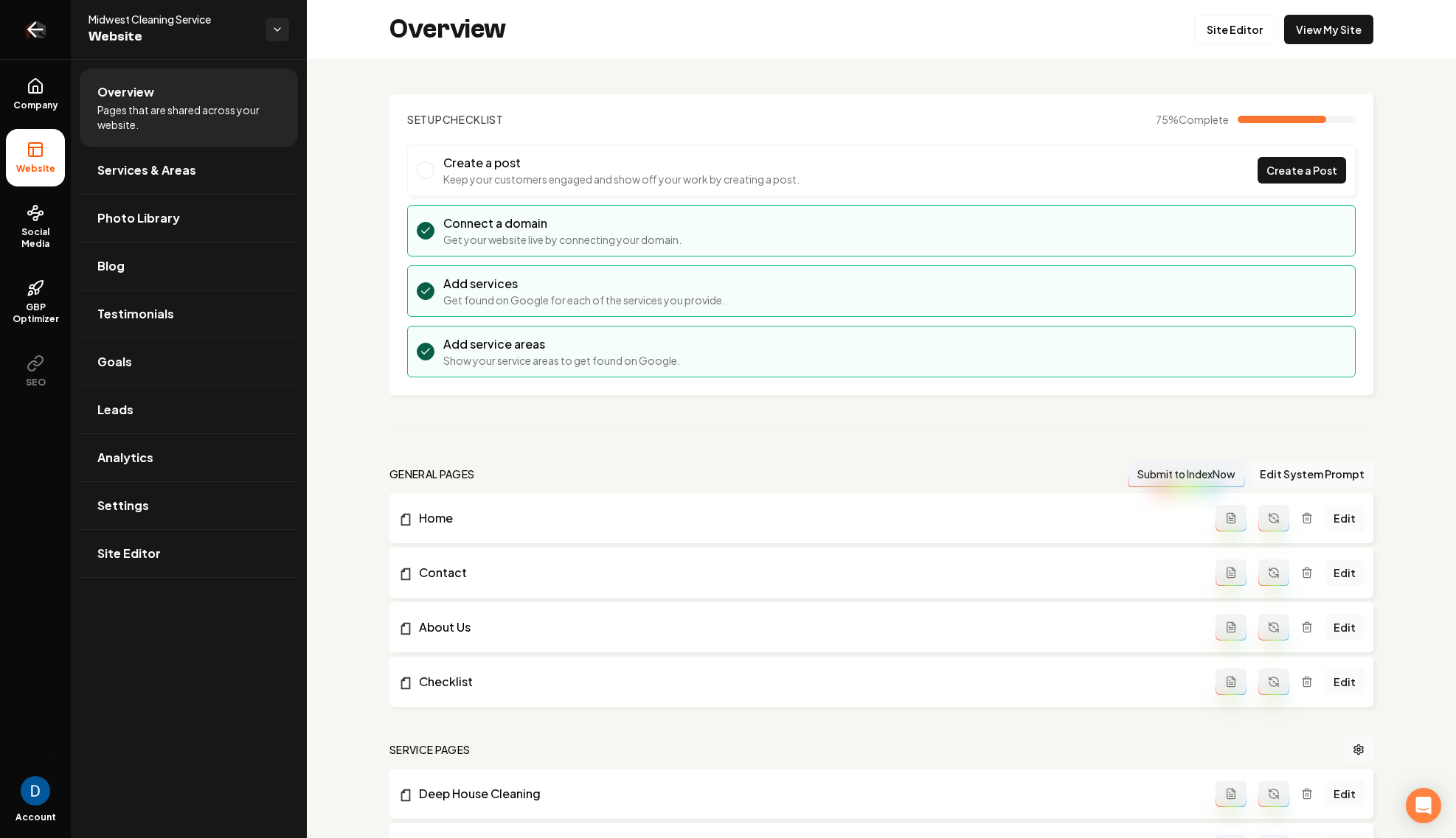
click at [33, 28] on icon "Return to dashboard" at bounding box center [35, 30] width 24 height 24
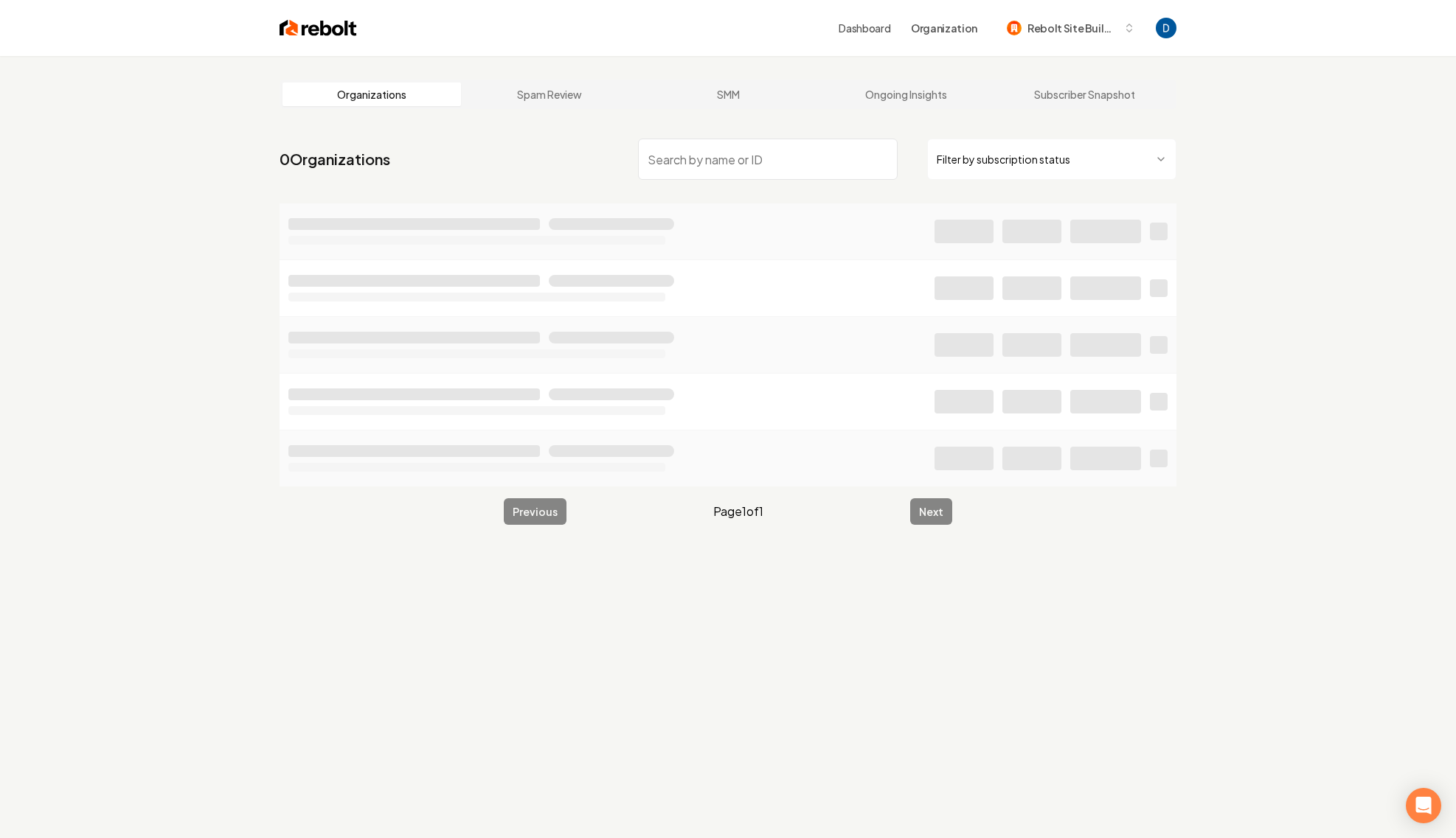
click at [700, 148] on input "search" at bounding box center [768, 160] width 260 height 41
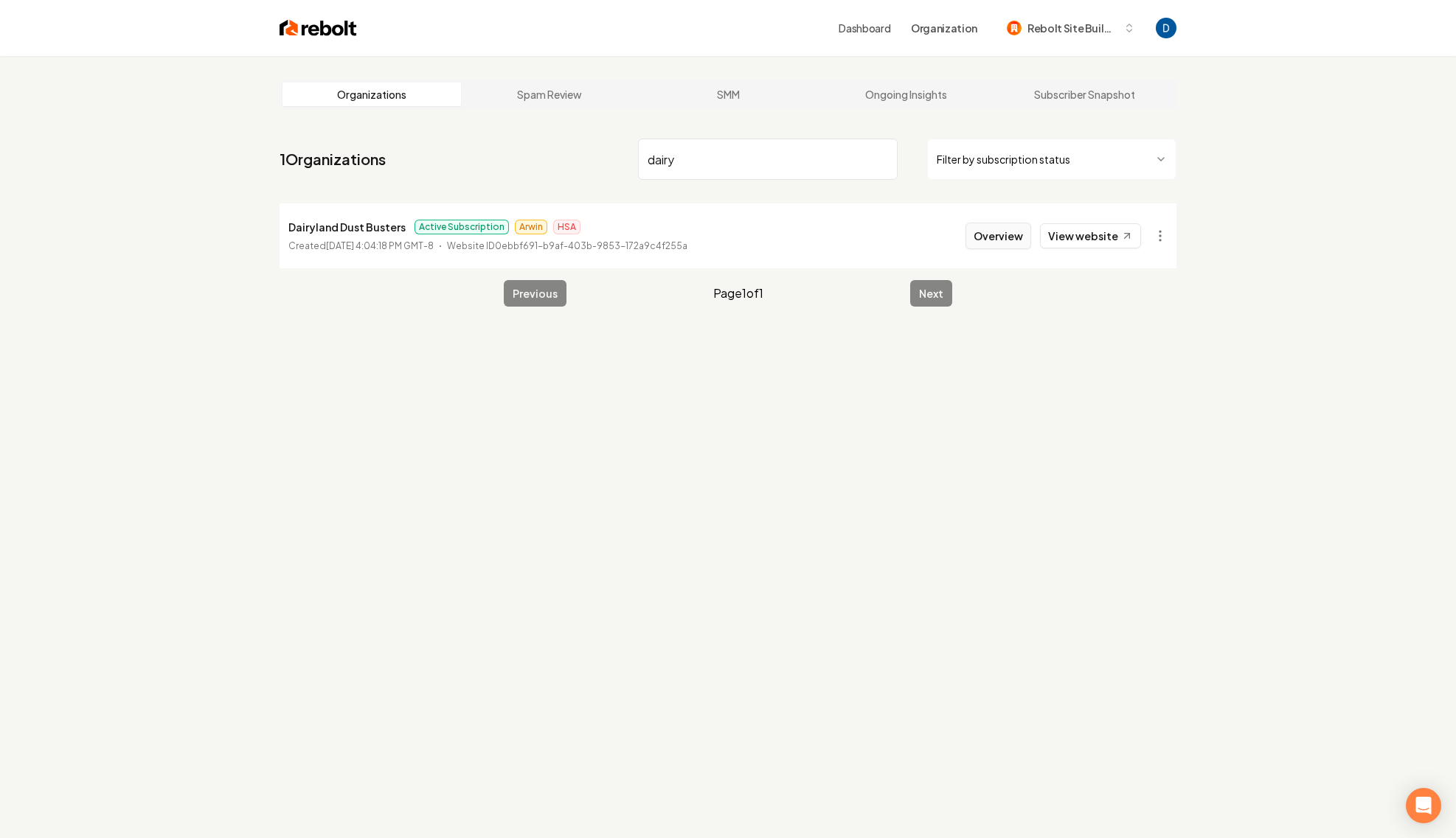
type input "dairy"
click at [984, 242] on button "Overview" at bounding box center [998, 235] width 66 height 27
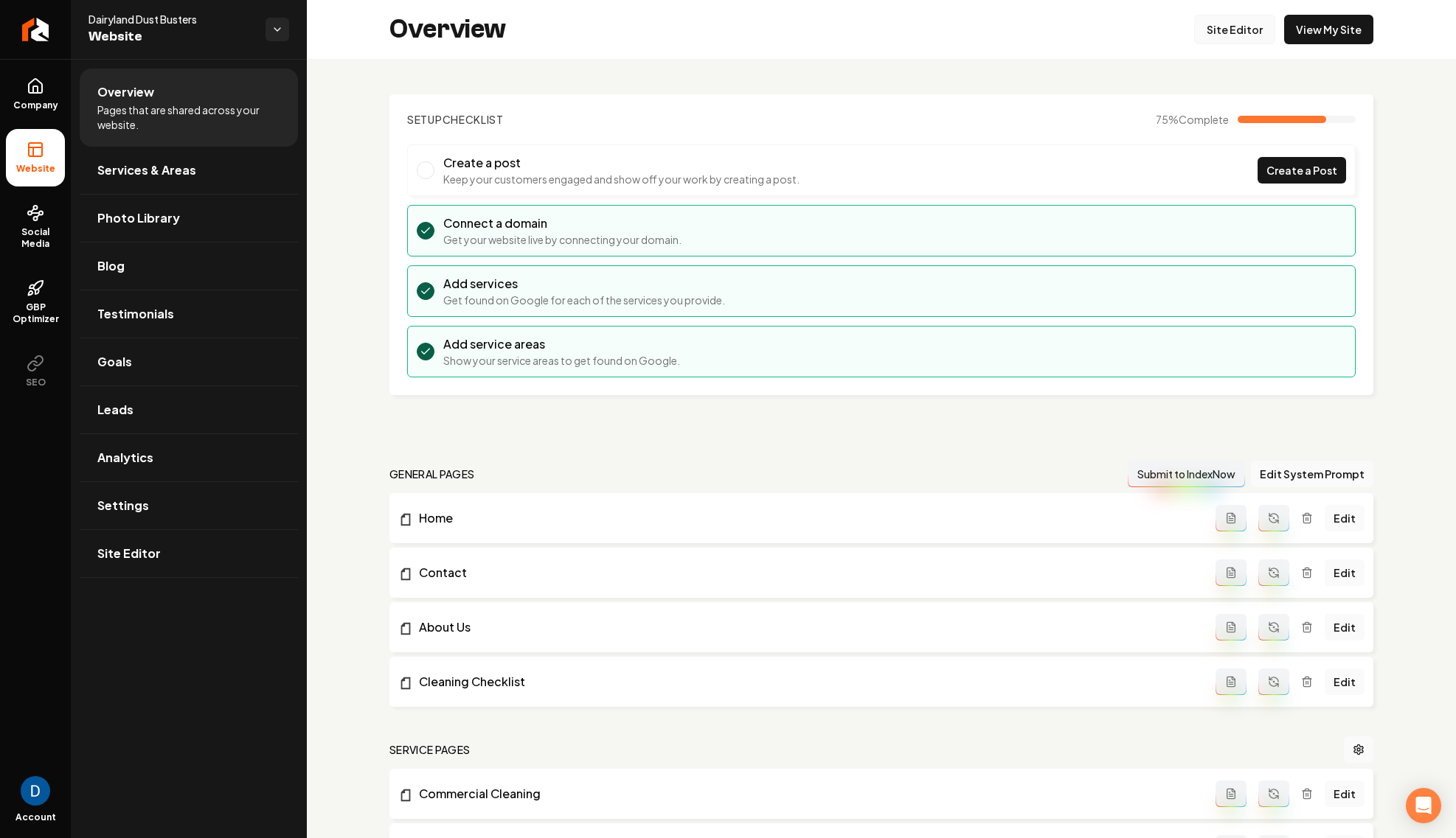
click at [1233, 33] on link "Site Editor" at bounding box center [1234, 30] width 81 height 30
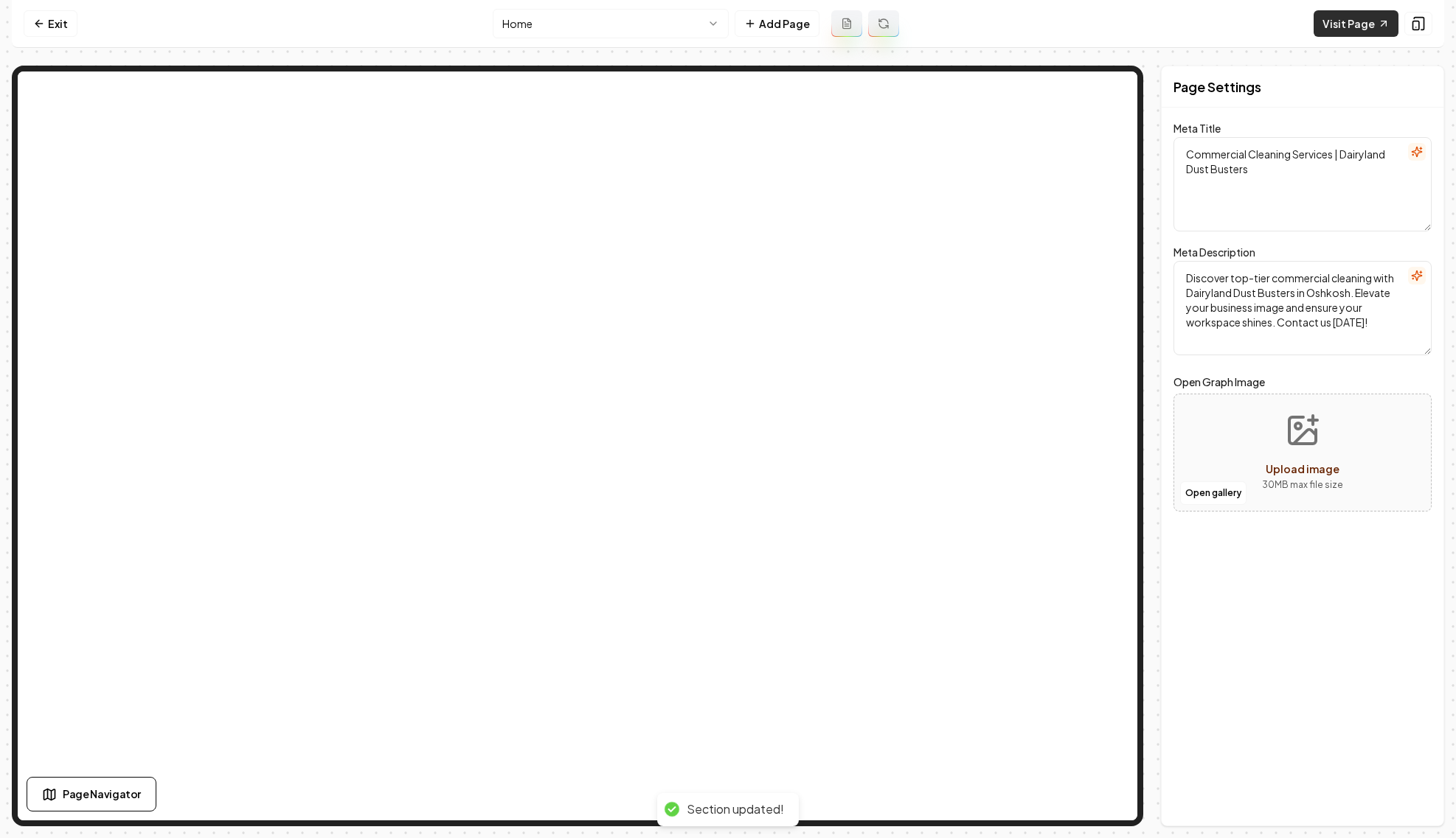
click at [1338, 26] on link "Visit Page" at bounding box center [1357, 23] width 85 height 27
click at [49, 30] on link "Exit" at bounding box center [50, 23] width 54 height 27
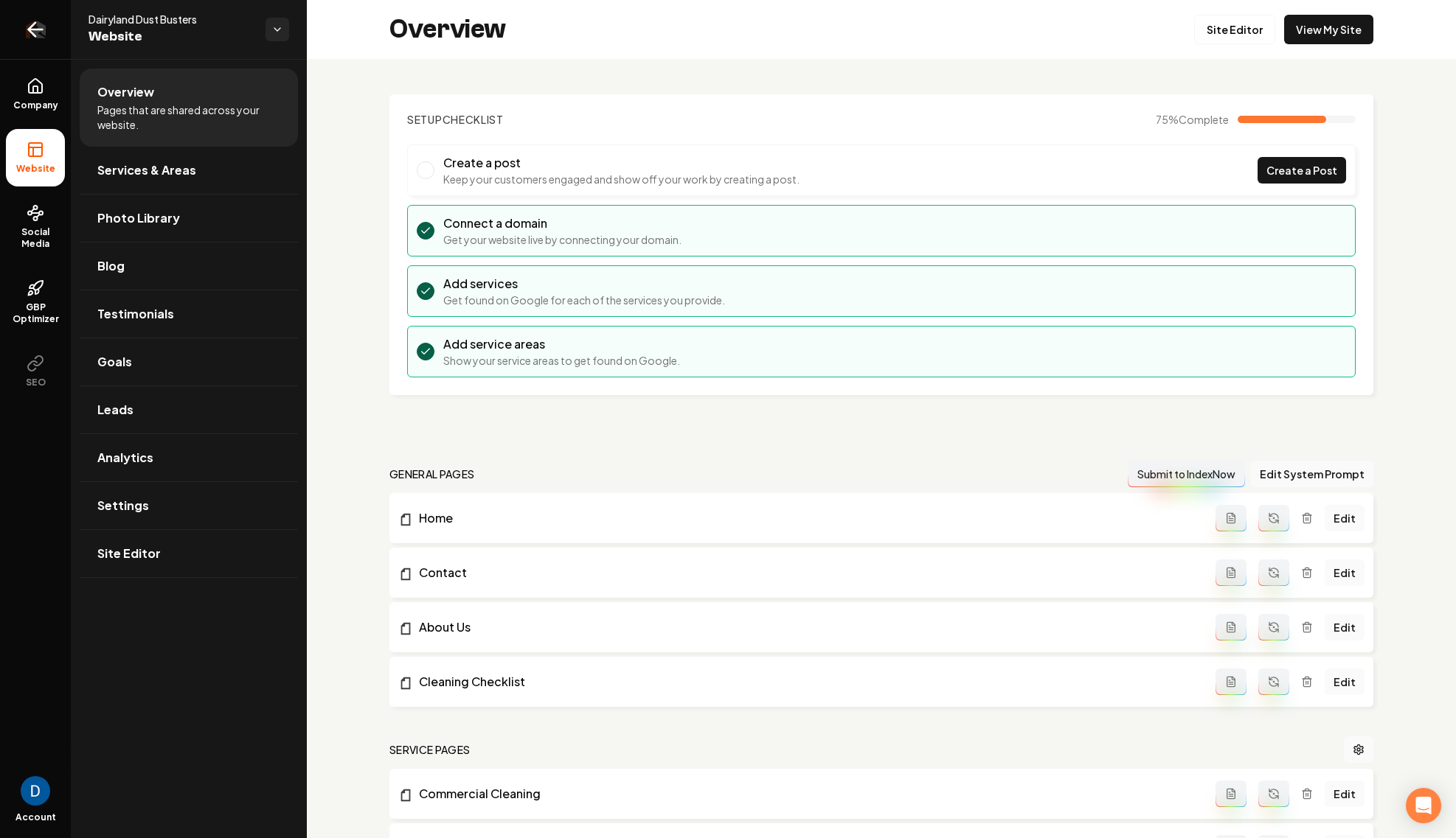
click at [39, 28] on icon "Return to dashboard" at bounding box center [35, 30] width 24 height 24
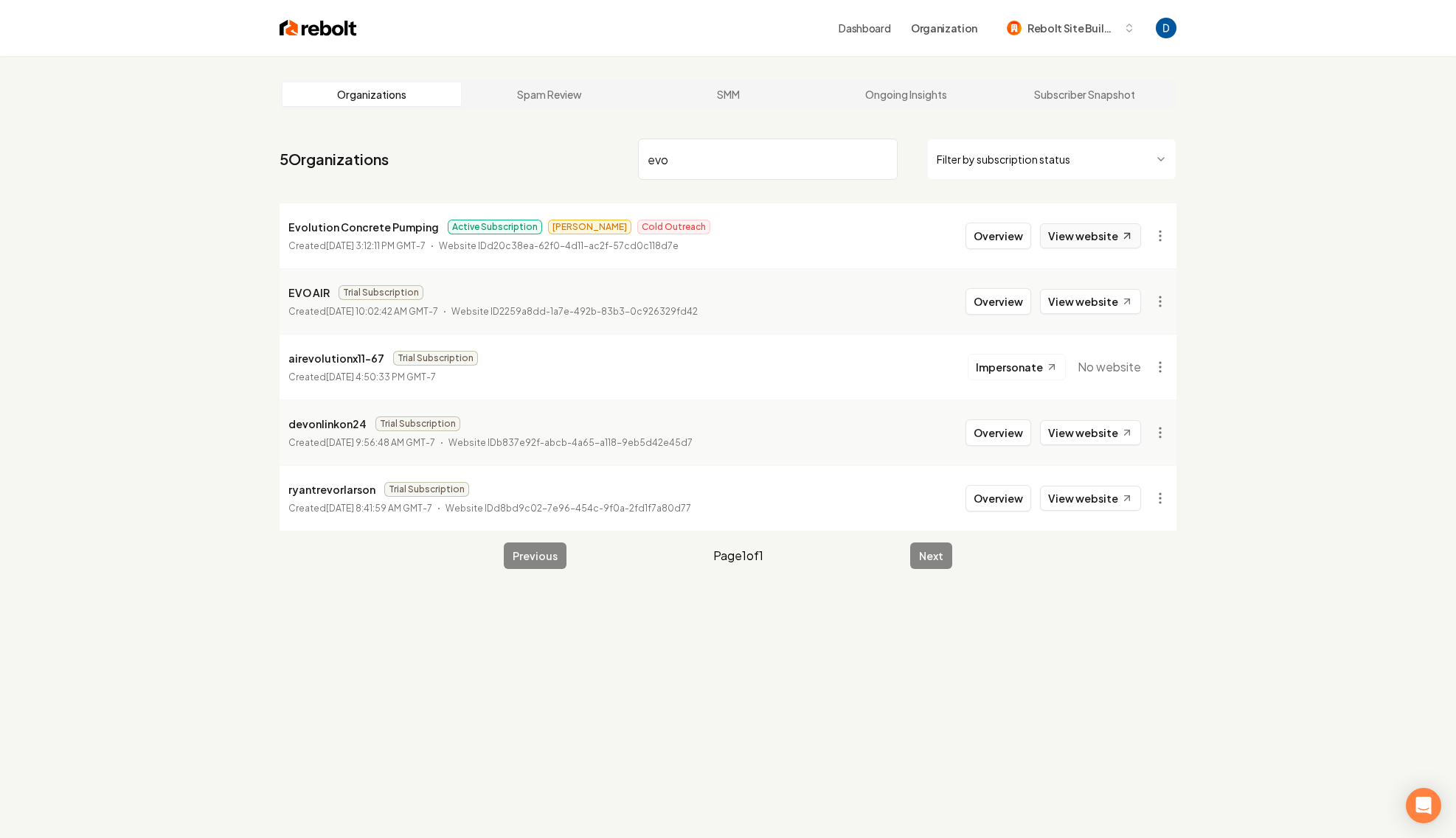
type input "evo"
click at [1091, 240] on link "View website" at bounding box center [1091, 235] width 101 height 25
click at [331, 227] on p "Evolution Concrete Pumping" at bounding box center [364, 227] width 151 height 18
drag, startPoint x: 331, startPoint y: 227, endPoint x: 340, endPoint y: 225, distance: 9.2
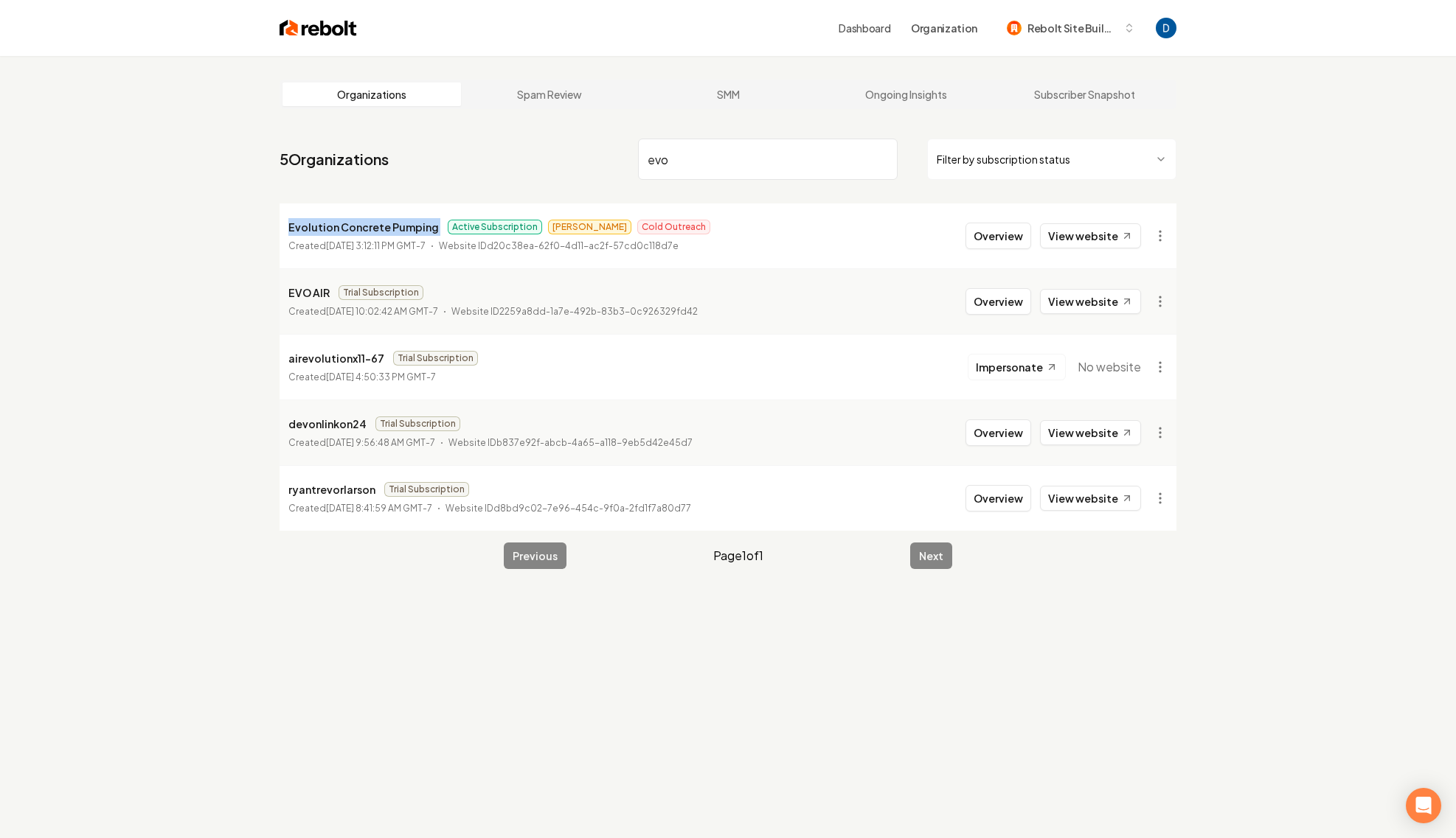
click at [340, 225] on p "Evolution Concrete Pumping" at bounding box center [364, 227] width 151 height 18
copy p "Evolution Concrete Pumping"
click at [1114, 239] on link "View website" at bounding box center [1091, 235] width 101 height 25
click at [1009, 236] on button "Overview" at bounding box center [998, 235] width 66 height 27
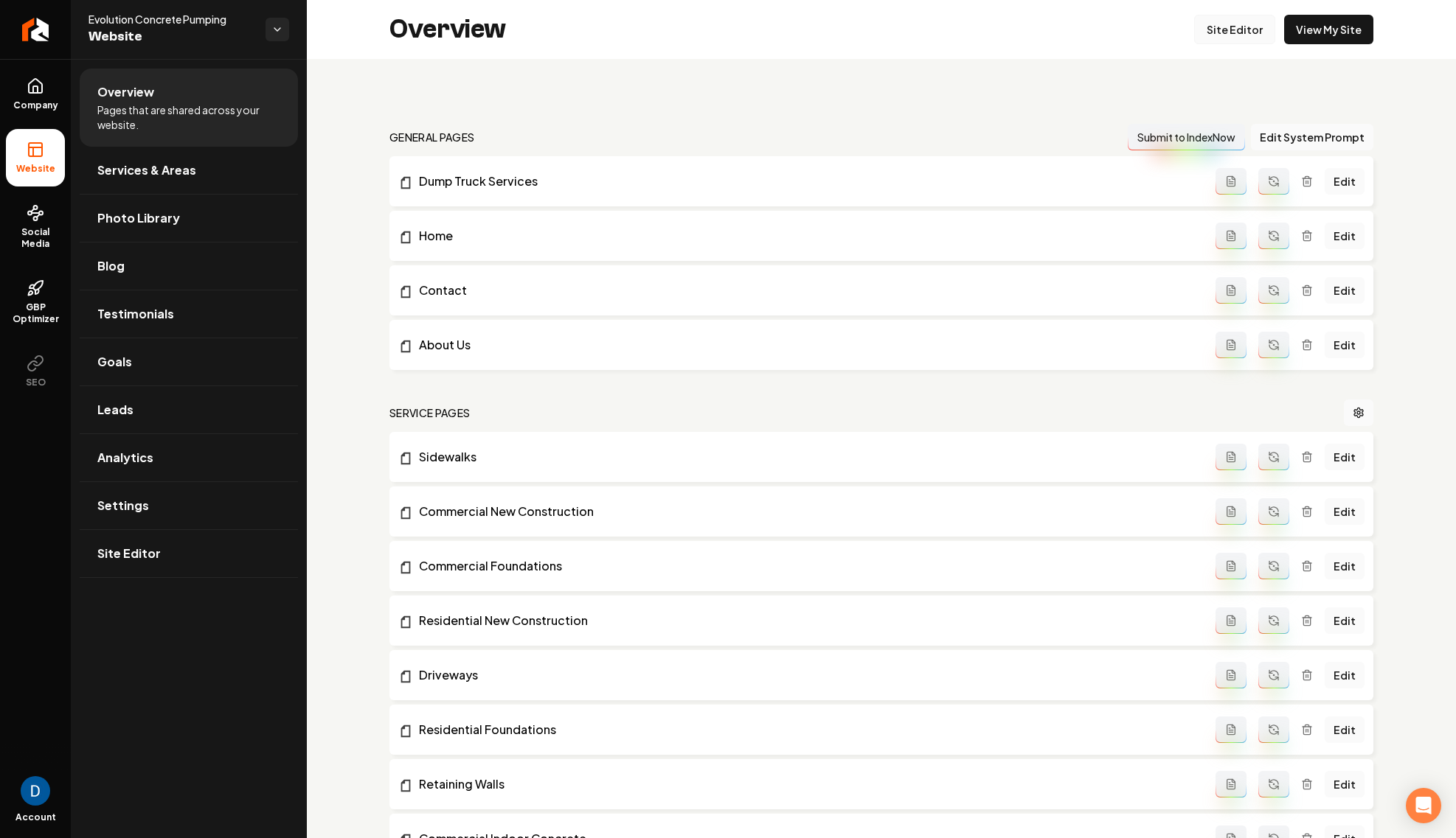
click at [1248, 32] on link "Site Editor" at bounding box center [1234, 30] width 81 height 30
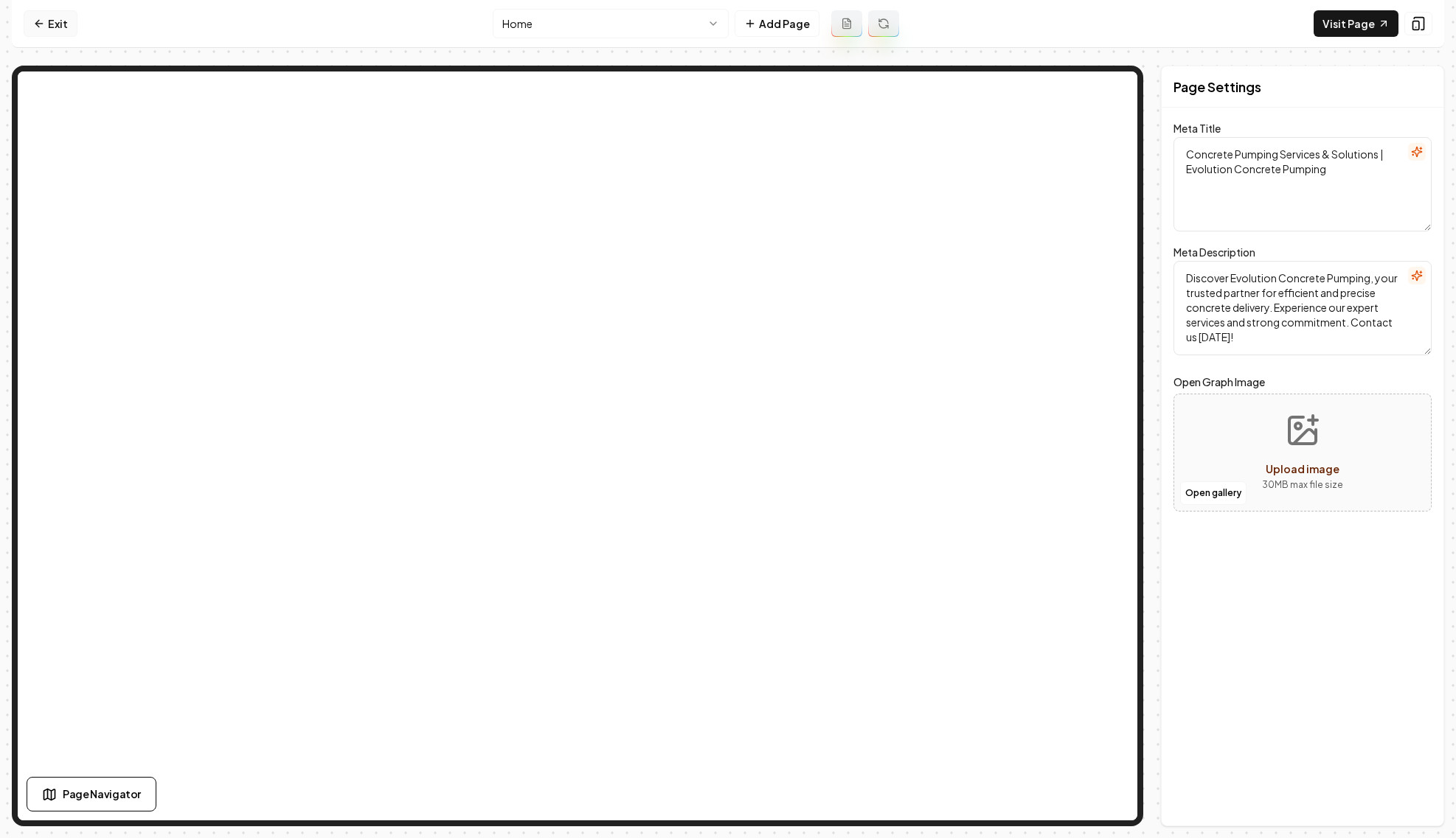
click at [39, 19] on icon at bounding box center [39, 24] width 12 height 12
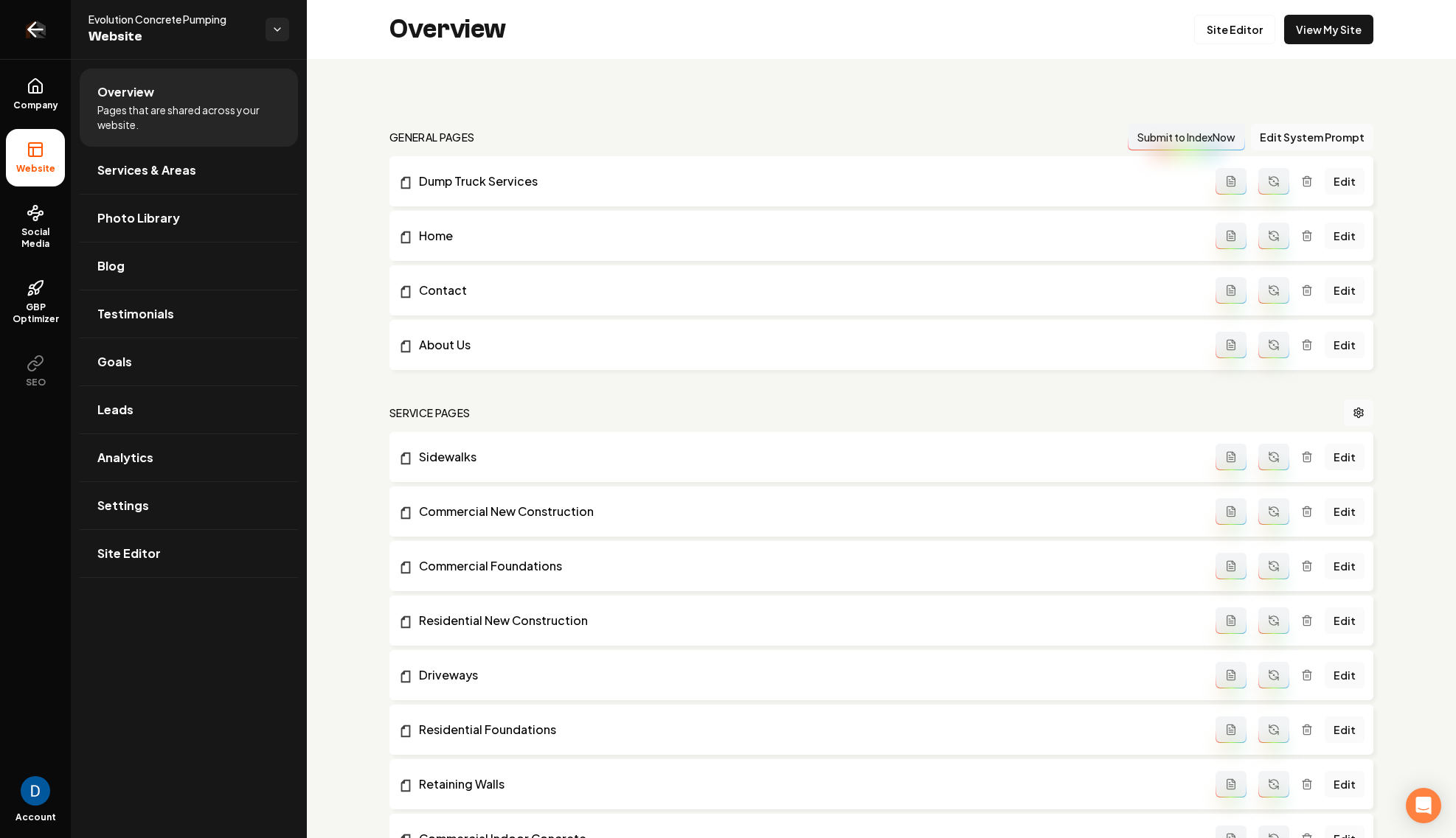
click at [39, 19] on icon "Return to dashboard" at bounding box center [35, 30] width 24 height 24
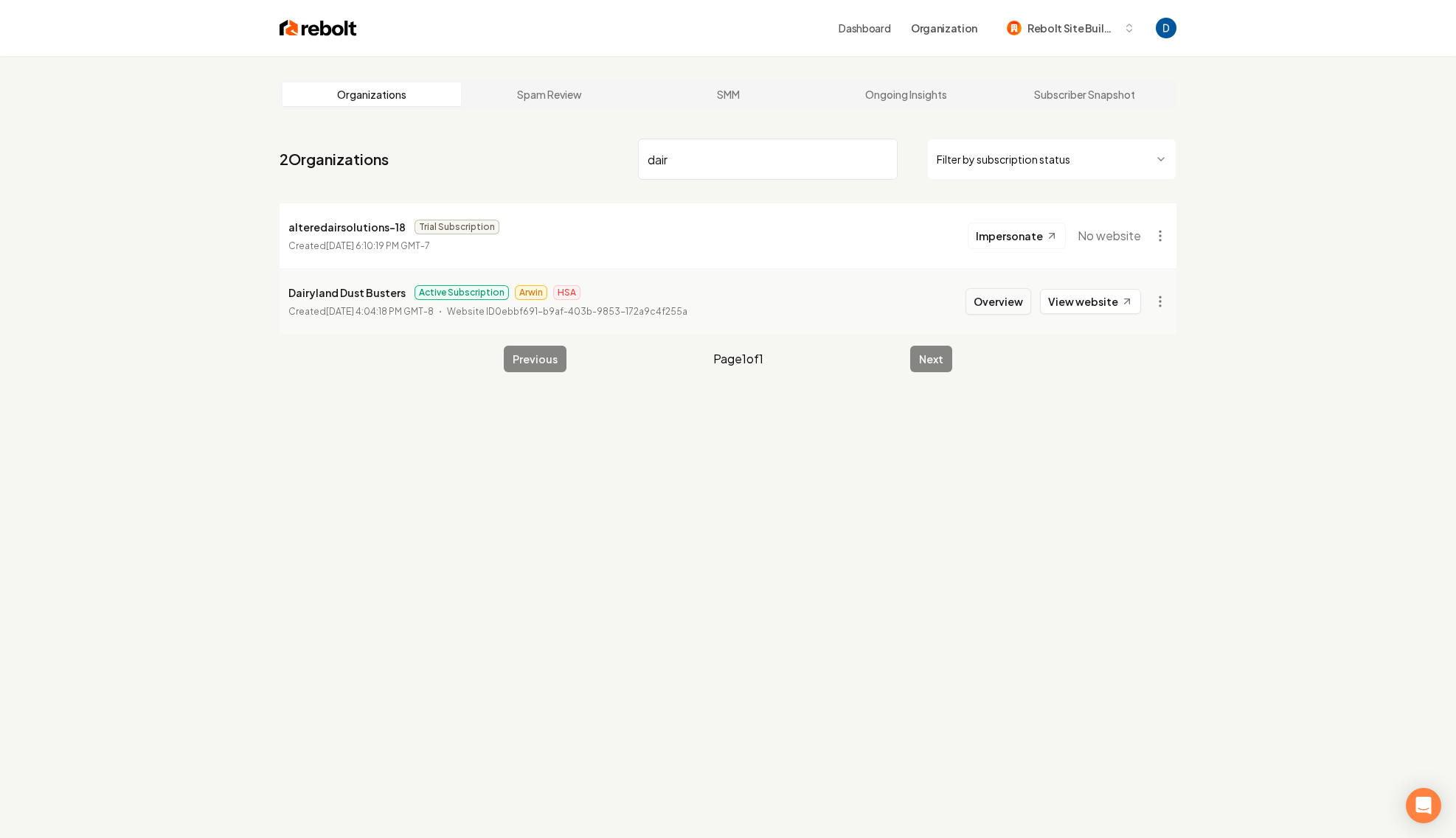
type input "dair"
click at [1007, 303] on button "Overview" at bounding box center [998, 301] width 66 height 27
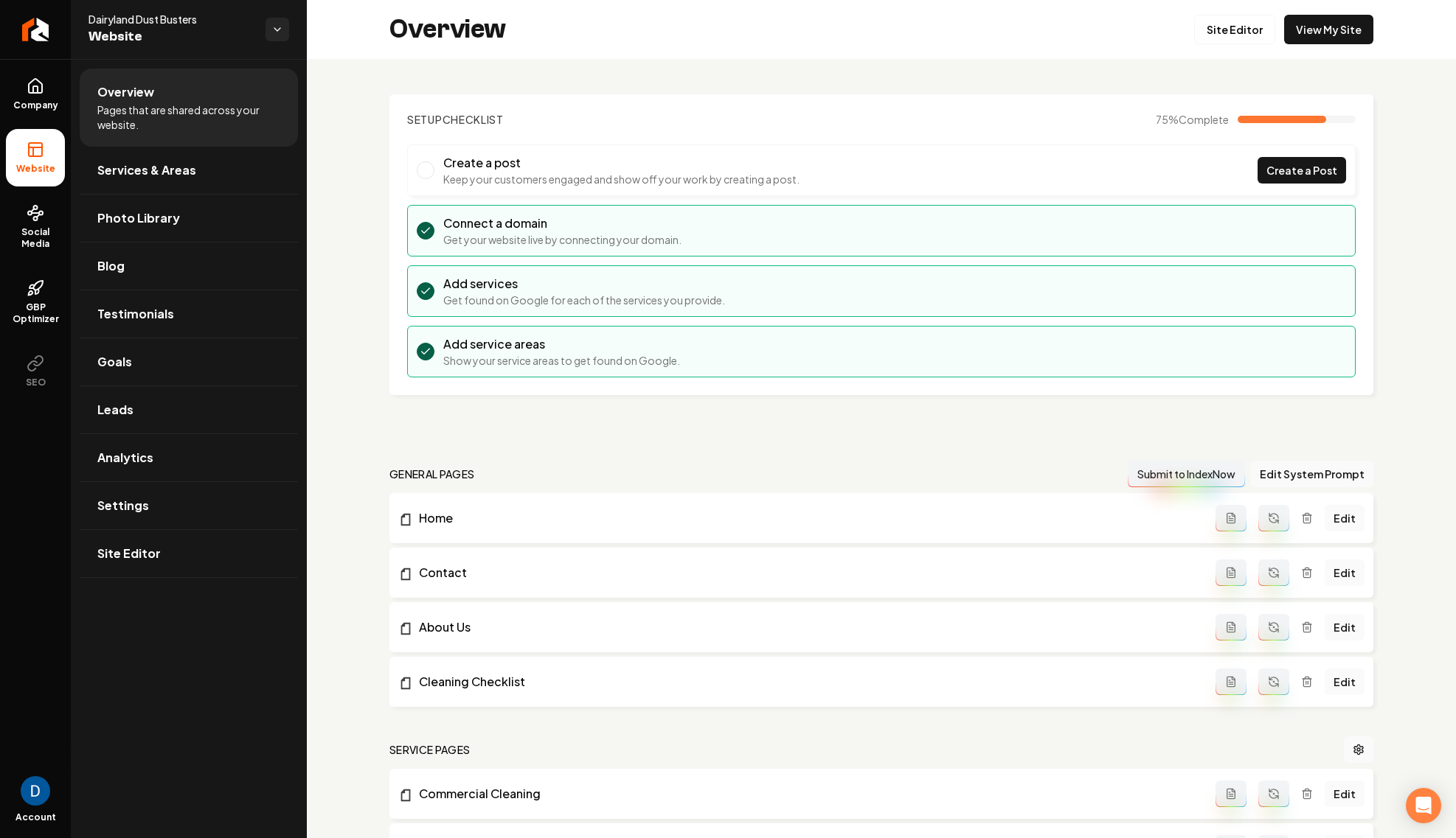
click at [1216, 45] on div "Overview Site Editor View My Site" at bounding box center [882, 30] width 1150 height 59
click at [1218, 32] on link "Site Editor" at bounding box center [1234, 30] width 81 height 30
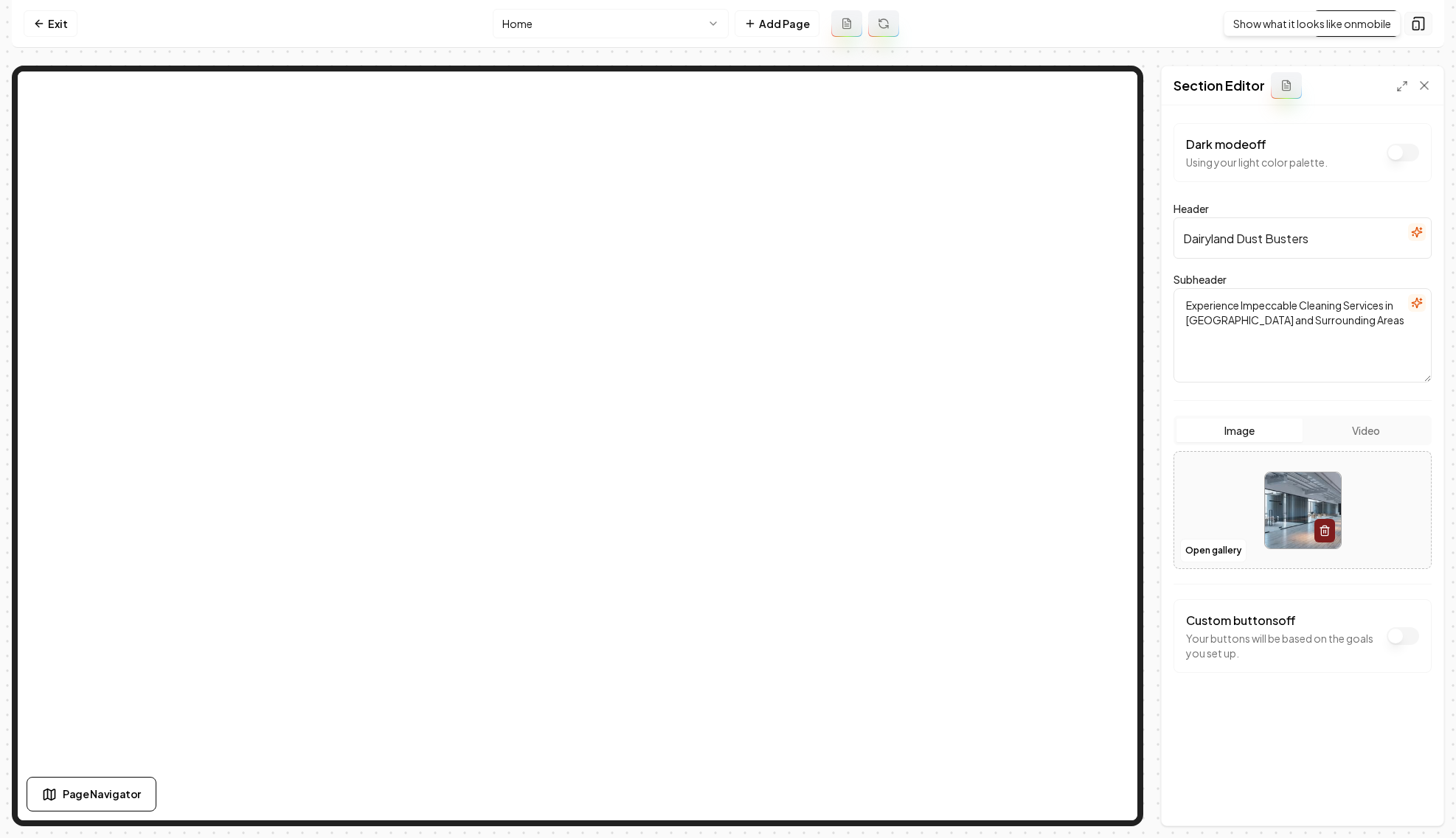
click at [1423, 28] on icon at bounding box center [1419, 23] width 15 height 15
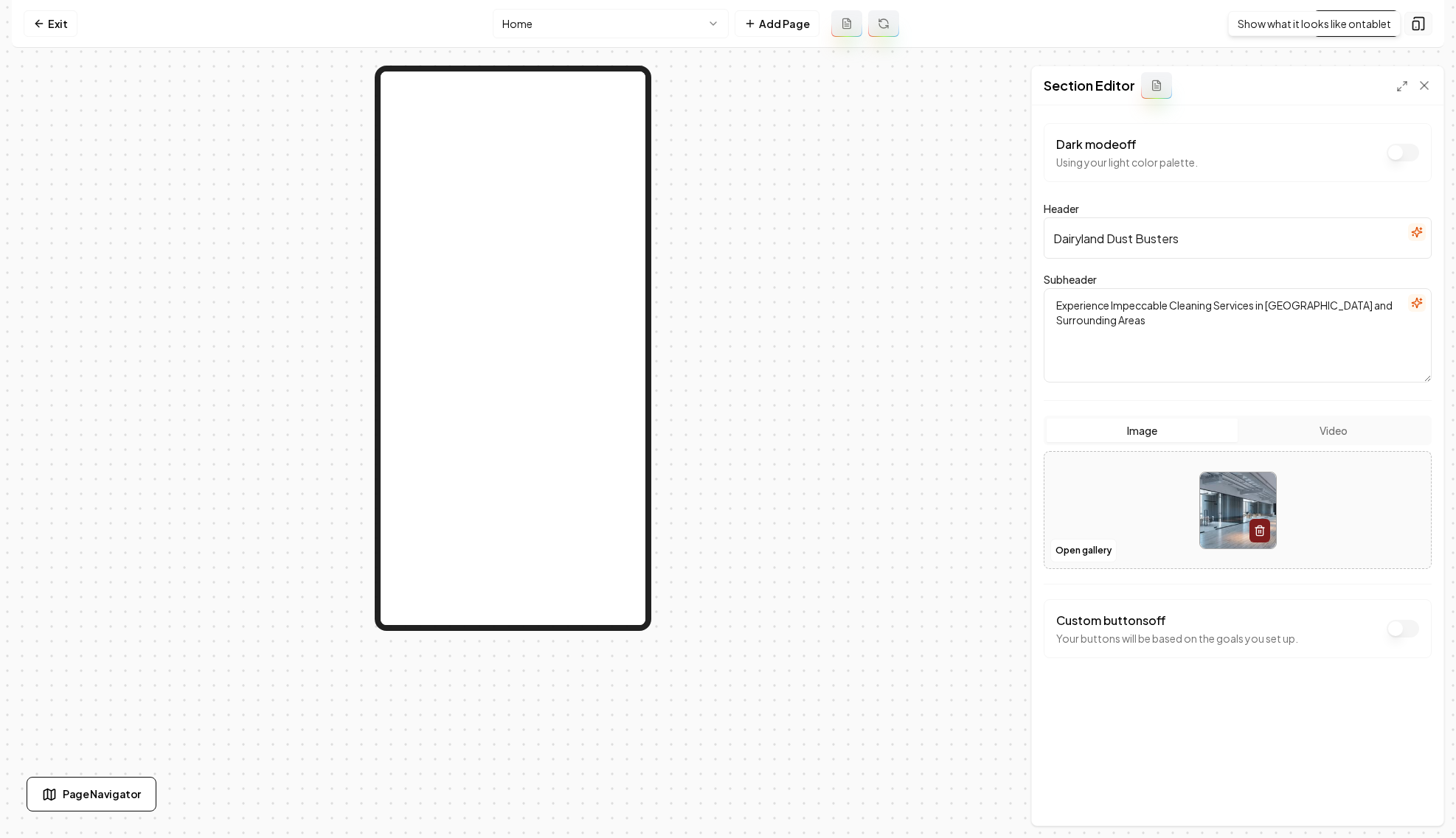
click at [1421, 29] on icon at bounding box center [1419, 23] width 15 height 15
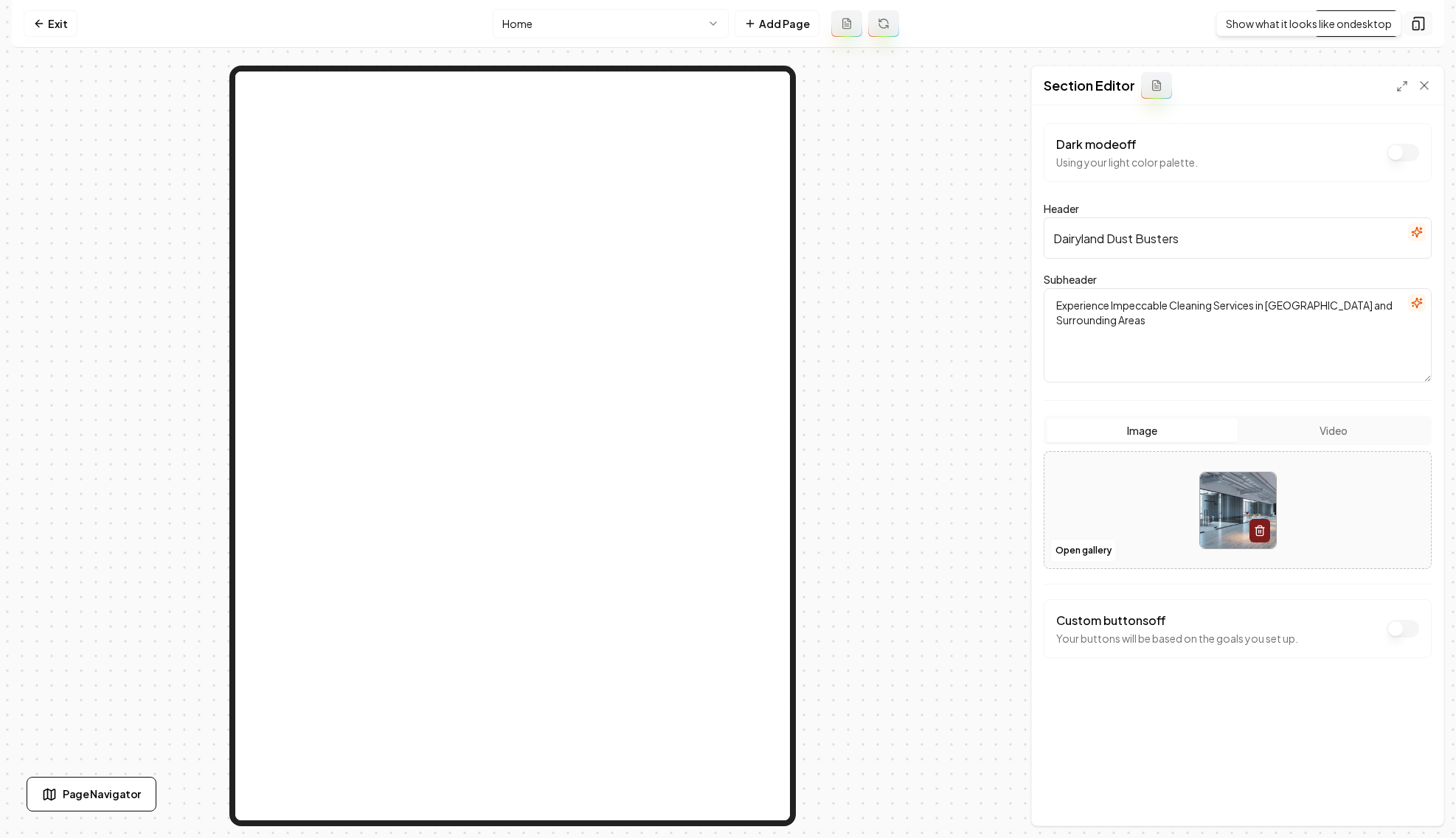
click at [1428, 27] on button at bounding box center [1419, 24] width 28 height 24
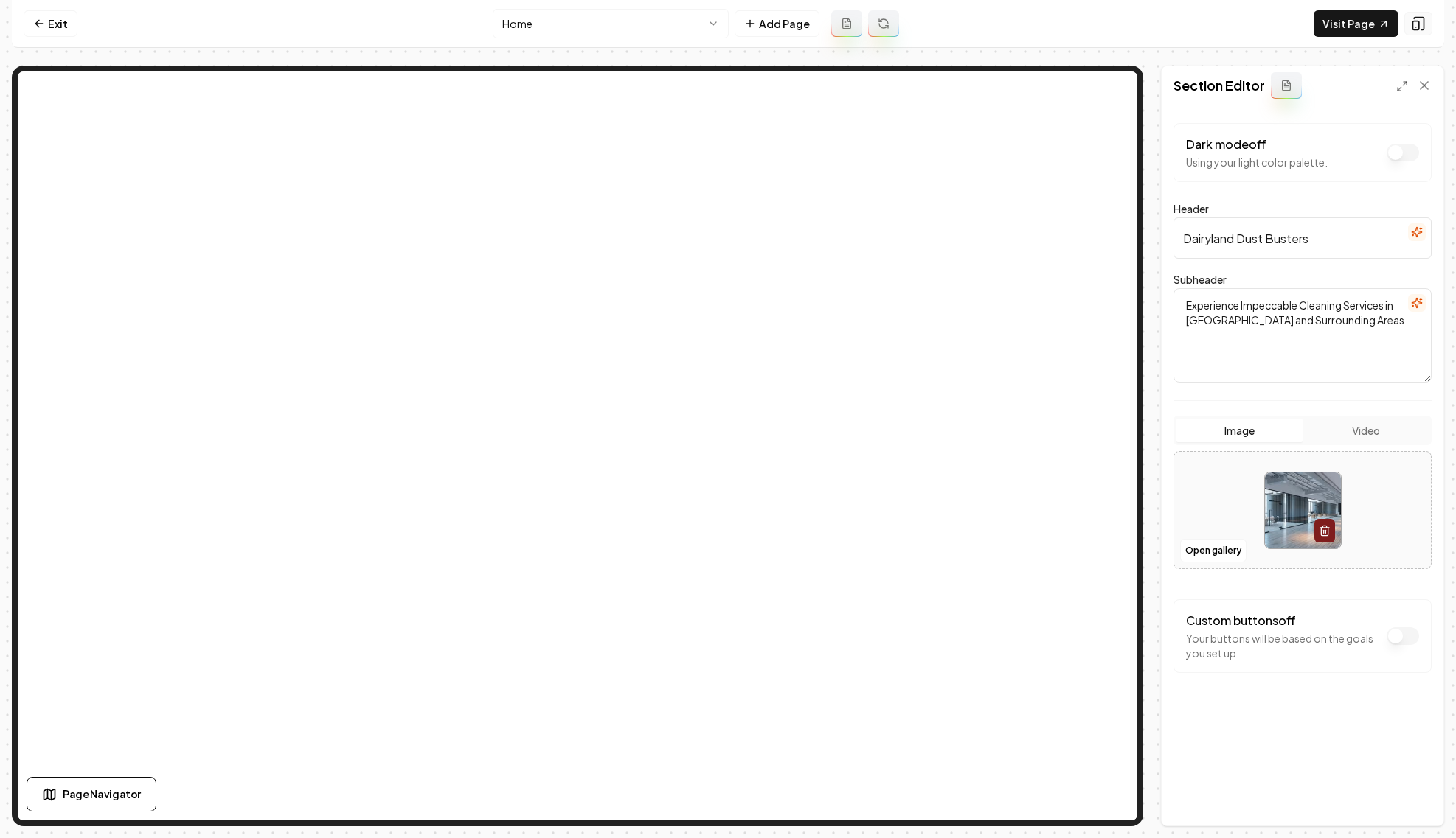
click at [1428, 27] on button at bounding box center [1419, 24] width 28 height 24
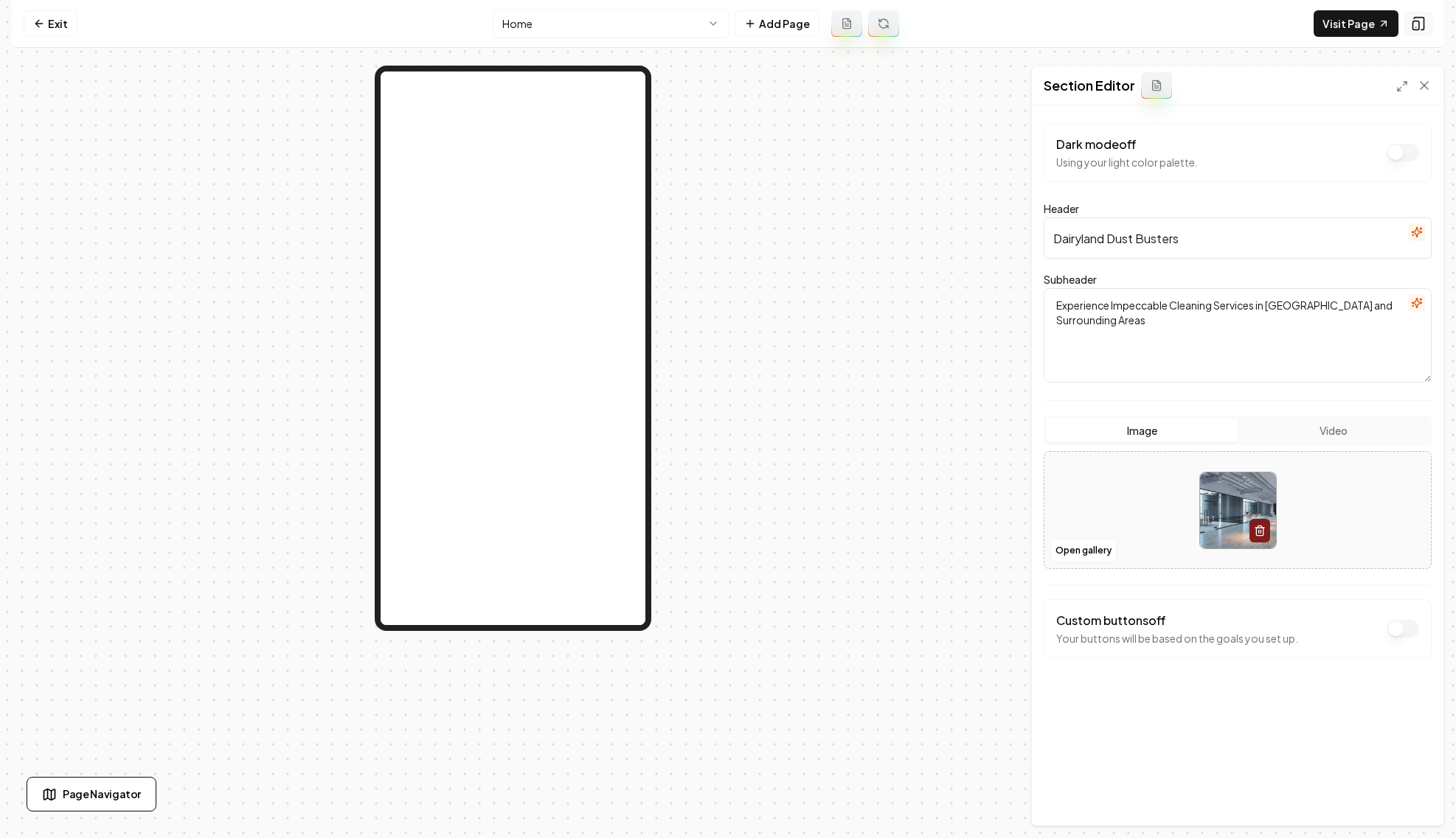
click at [1428, 27] on button at bounding box center [1419, 24] width 28 height 24
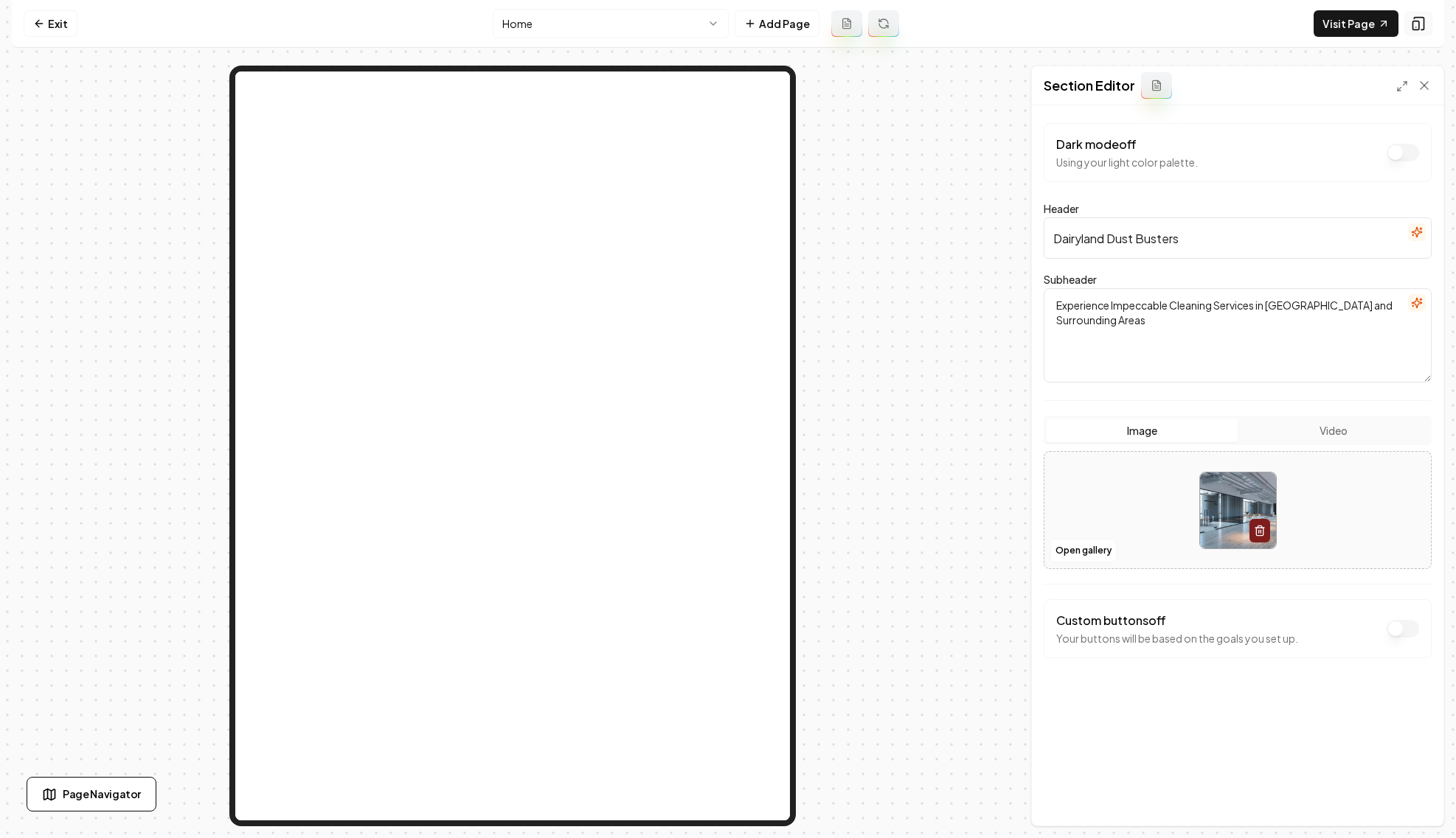
click at [1428, 27] on button at bounding box center [1419, 24] width 28 height 24
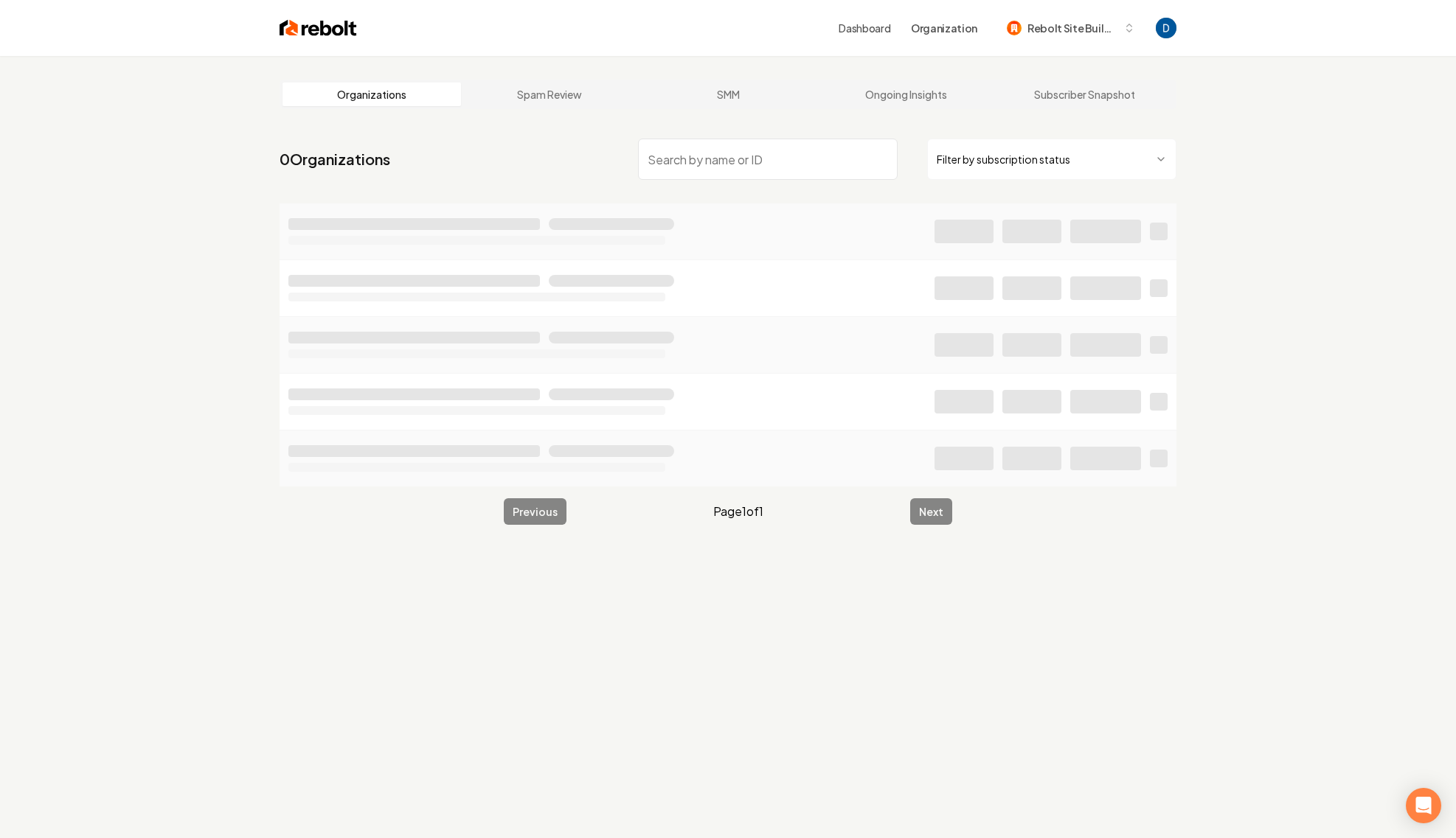
click at [744, 149] on input "search" at bounding box center [768, 160] width 260 height 41
type input "rebolt"
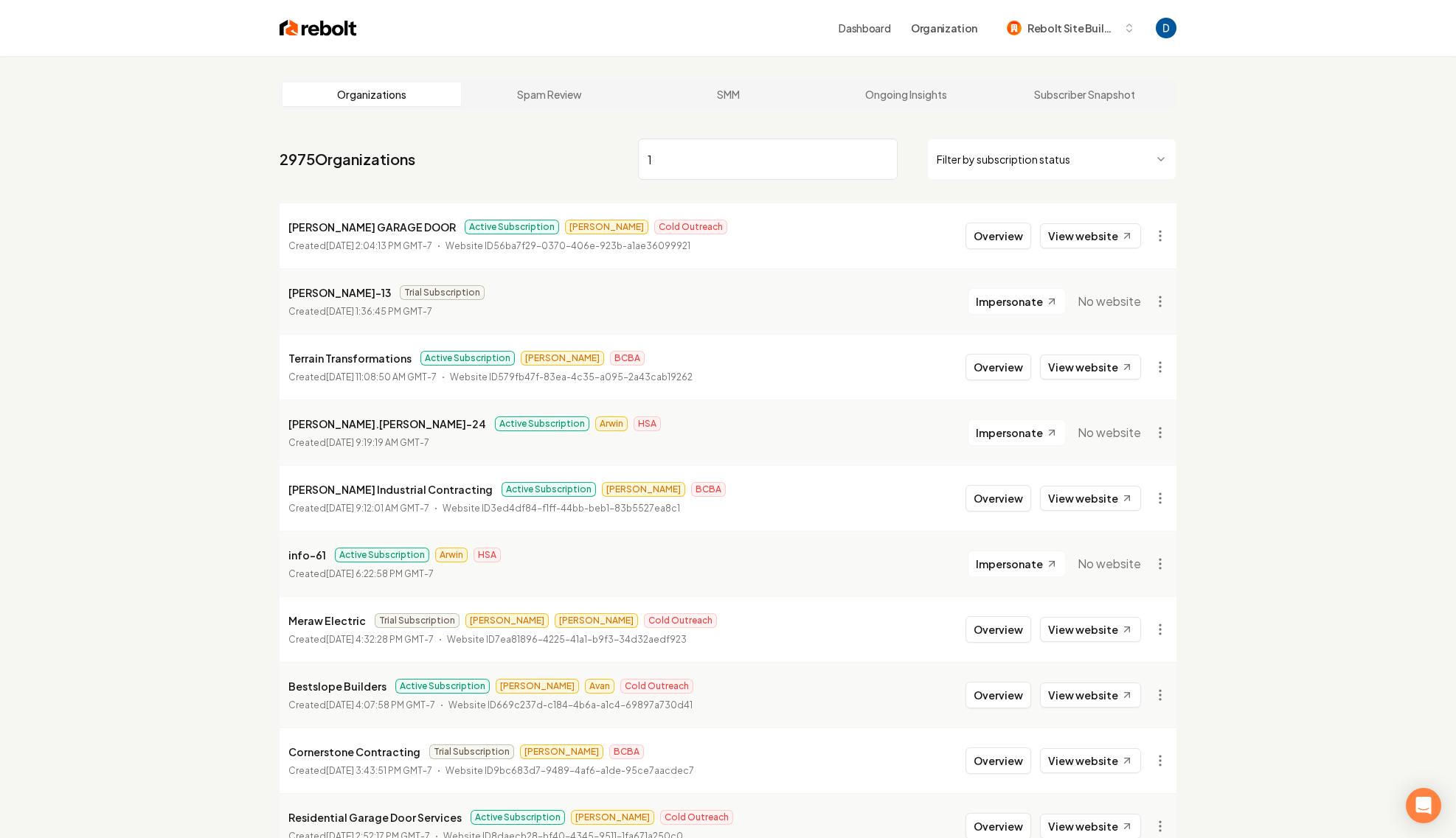
type input "1"
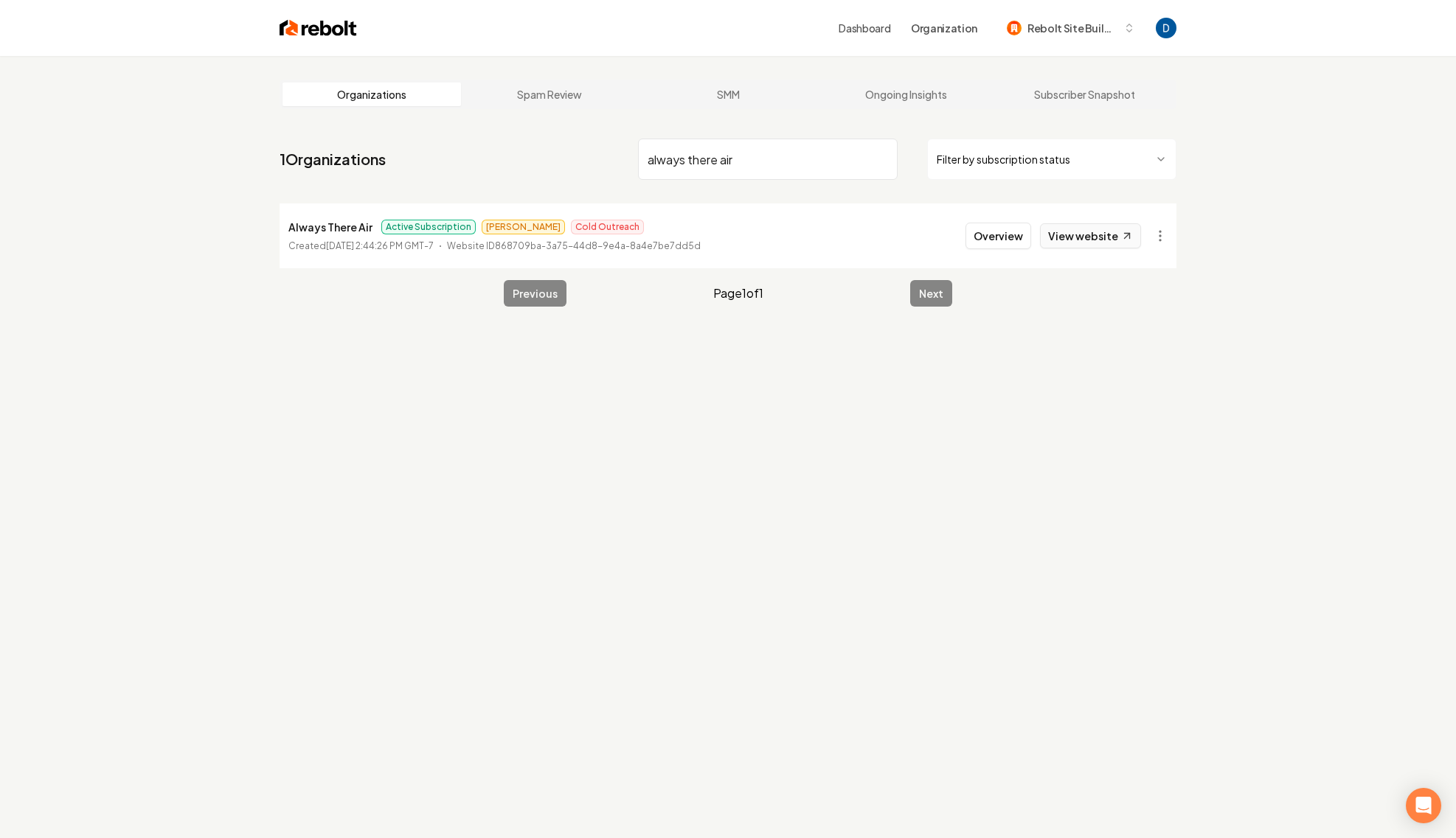
type input "always there air"
click at [1100, 236] on link "View website" at bounding box center [1091, 235] width 101 height 25
click at [1012, 228] on button "Overview" at bounding box center [998, 235] width 66 height 27
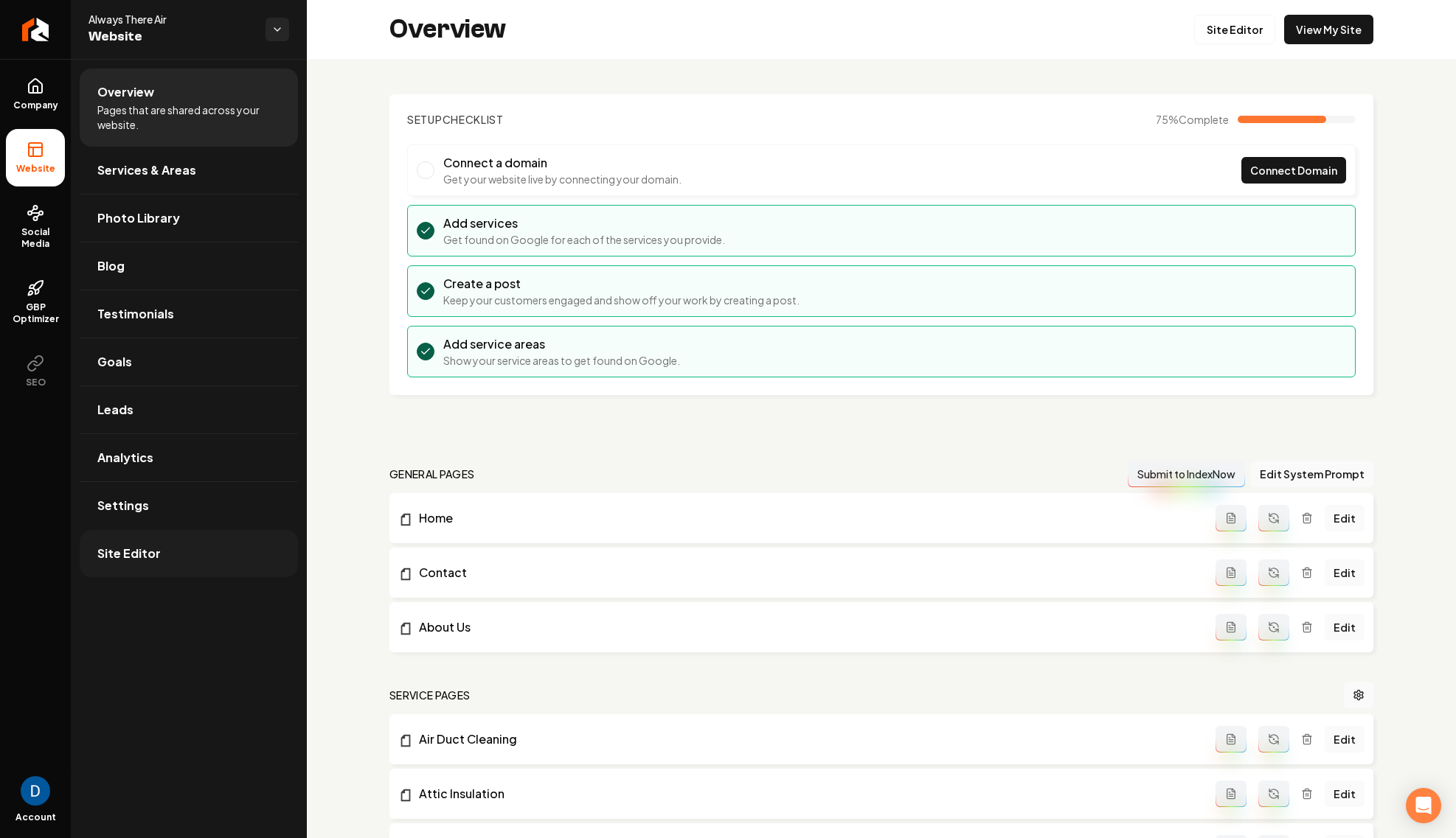
click at [181, 549] on link "Site Editor" at bounding box center [189, 553] width 219 height 47
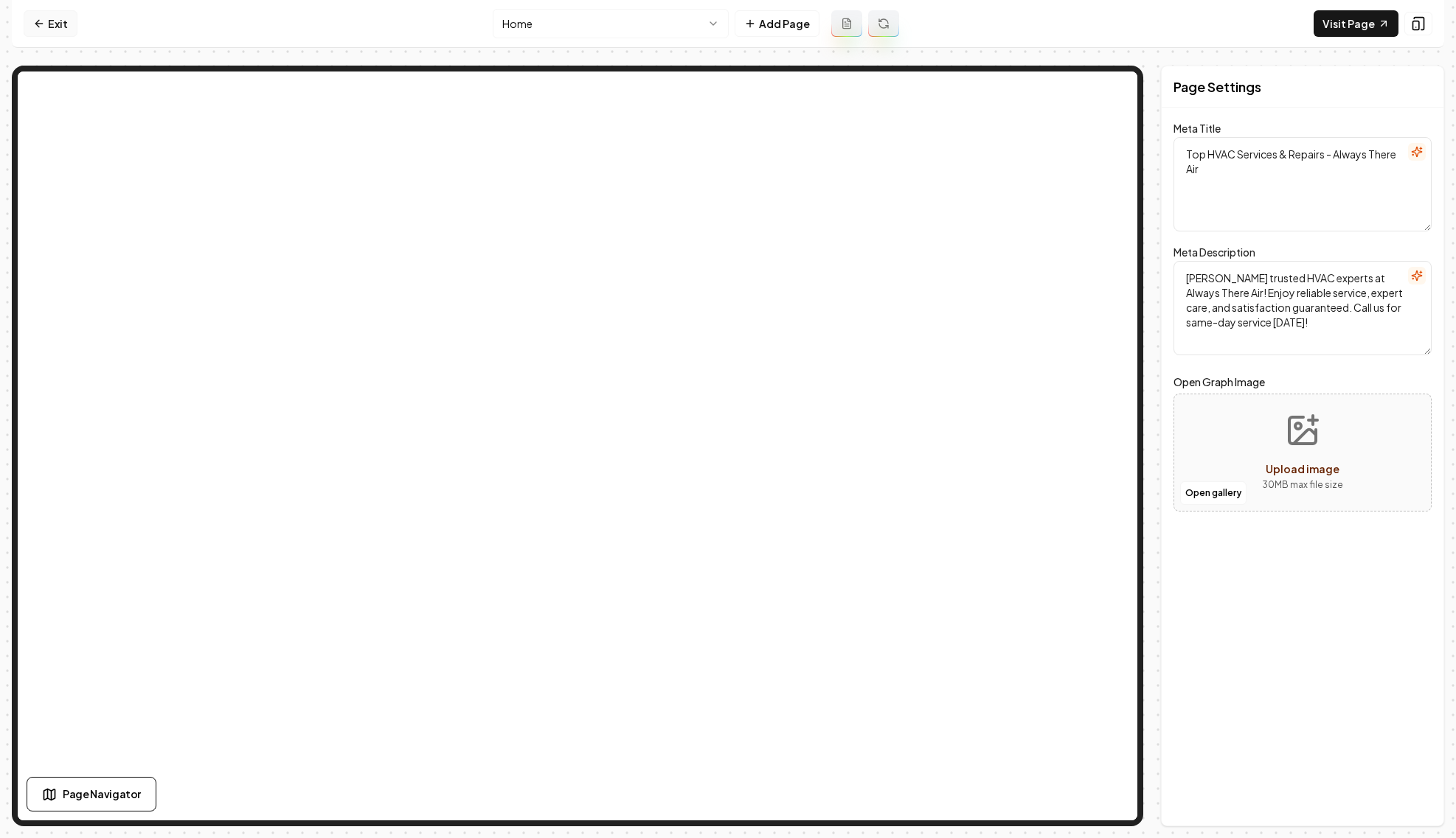
click at [72, 24] on link "Exit" at bounding box center [50, 23] width 54 height 27
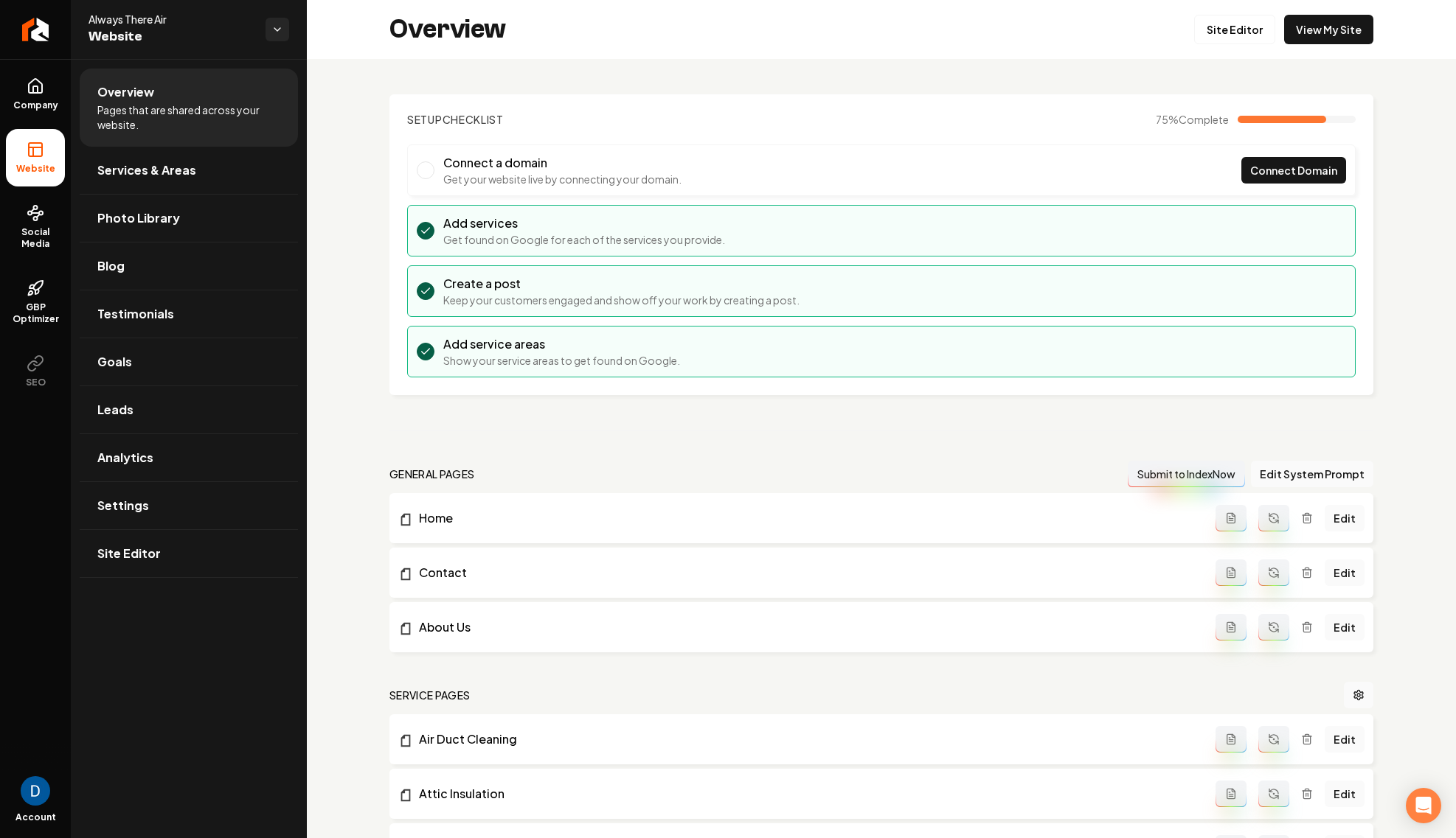
click at [1146, 163] on li "Connect a domain Get your website live by connecting your domain. Connect Domain" at bounding box center [881, 170] width 949 height 51
click at [1308, 169] on span "Connect Domain" at bounding box center [1293, 170] width 87 height 16
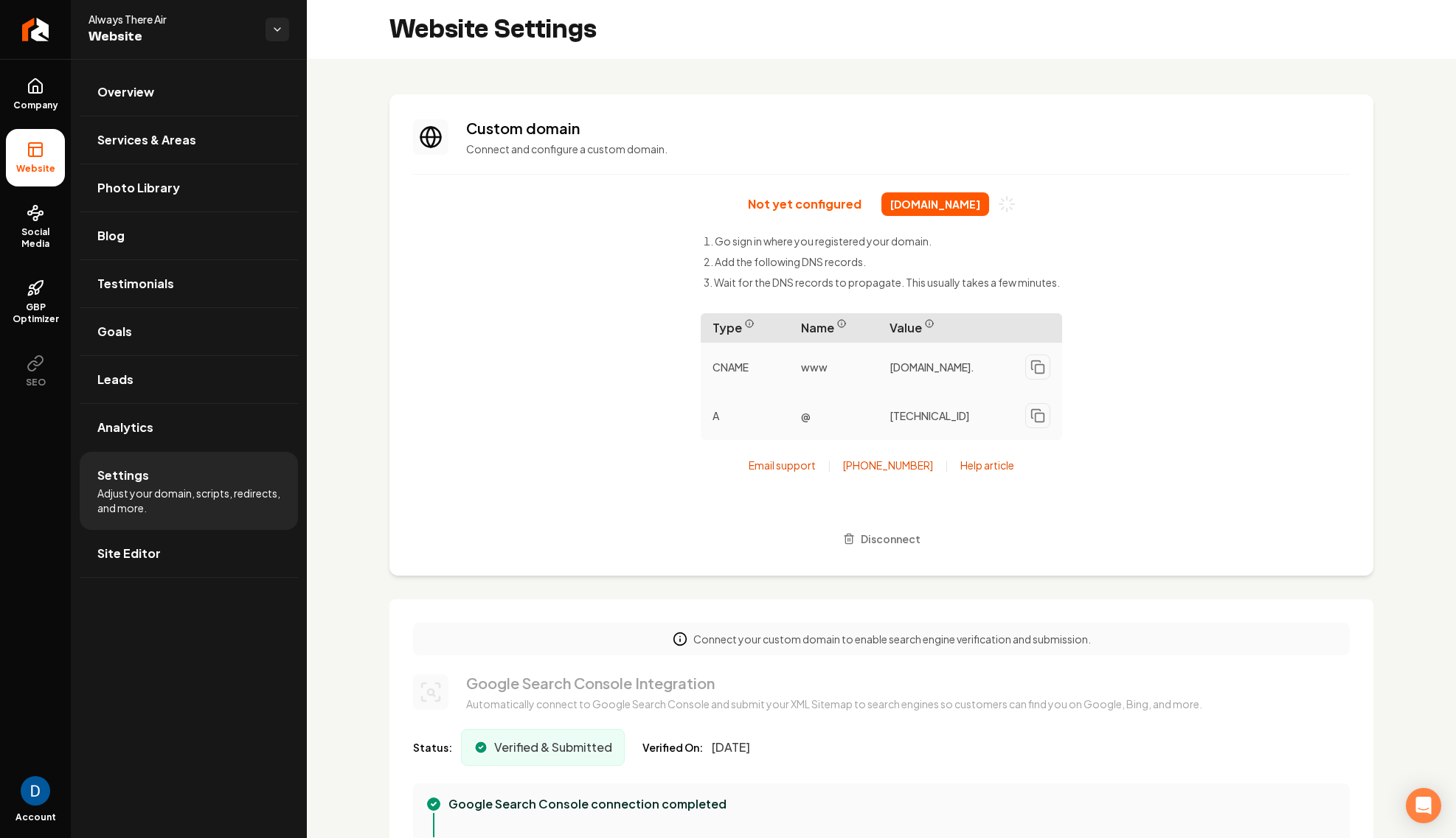
click at [935, 207] on span "alwaysthereairtx.com" at bounding box center [935, 204] width 107 height 24
copy div "alwaysthereairtx.com"
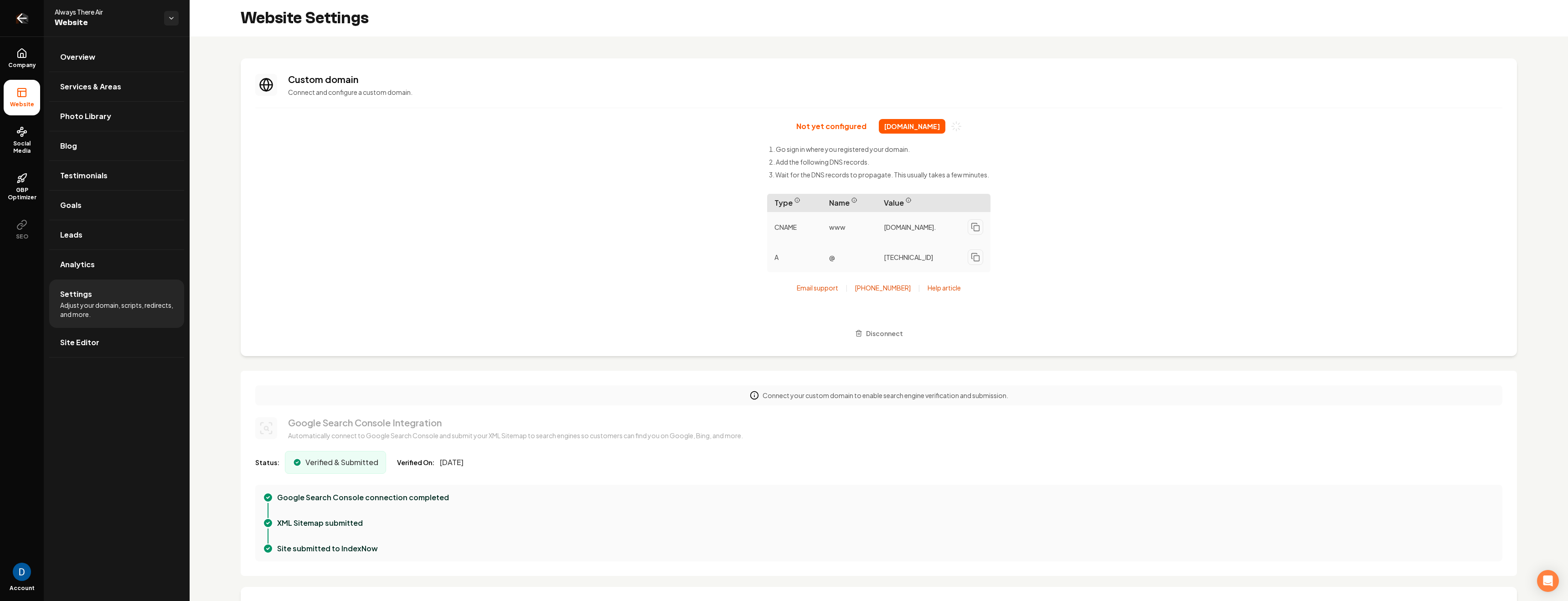
click at [29, 21] on link "Return to dashboard" at bounding box center [22, 18] width 44 height 37
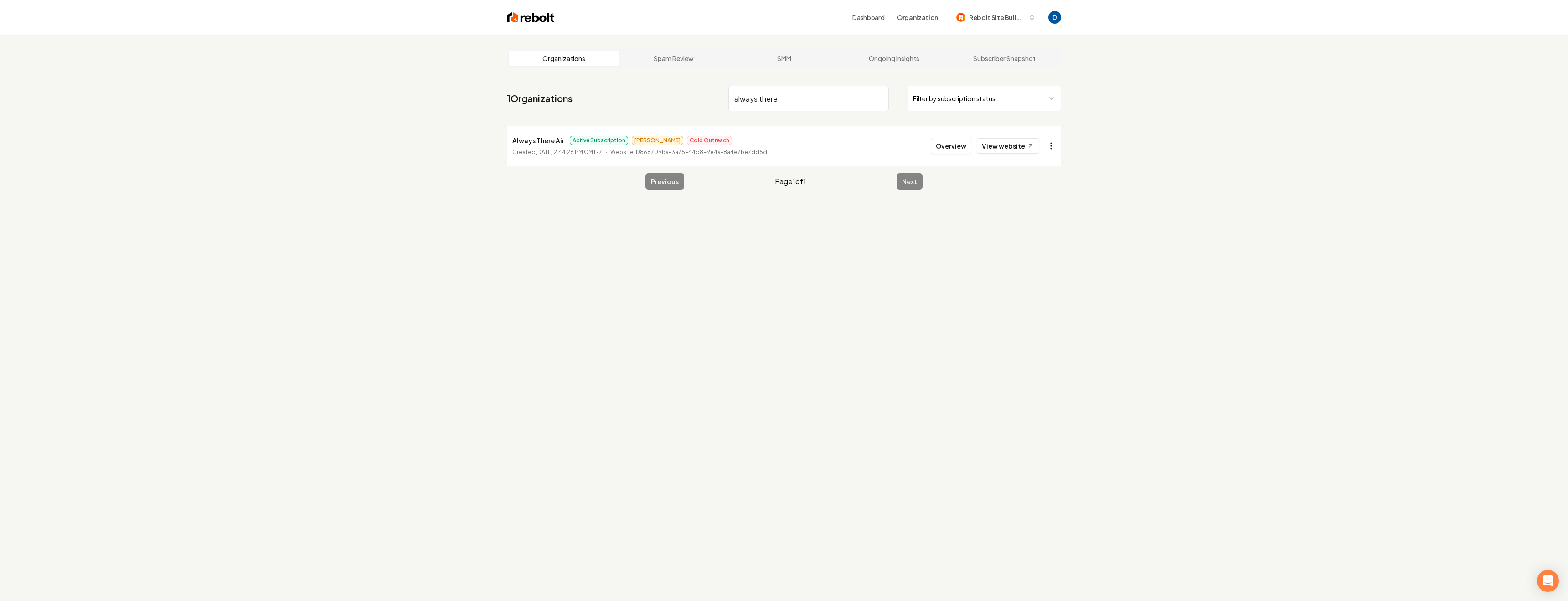
type input "always there"
click at [899, 146] on html "Dashboard Organization Rebolt Site Builder Organizations Spam Review SMM Ongoin…" at bounding box center [784, 300] width 1568 height 601
click at [899, 228] on link "View in Stripe" at bounding box center [1029, 225] width 58 height 15
click at [899, 146] on link "View website" at bounding box center [1008, 146] width 63 height 15
click at [899, 141] on button "Overview" at bounding box center [951, 146] width 41 height 16
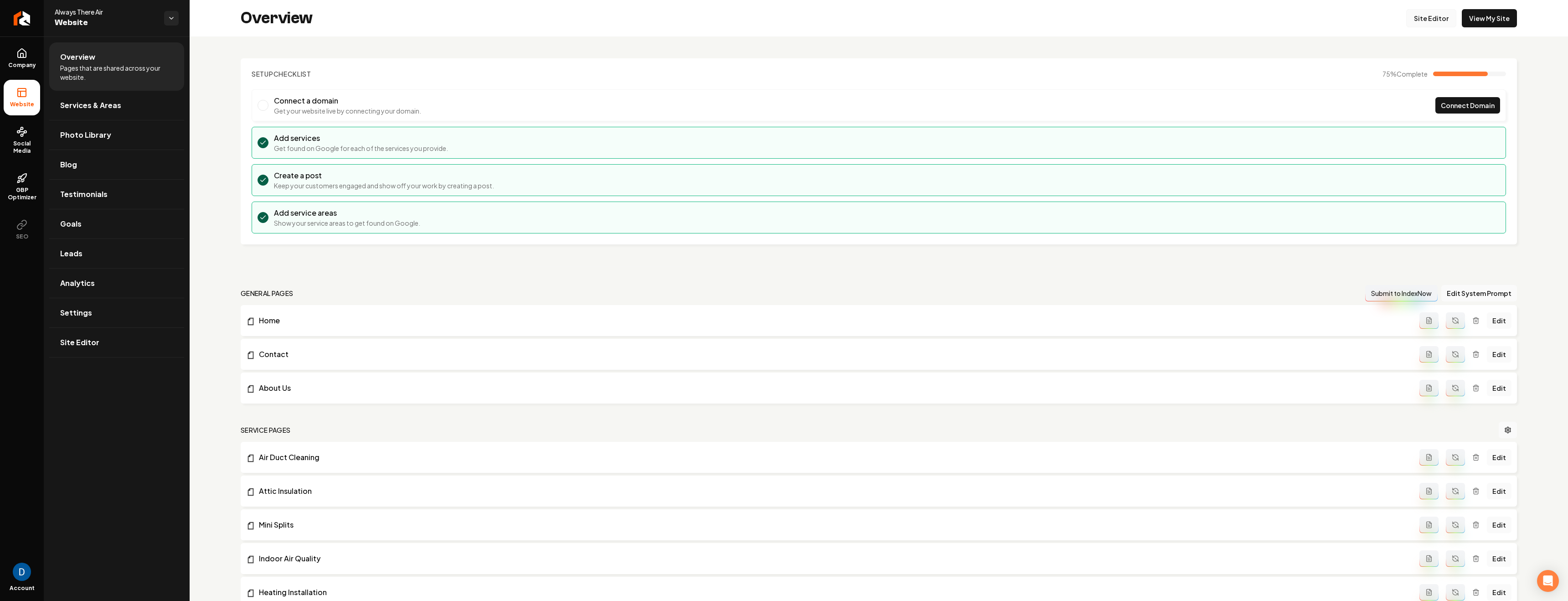
click at [899, 22] on link "Site Editor" at bounding box center [1431, 18] width 50 height 18
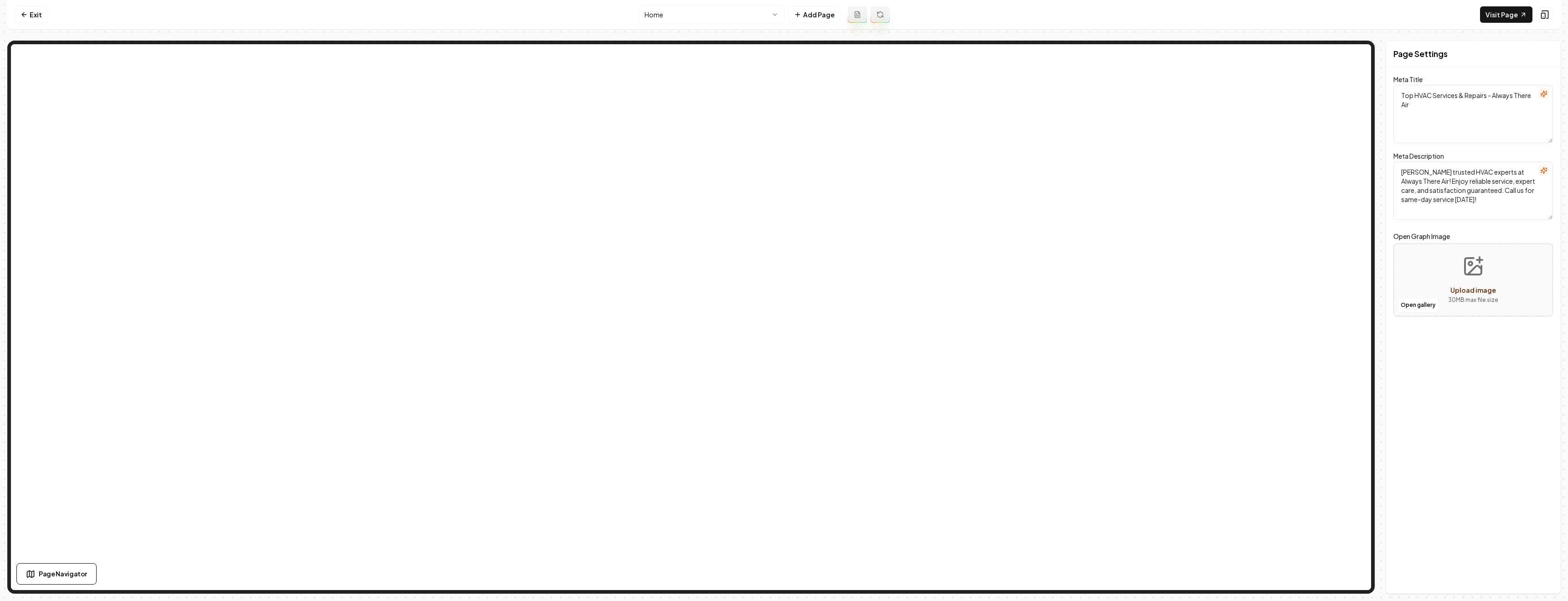
drag, startPoint x: 57, startPoint y: 23, endPoint x: 48, endPoint y: 21, distance: 9.2
click at [57, 23] on nav "Exit Home Add Page Visit Page" at bounding box center [784, 15] width 1553 height 30
click at [45, 19] on link "Exit" at bounding box center [31, 14] width 33 height 16
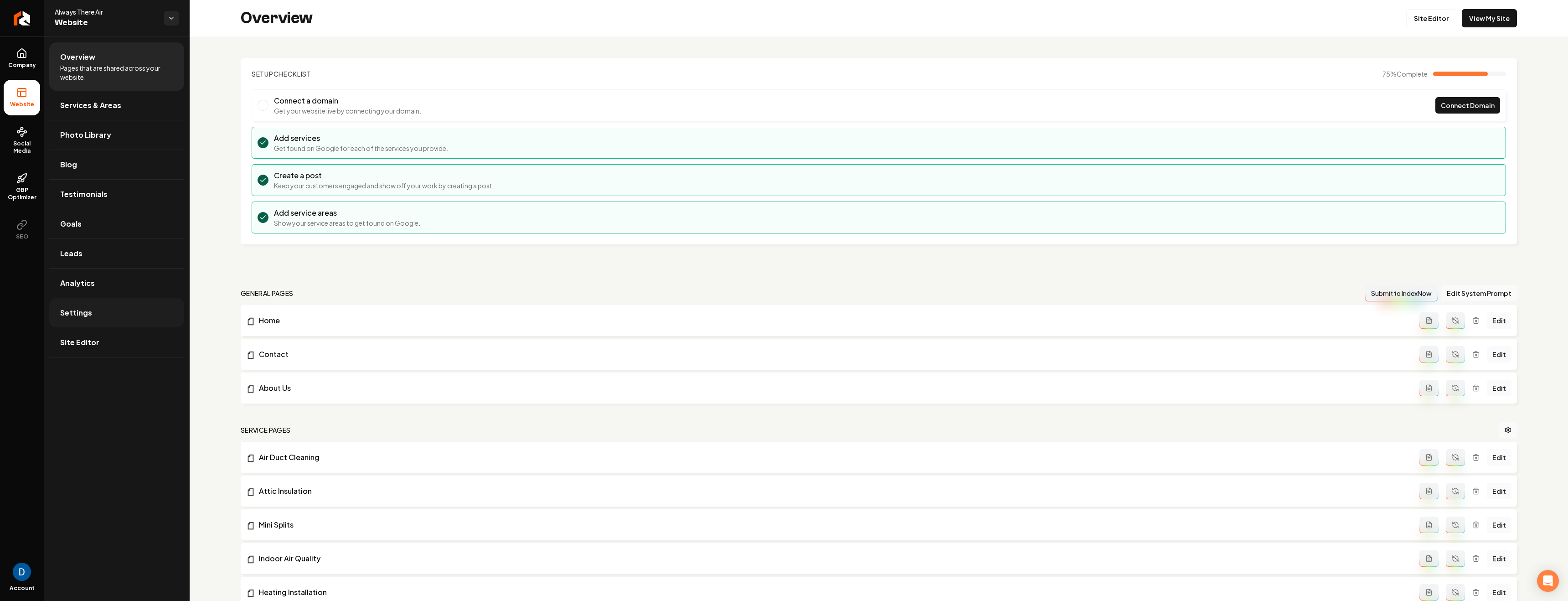
click at [88, 315] on span "Settings" at bounding box center [76, 313] width 32 height 11
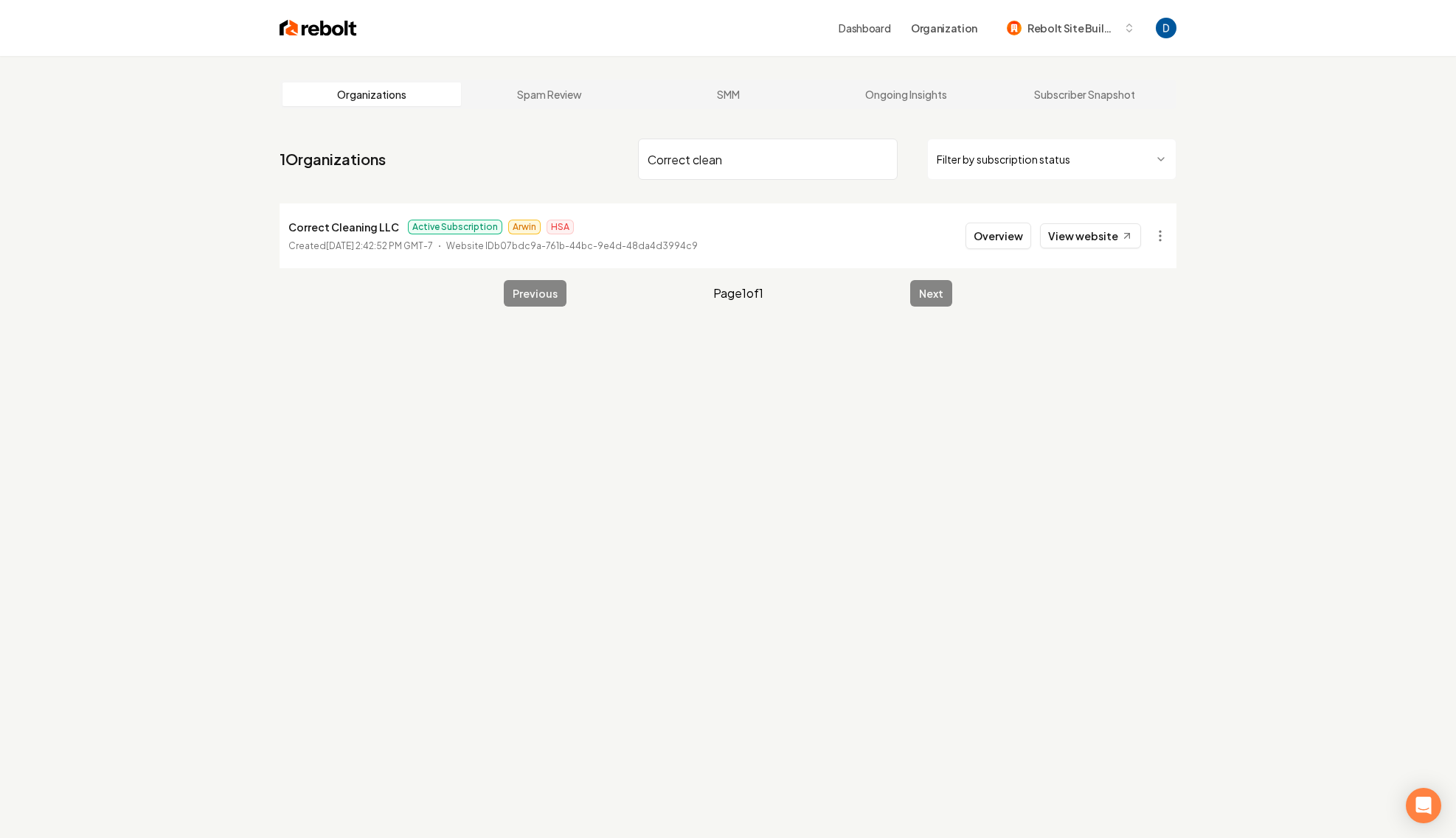
click at [356, 226] on p "Correct Cleaning LLC" at bounding box center [344, 227] width 110 height 18
copy p "Correct Cleaning LLC"
click at [799, 159] on input "Correct clean" at bounding box center [768, 160] width 260 height 41
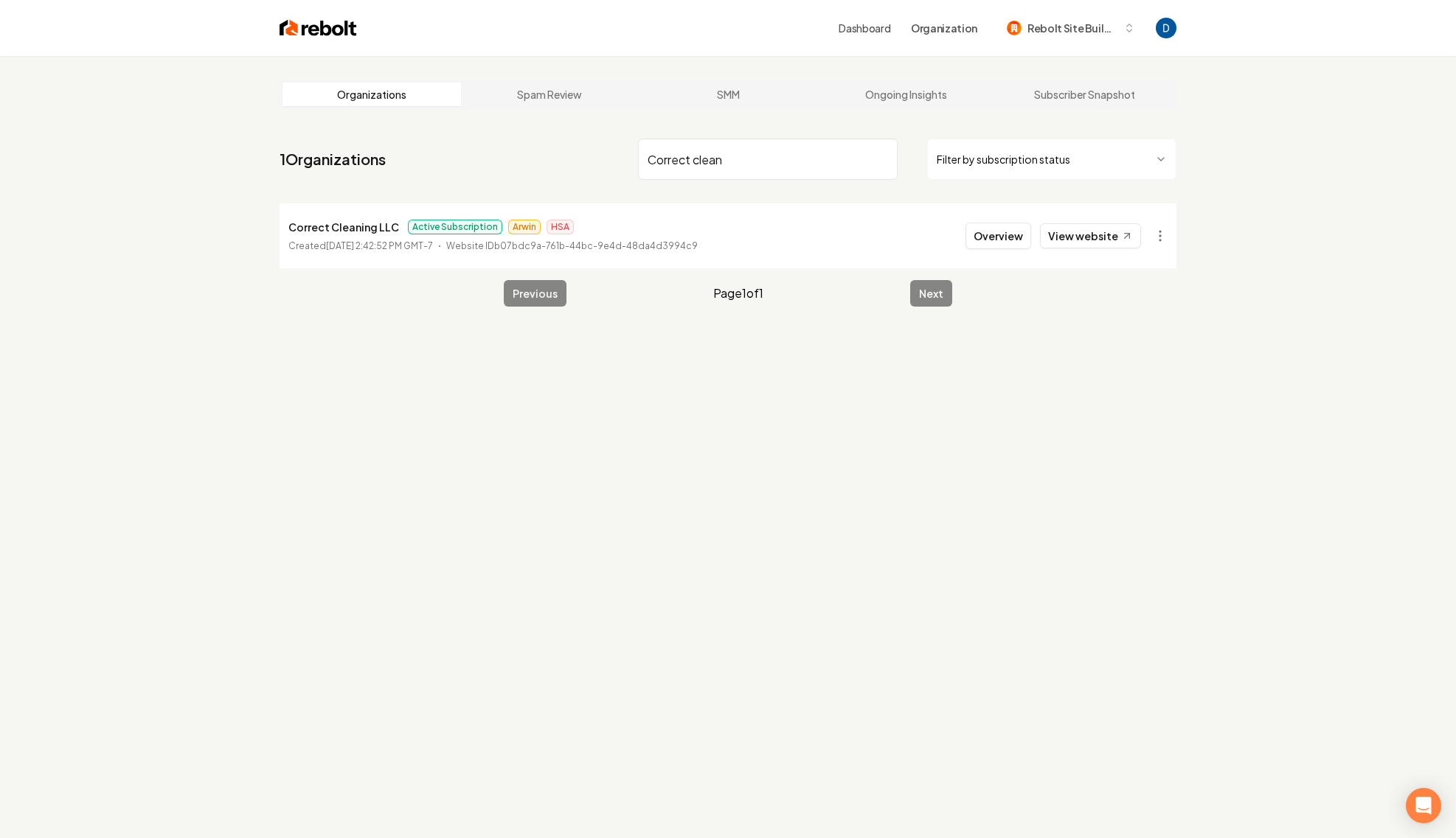
click at [799, 159] on input "Correct clean" at bounding box center [768, 160] width 260 height 41
paste input "Green Relief Lawn Care & Landscaping"
type input "Green Relief Lawn Care & Landscaping"
click at [1101, 238] on link "View website" at bounding box center [1091, 235] width 101 height 25
